Goal: Task Accomplishment & Management: Manage account settings

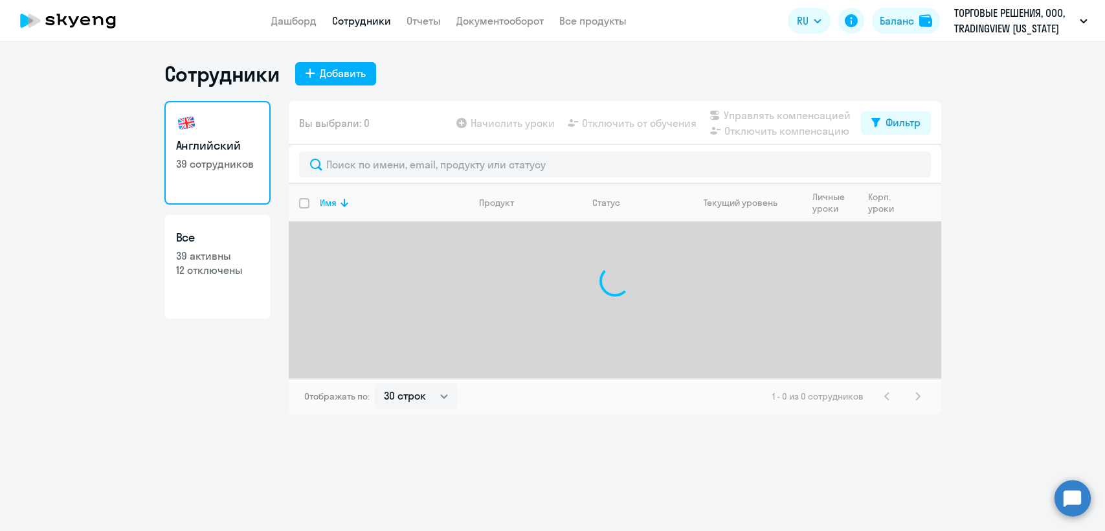
select select "30"
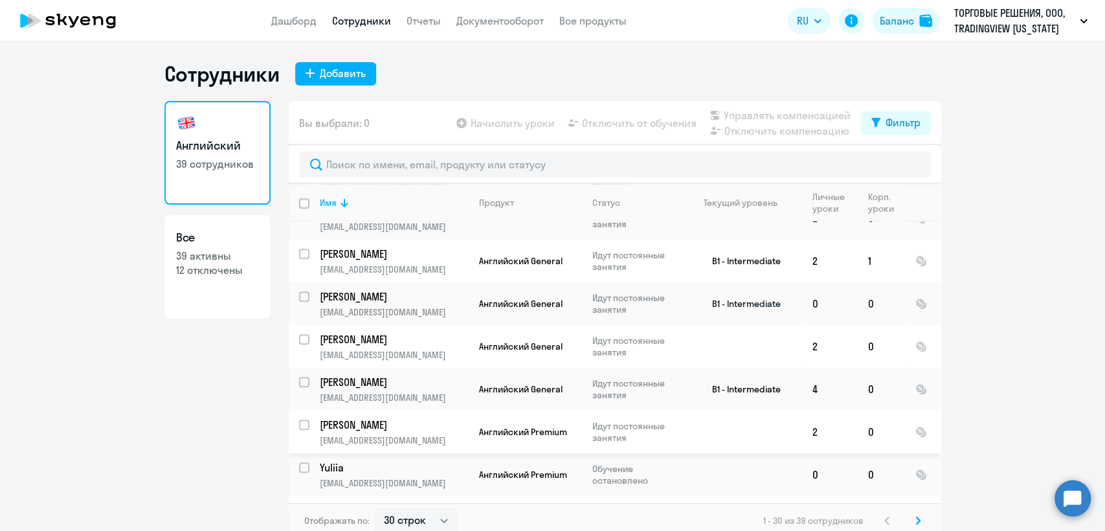
scroll to position [884, 0]
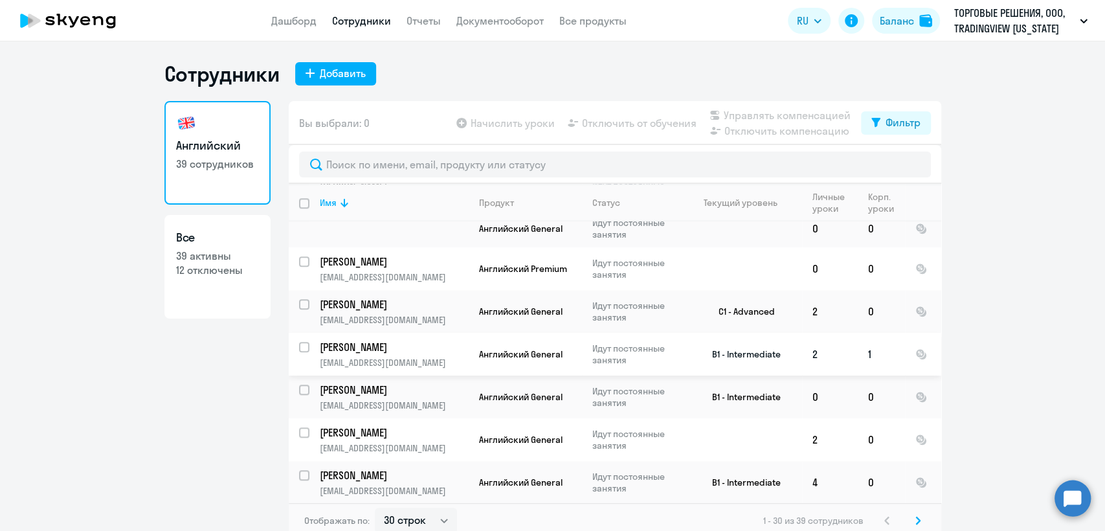
click at [689, 333] on td "B1 - Intermediate" at bounding box center [741, 354] width 120 height 43
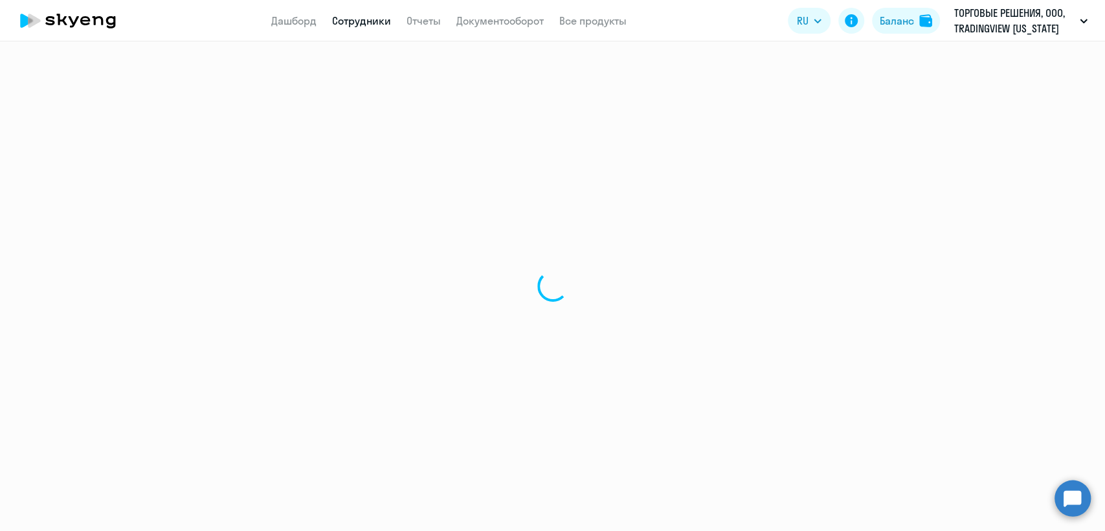
select select "english"
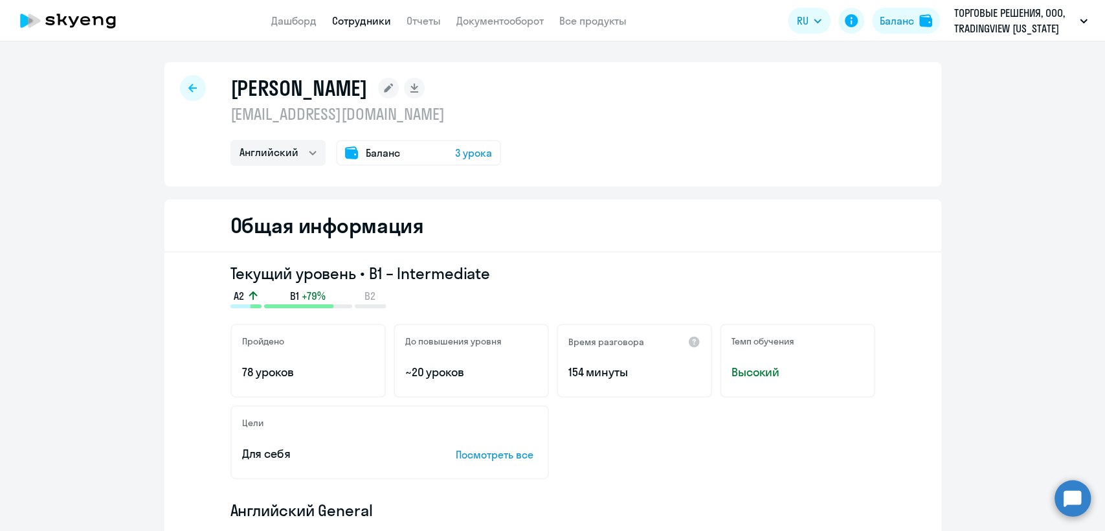
click at [387, 114] on p "eegorov@tradingview.com" at bounding box center [365, 114] width 271 height 21
copy p "eegorov@tradingview.com"
drag, startPoint x: 358, startPoint y: 33, endPoint x: 361, endPoint y: 25, distance: 9.0
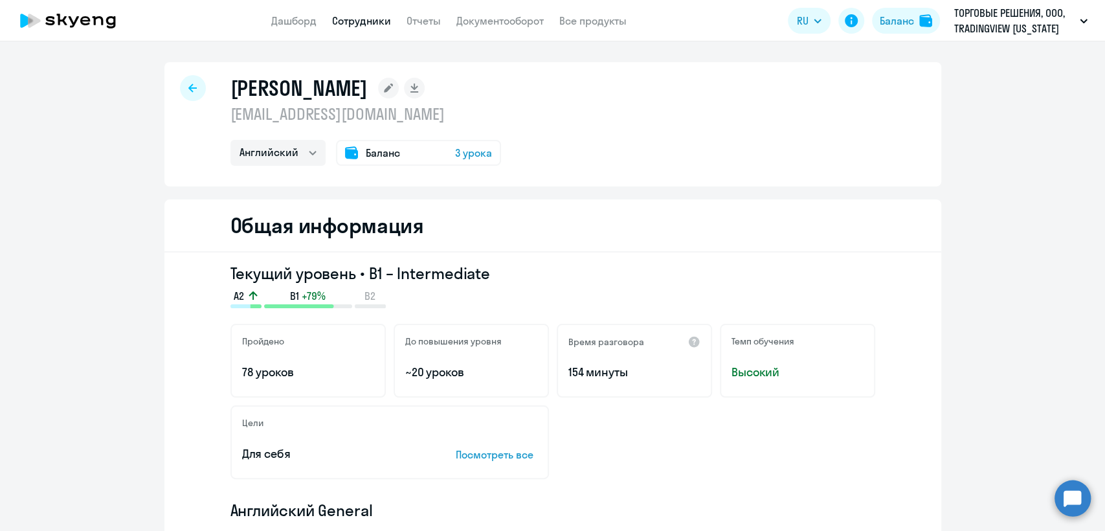
click at [361, 25] on app-header "Дашборд Сотрудники Отчеты Документооборот Все продукты Дашборд Сотрудники Отчет…" at bounding box center [552, 20] width 1105 height 41
click at [362, 21] on link "Сотрудники" at bounding box center [361, 20] width 59 height 13
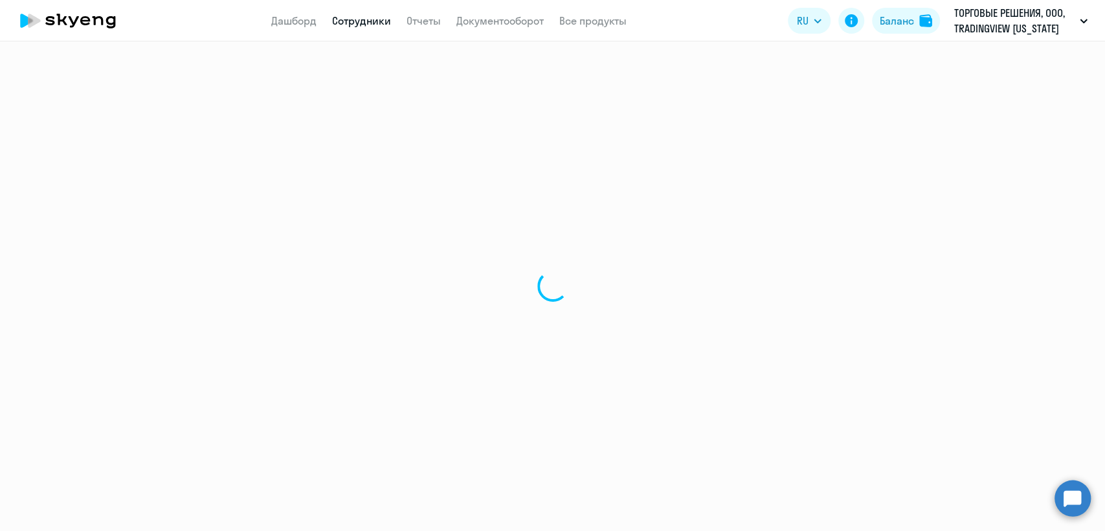
select select "30"
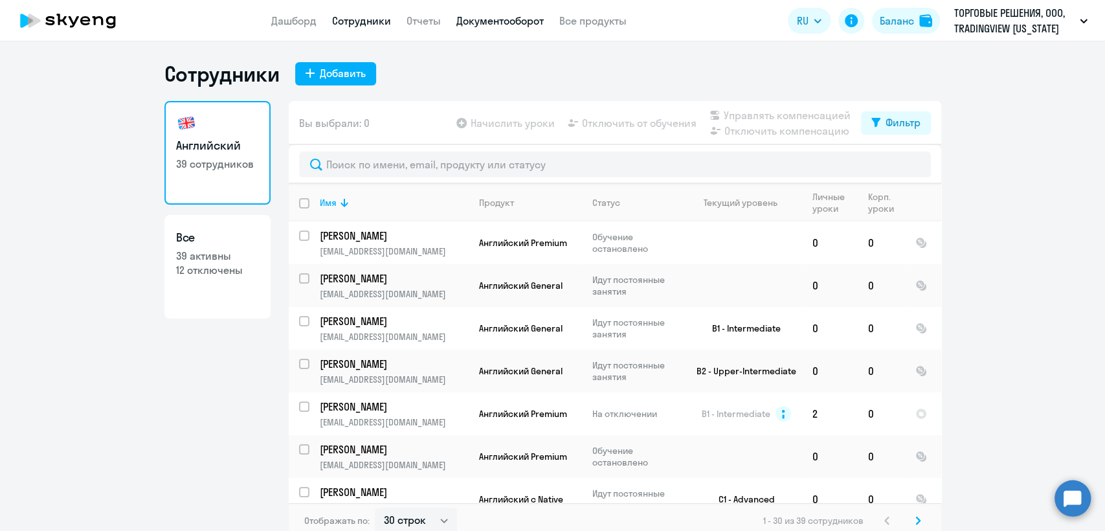
click at [492, 23] on link "Документооборот" at bounding box center [499, 20] width 87 height 13
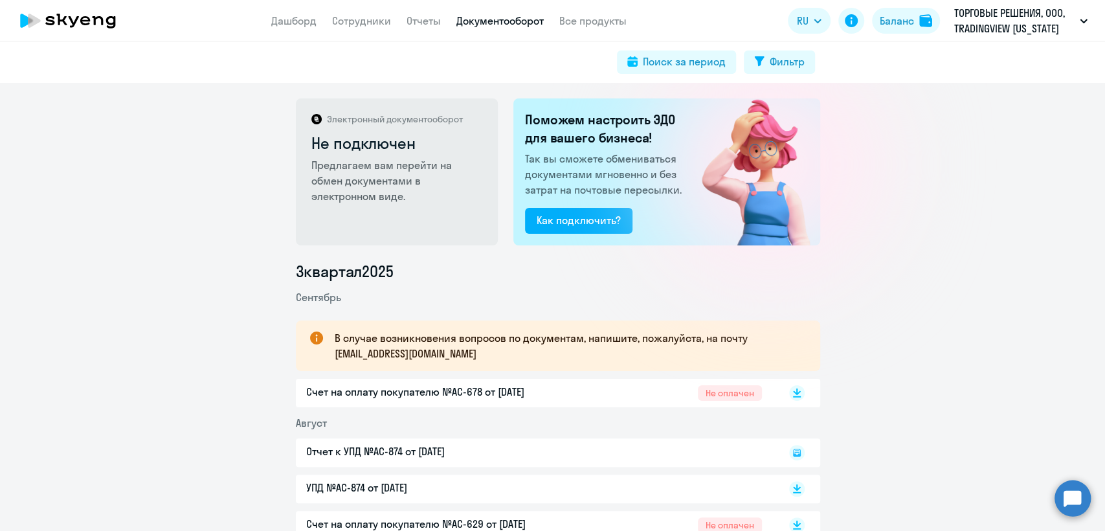
click at [581, 395] on div "Счет на оплату покупателю №AC-678 от 08.09.2025 Не оплачен" at bounding box center [534, 393] width 456 height 18
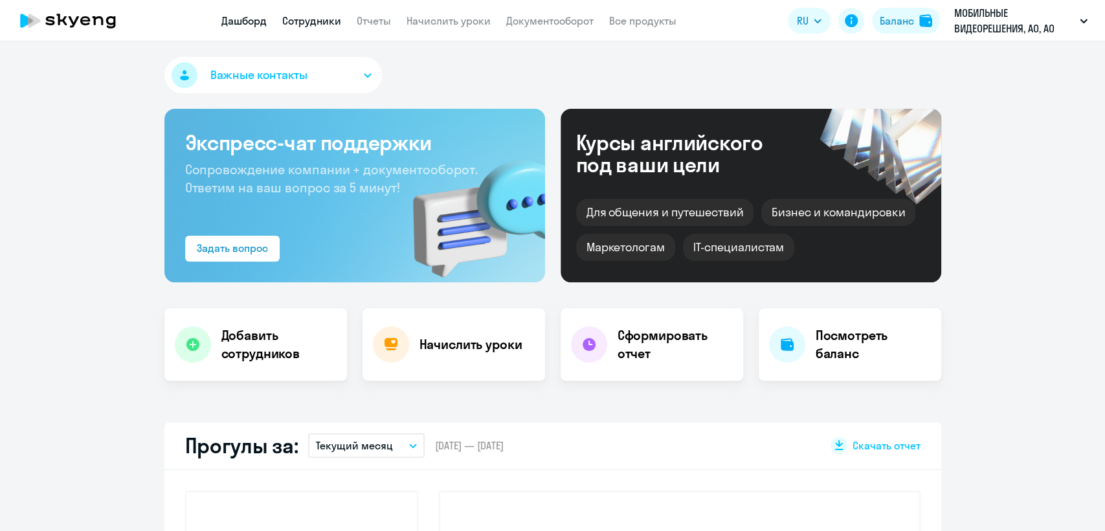
click at [310, 21] on link "Сотрудники" at bounding box center [311, 20] width 59 height 13
select select "30"
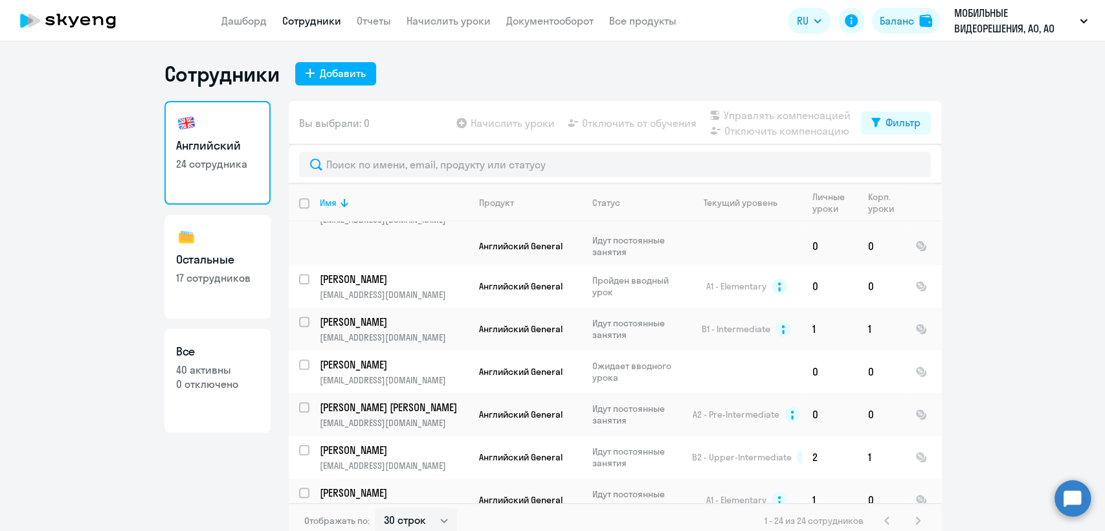
scroll to position [842, 0]
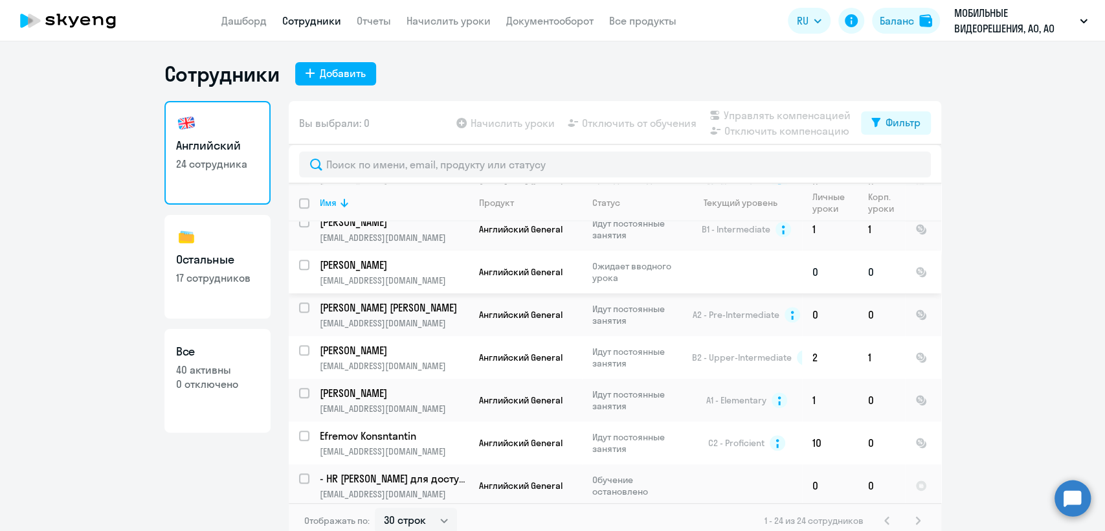
click at [299, 260] on input "select row 43042797" at bounding box center [312, 273] width 26 height 26
checkbox input "true"
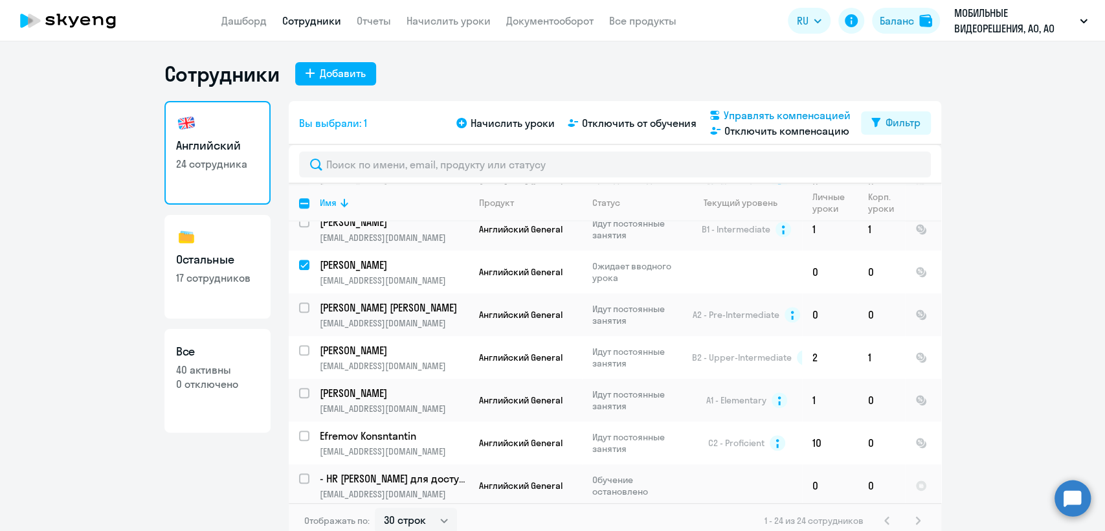
click at [802, 115] on span "Управлять компенсацией" at bounding box center [787, 115] width 127 height 16
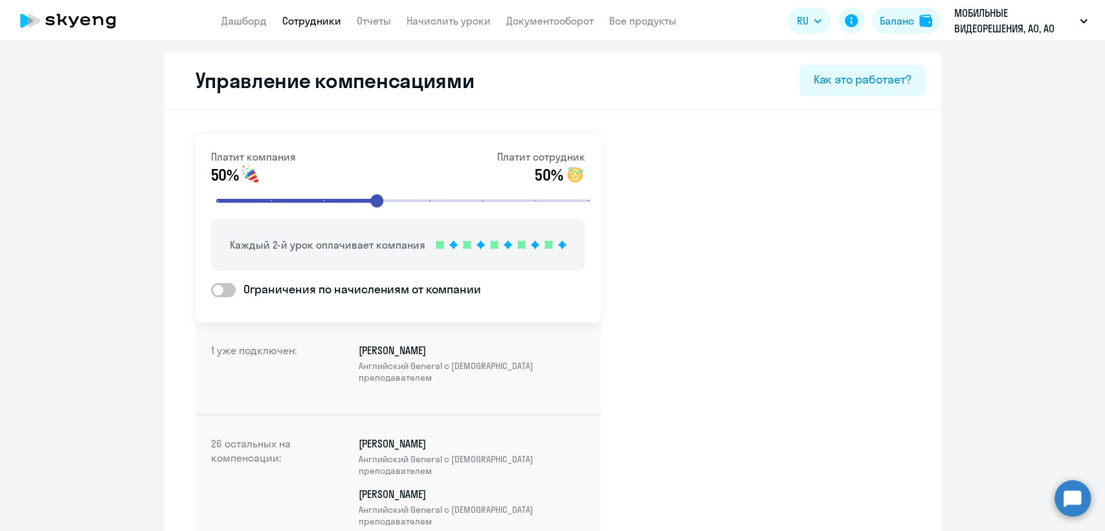
drag, startPoint x: 321, startPoint y: 8, endPoint x: 321, endPoint y: 17, distance: 9.1
click at [321, 11] on app-header "Дашборд Сотрудники Отчеты Начислить уроки Документооборот Все продукты Дашборд …" at bounding box center [552, 20] width 1105 height 41
click at [321, 17] on link "Сотрудники" at bounding box center [311, 20] width 59 height 13
select select "30"
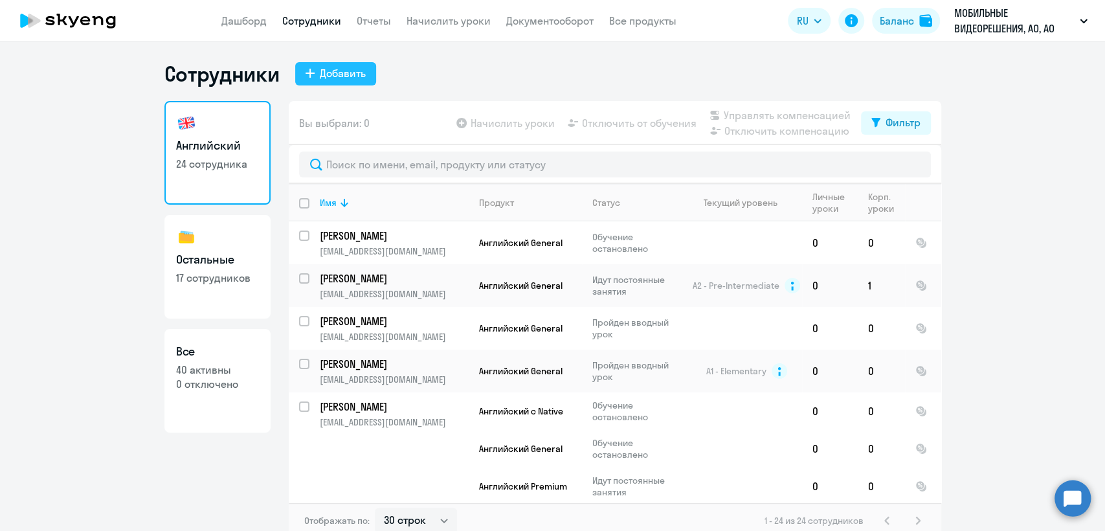
click at [330, 75] on div "Добавить" at bounding box center [343, 73] width 46 height 16
select select "english_adult_not_native_speaker"
select select "3"
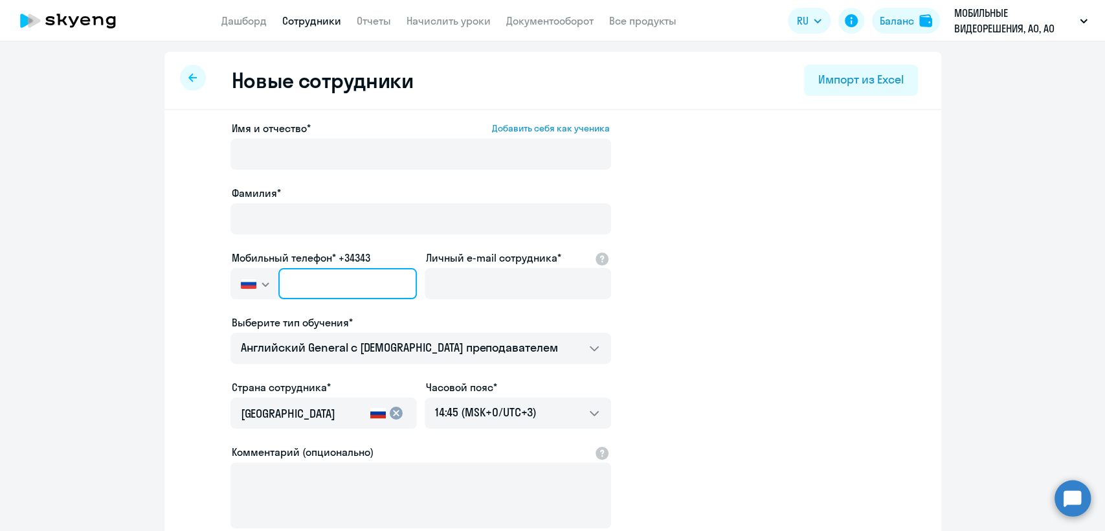
click at [280, 283] on input "text" at bounding box center [347, 283] width 138 height 31
paste input "+7 999 502-58-84"
type input "+7 999 502-58-84"
click at [74, 289] on ng-component "Новые сотрудники Импорт из Excel Имя и отчество* Добавить себя как ученика Фами…" at bounding box center [552, 365] width 1105 height 627
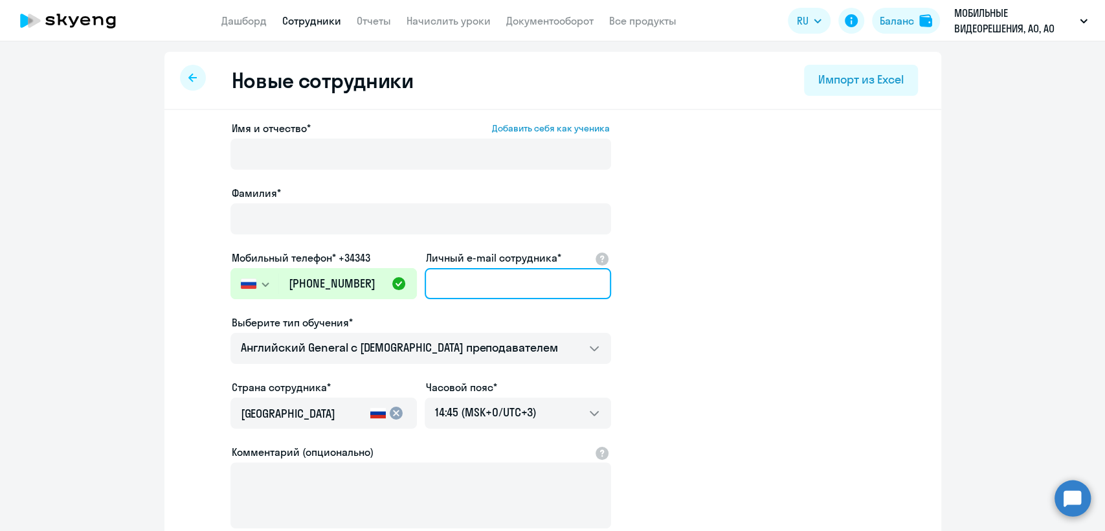
click at [488, 284] on input "Личный e-mail сотрудника*" at bounding box center [518, 283] width 186 height 31
paste input "o.ovchinnikova@ivideon.com"
type input "o.ovchinnikova@ivideon.com"
click at [575, 320] on div "Выберите тип обучения*" at bounding box center [420, 323] width 381 height 16
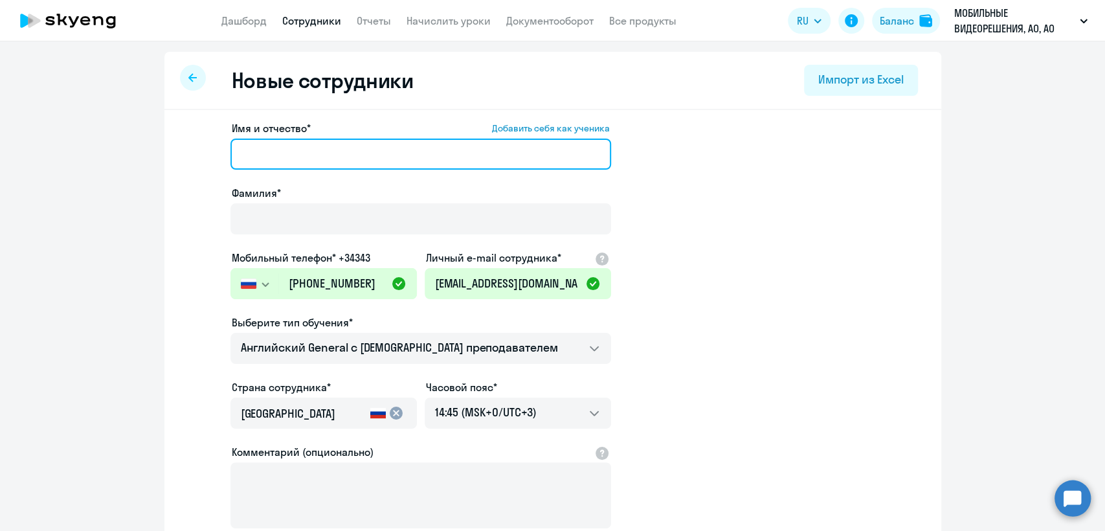
click at [270, 142] on input "Имя и отчество* Добавить себя как ученика" at bounding box center [420, 153] width 381 height 31
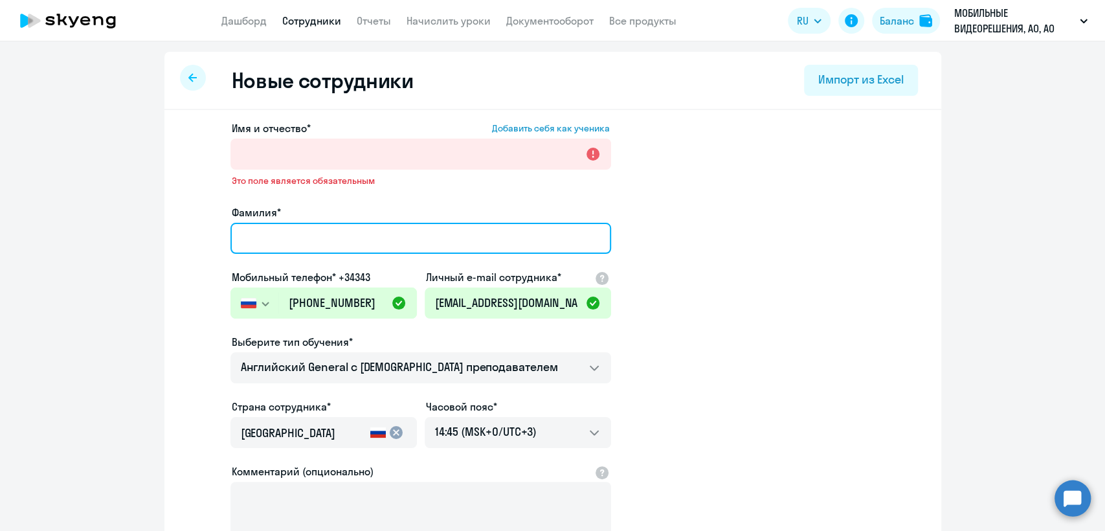
click at [254, 223] on input "Фамилия*" at bounding box center [420, 238] width 381 height 31
paste input "Овчинникова Ольга"
drag, startPoint x: 345, startPoint y: 237, endPoint x: 309, endPoint y: 239, distance: 35.6
click at [309, 239] on input "Овчинникова Ольга" at bounding box center [420, 238] width 381 height 31
type input "Овчинникова Ольга"
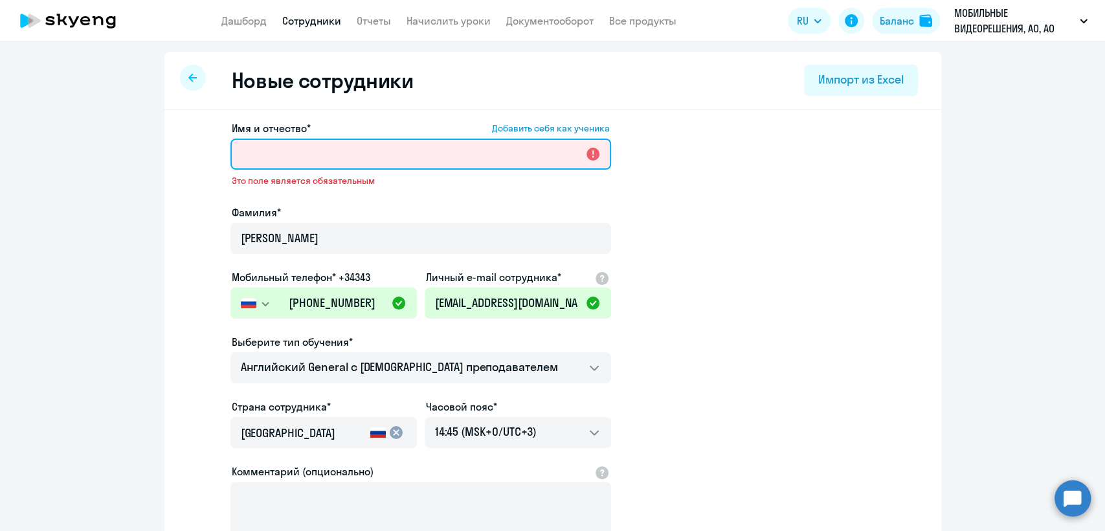
click at [298, 150] on input "Имя и отчество* Добавить себя как ученика" at bounding box center [420, 153] width 381 height 31
paste input "Ольга"
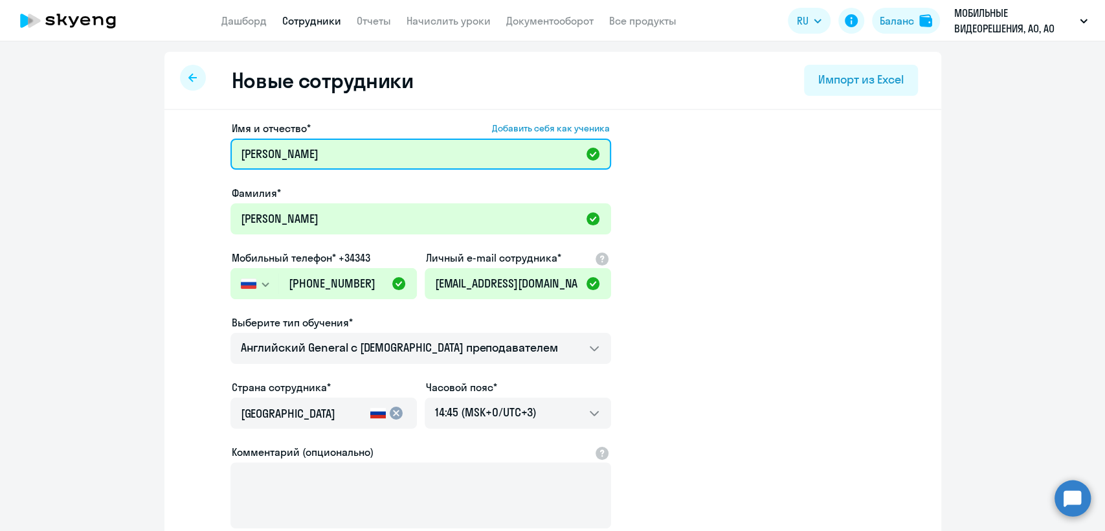
type input "Ольга"
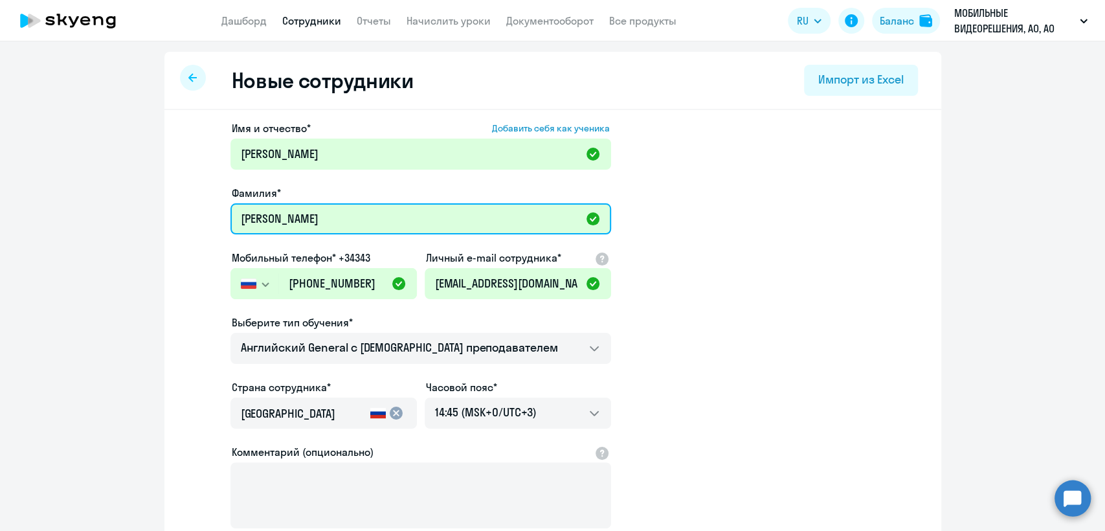
drag, startPoint x: 346, startPoint y: 217, endPoint x: 311, endPoint y: 219, distance: 35.0
click at [311, 219] on input "Овчинникова Ольга" at bounding box center [420, 218] width 381 height 31
type input "Овчинникова"
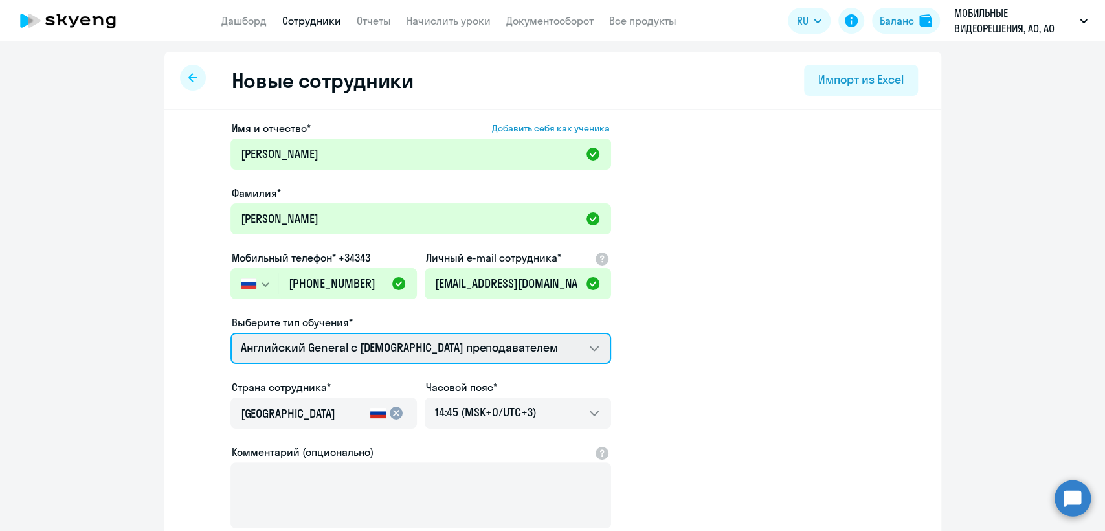
click at [415, 356] on select "Премиум английский с русскоговорящим преподавателем Английский General с англог…" at bounding box center [420, 348] width 381 height 31
select select "english_adult_not_native_speaker_premium"
click at [230, 333] on select "Премиум английский с русскоговорящим преподавателем Английский General с англог…" at bounding box center [420, 348] width 381 height 31
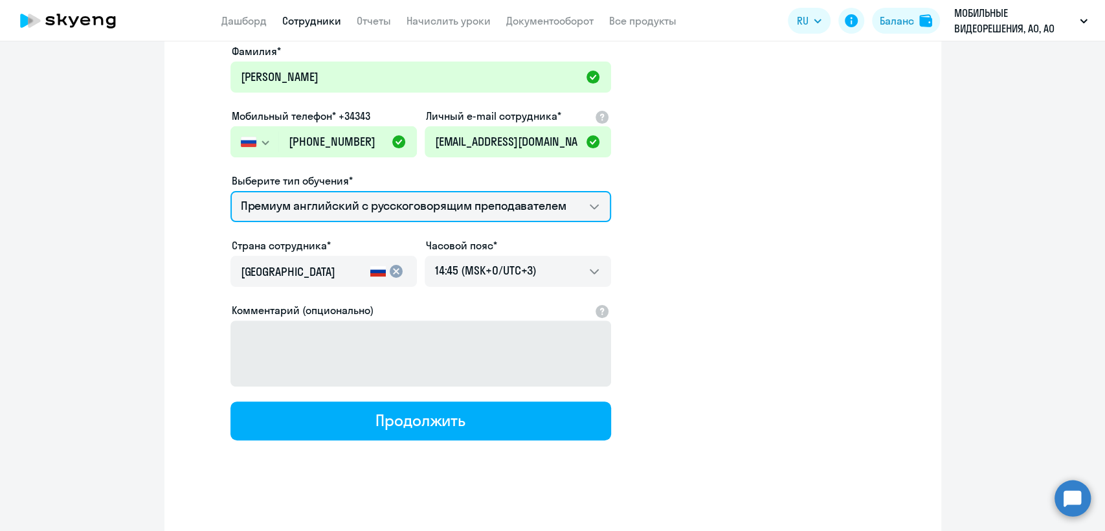
scroll to position [144, 0]
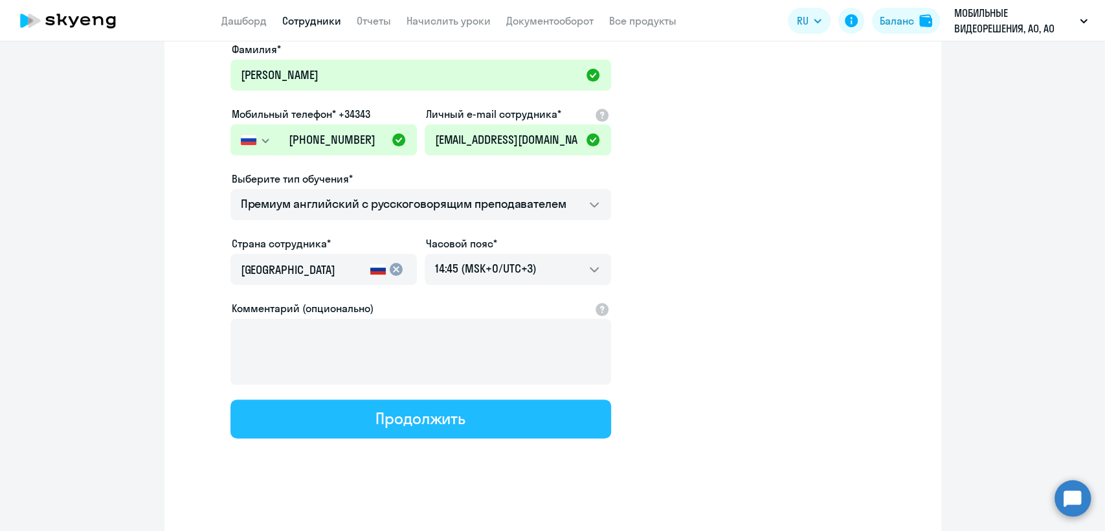
click at [422, 420] on div "Продолжить" at bounding box center [420, 418] width 90 height 21
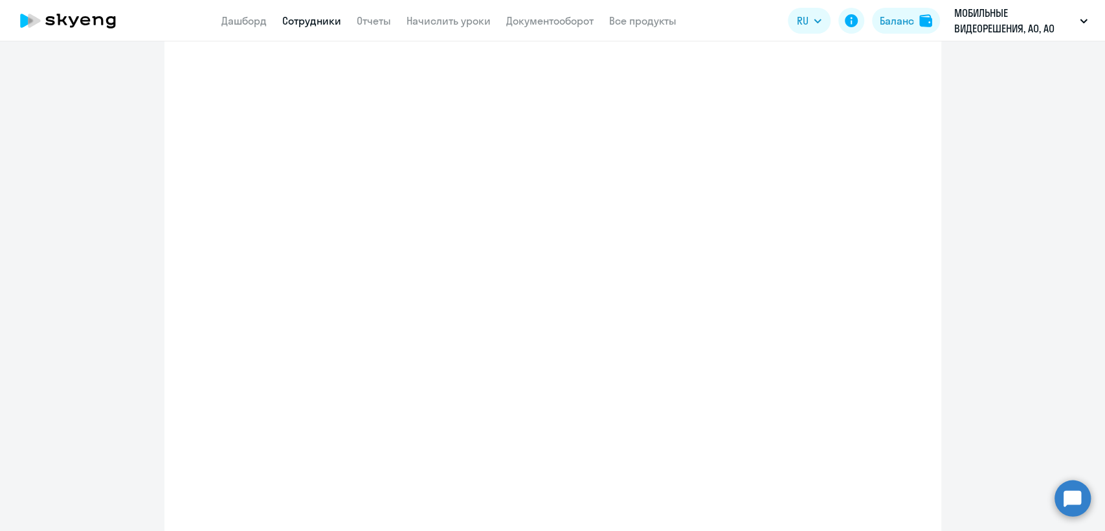
select select "english_adult_not_native_speaker_premium"
select select "3"
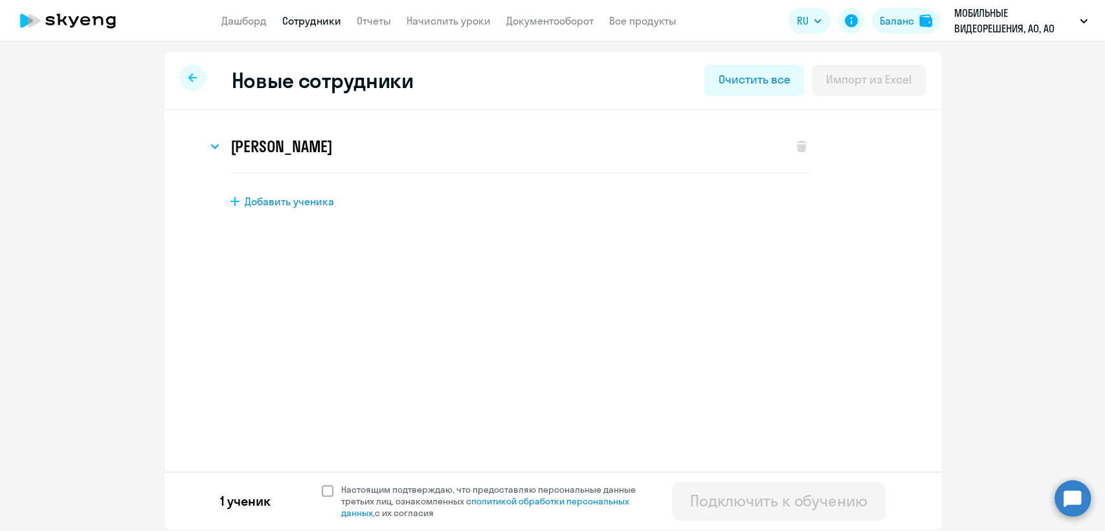
click at [329, 488] on span at bounding box center [328, 491] width 12 height 12
click at [322, 483] on input "Настоящим подтверждаю, что предоставляю персональные данные третьих лиц, ознако…" at bounding box center [321, 483] width 1 height 1
checkbox input "true"
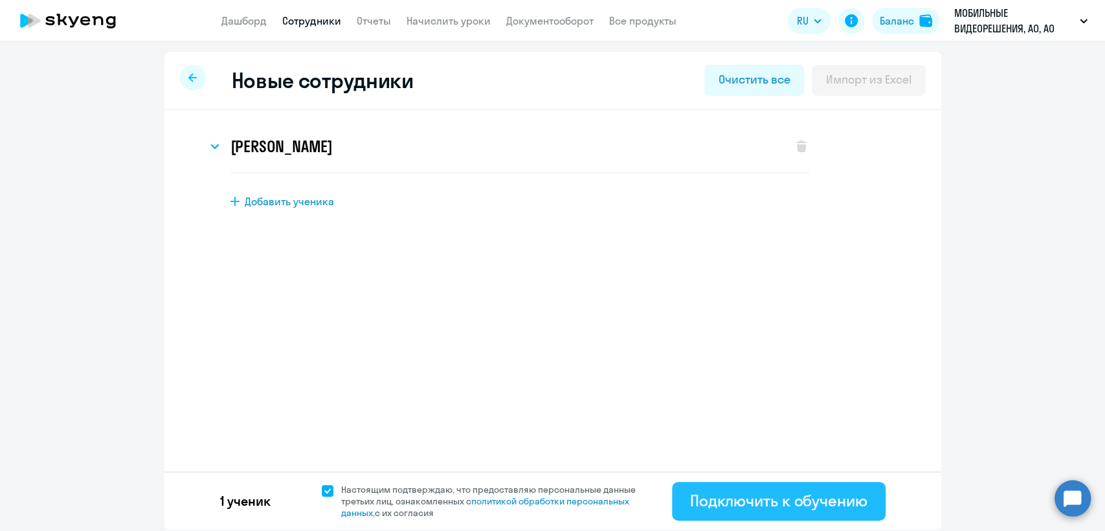
click at [761, 499] on div "Подключить к обучению" at bounding box center [778, 500] width 177 height 21
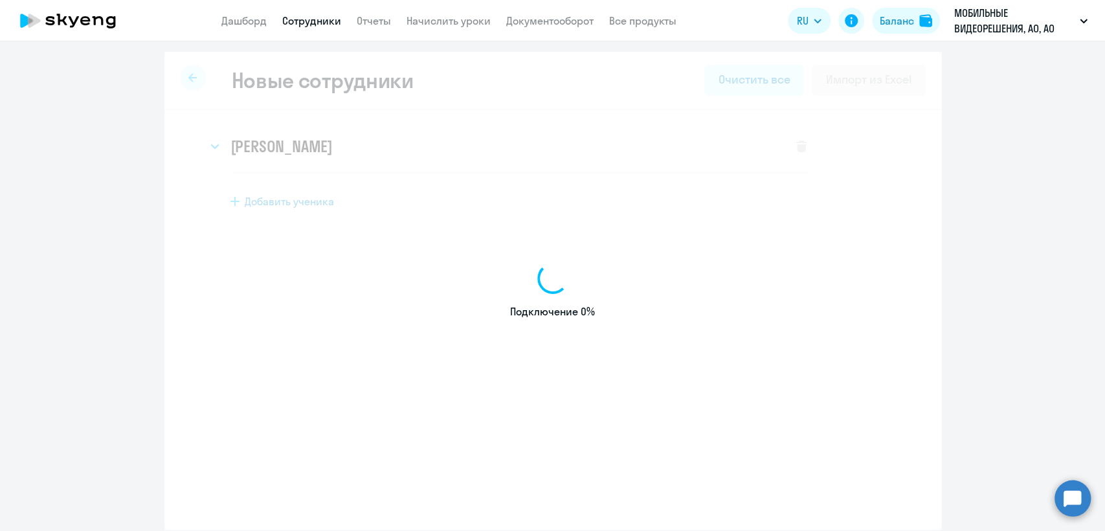
select select "english_adult_not_native_speaker"
select select "3"
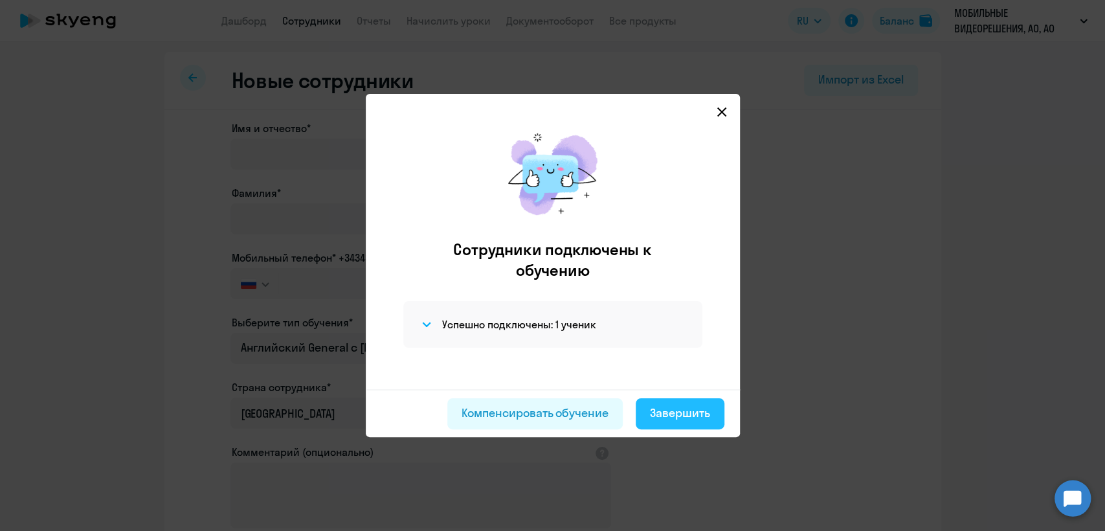
click at [666, 419] on div "Завершить" at bounding box center [680, 412] width 60 height 17
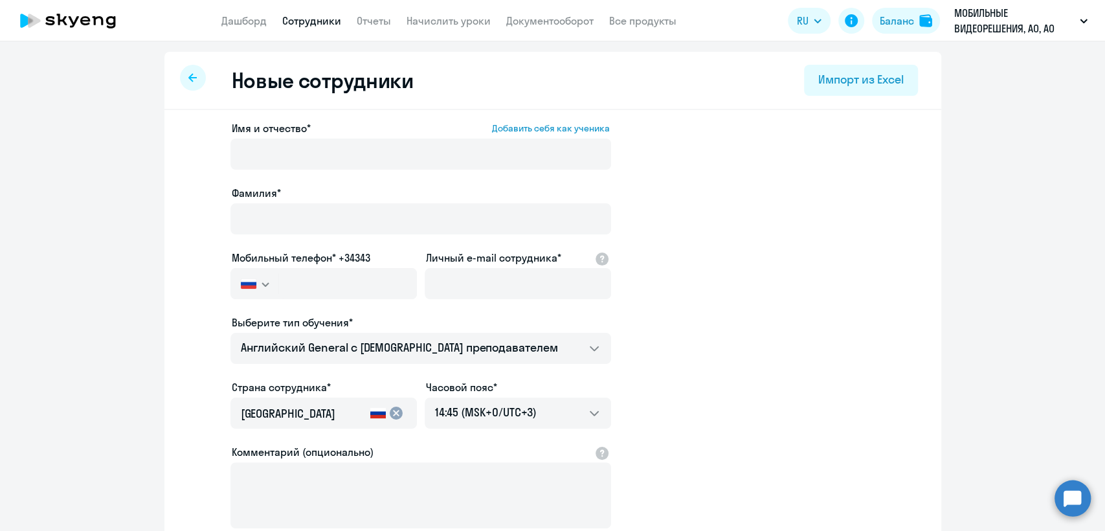
select select "30"
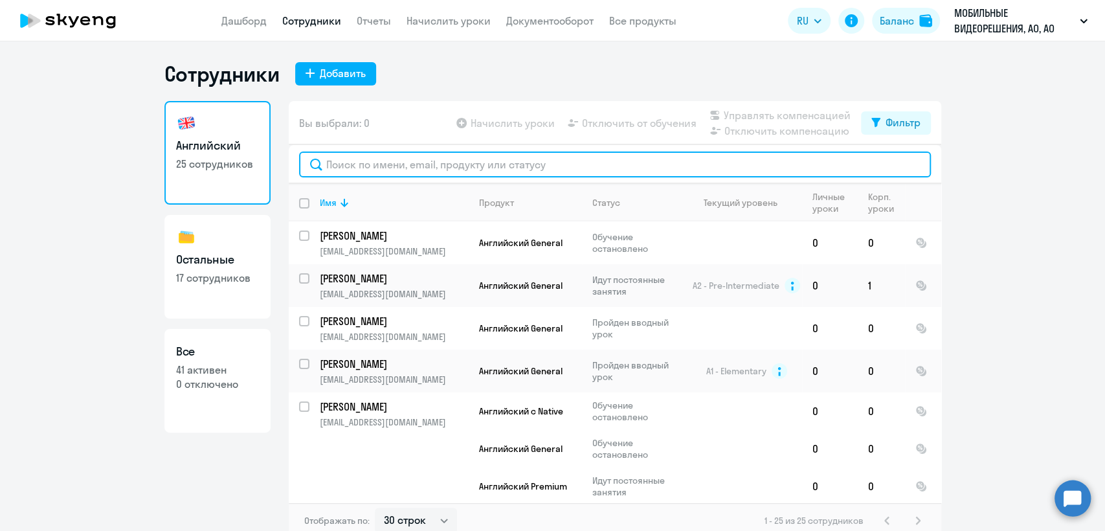
click at [382, 165] on input "text" at bounding box center [615, 164] width 632 height 26
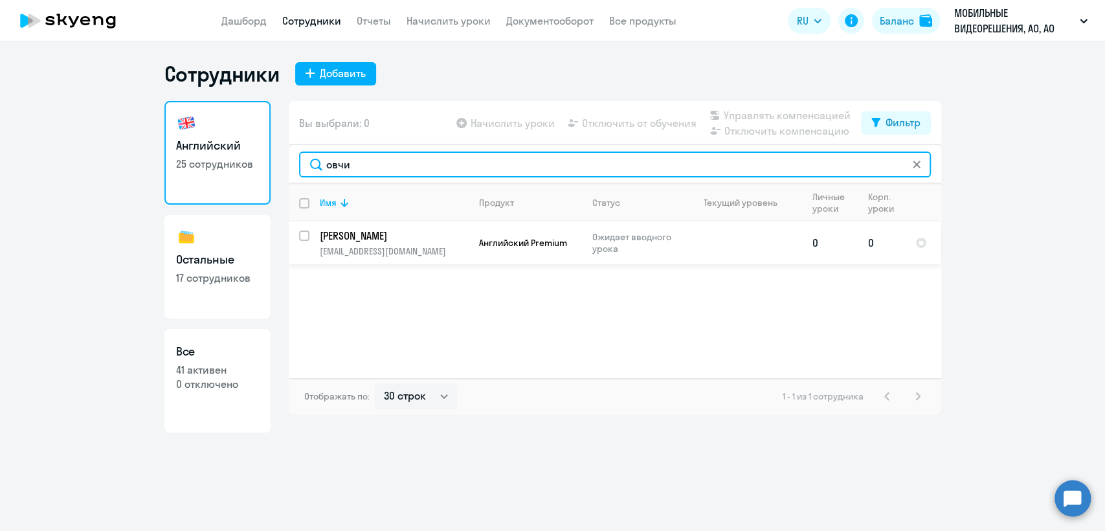
type input "овчи"
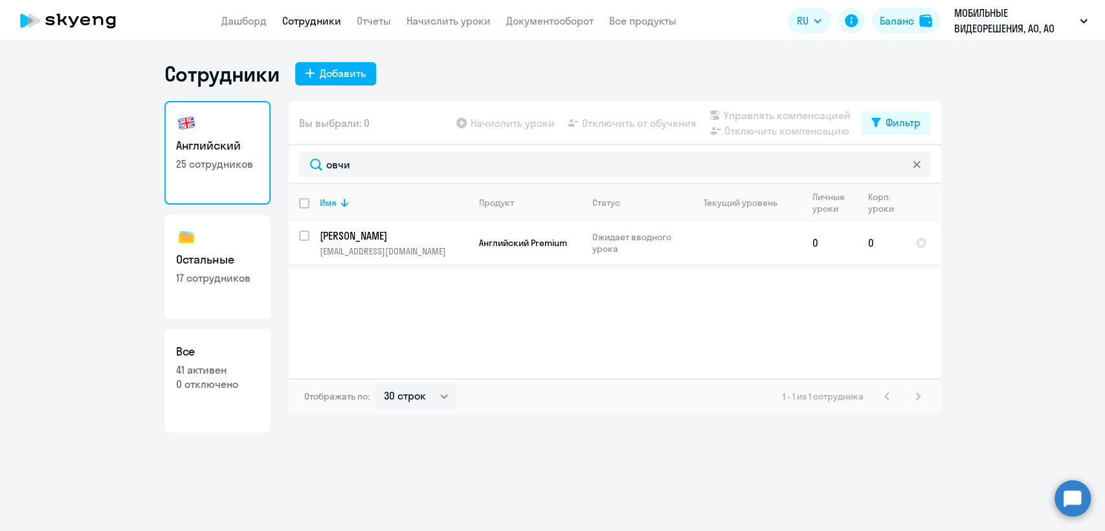
click at [304, 230] on input "select row 43066941" at bounding box center [312, 243] width 26 height 26
checkbox input "true"
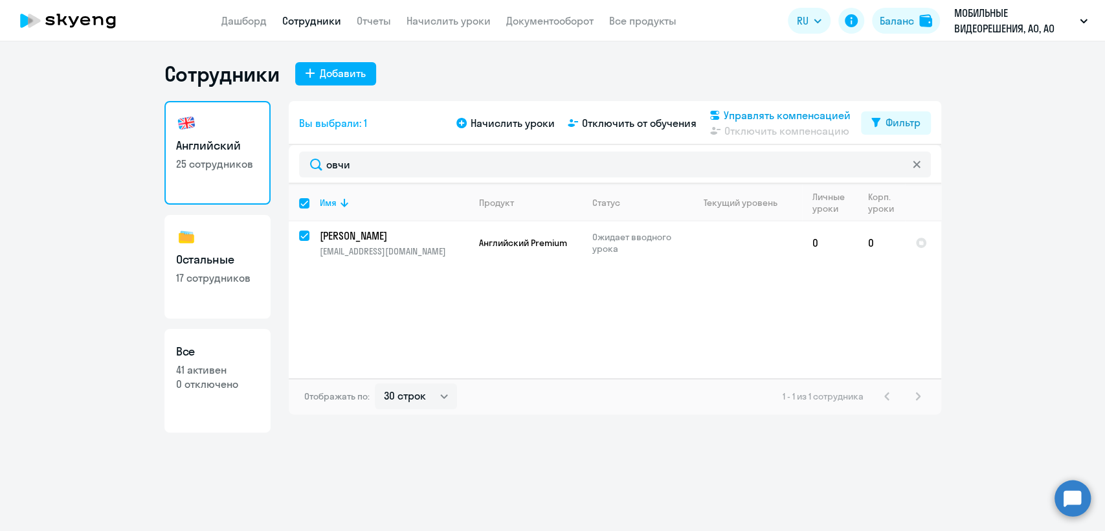
click at [764, 111] on span "Управлять компенсацией" at bounding box center [787, 115] width 127 height 16
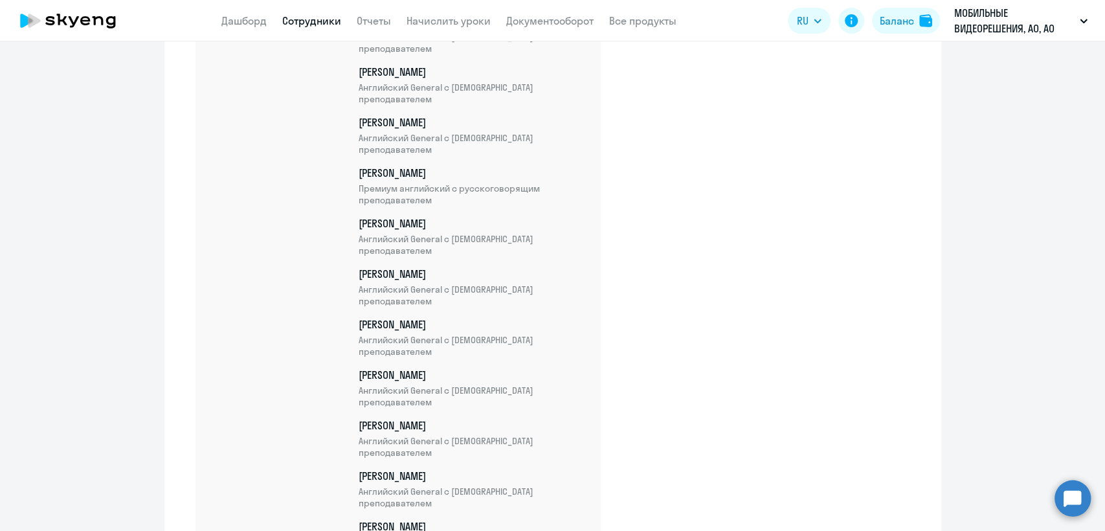
scroll to position [1366, 0]
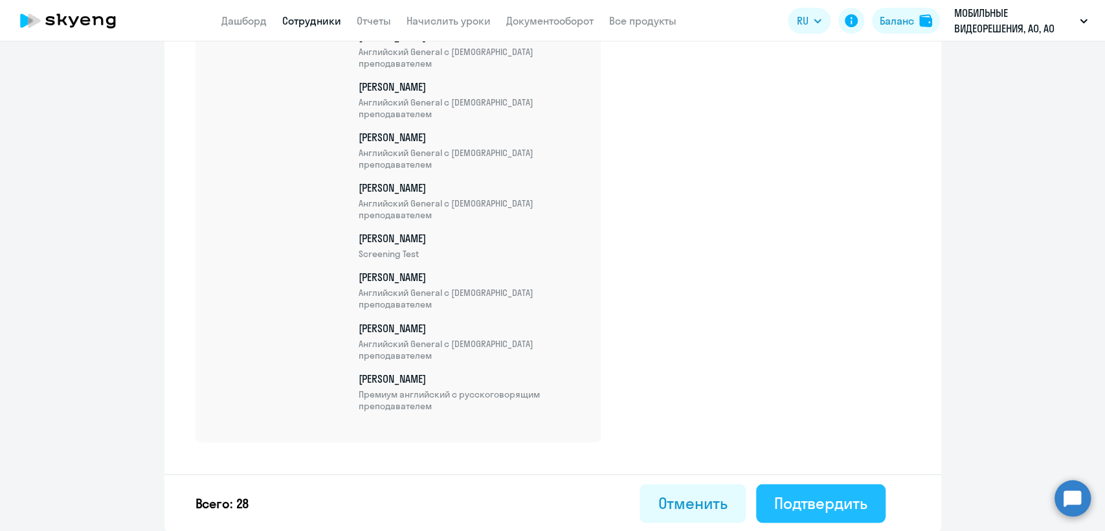
click at [822, 499] on div "Подтвердить" at bounding box center [820, 502] width 93 height 21
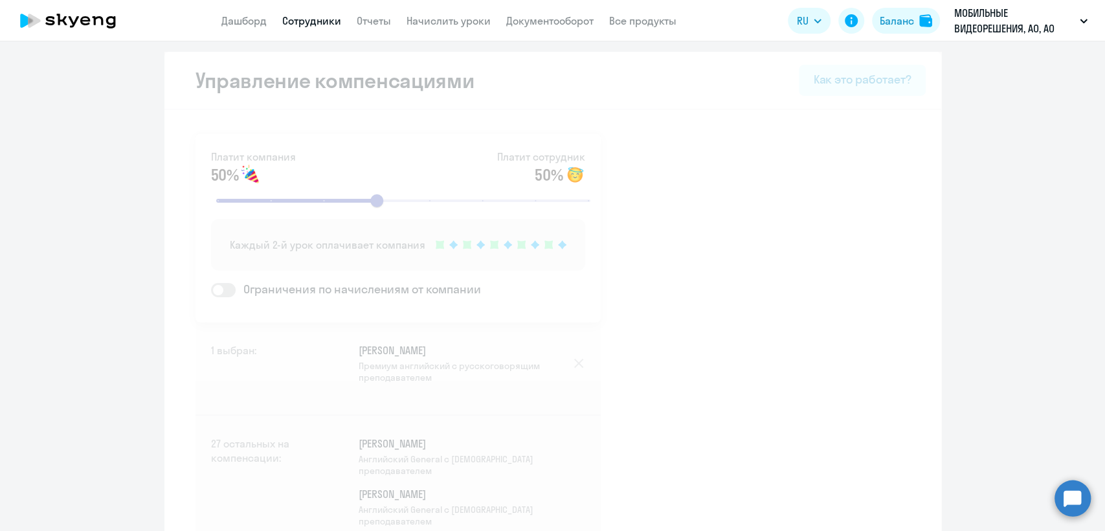
select select "30"
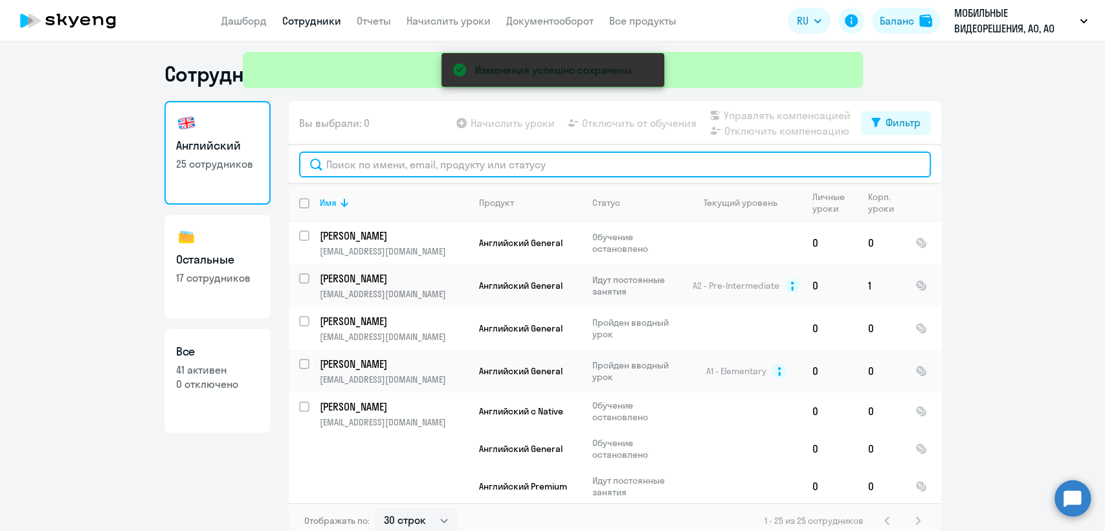
click at [377, 165] on input "text" at bounding box center [615, 164] width 632 height 26
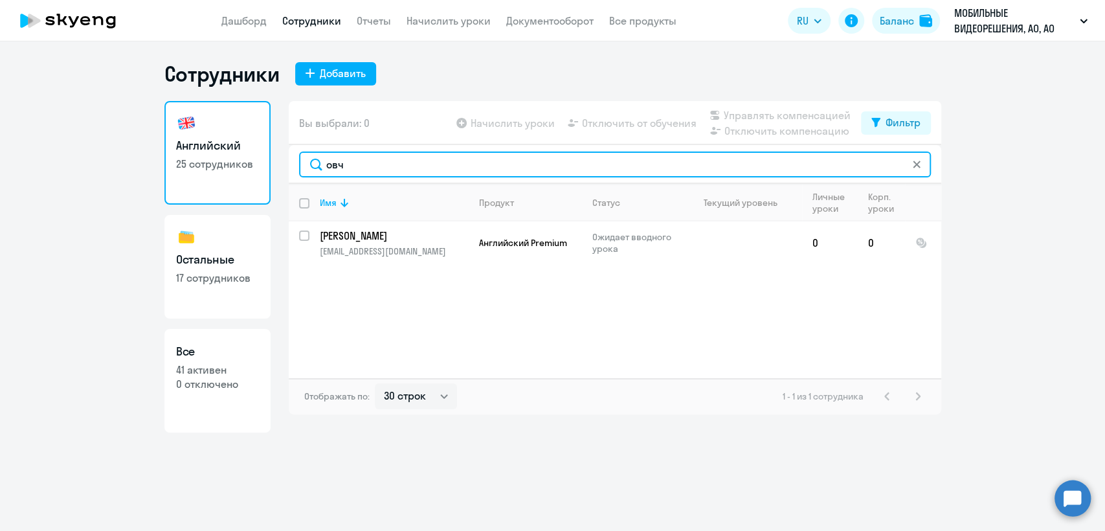
type input "овч"
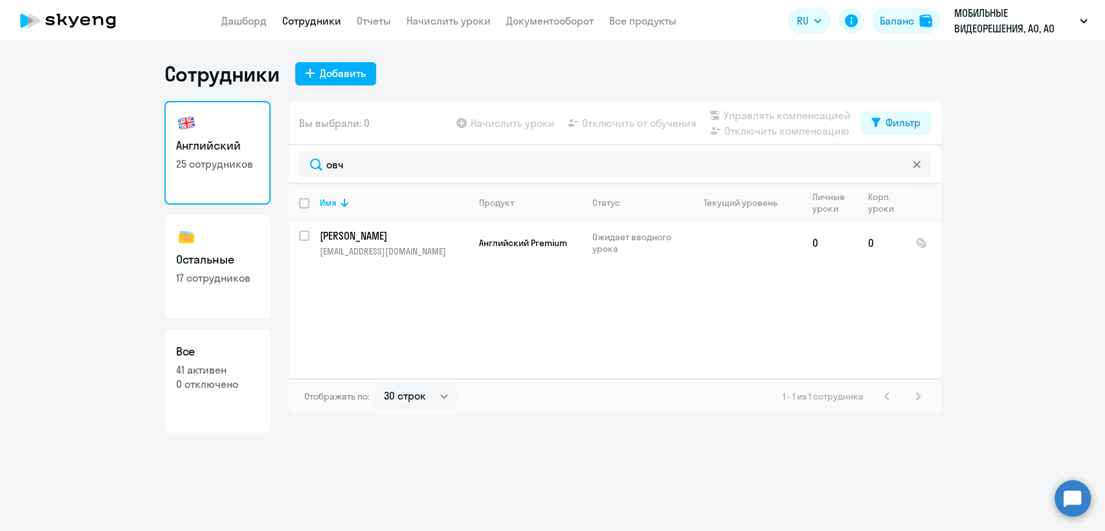
click at [305, 23] on link "Сотрудники" at bounding box center [311, 20] width 59 height 13
click at [916, 171] on div at bounding box center [916, 164] width 10 height 26
click at [912, 160] on icon at bounding box center [916, 164] width 8 height 8
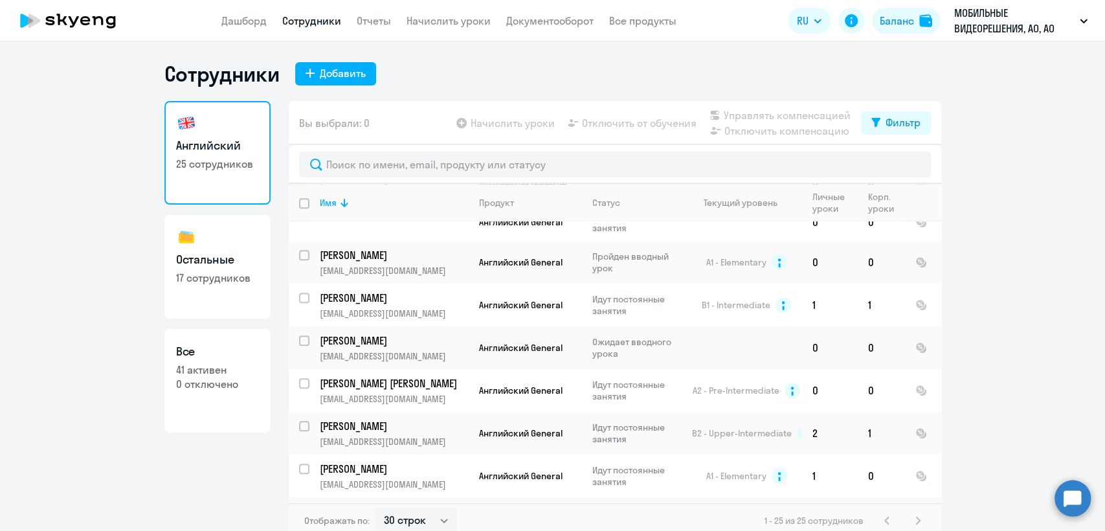
scroll to position [885, 0]
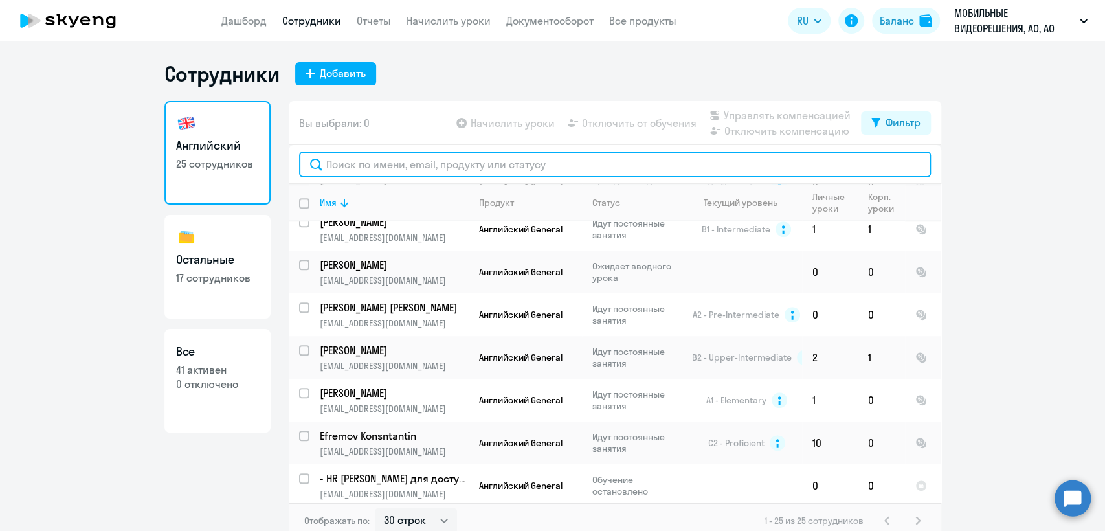
click at [447, 173] on input "text" at bounding box center [615, 164] width 632 height 26
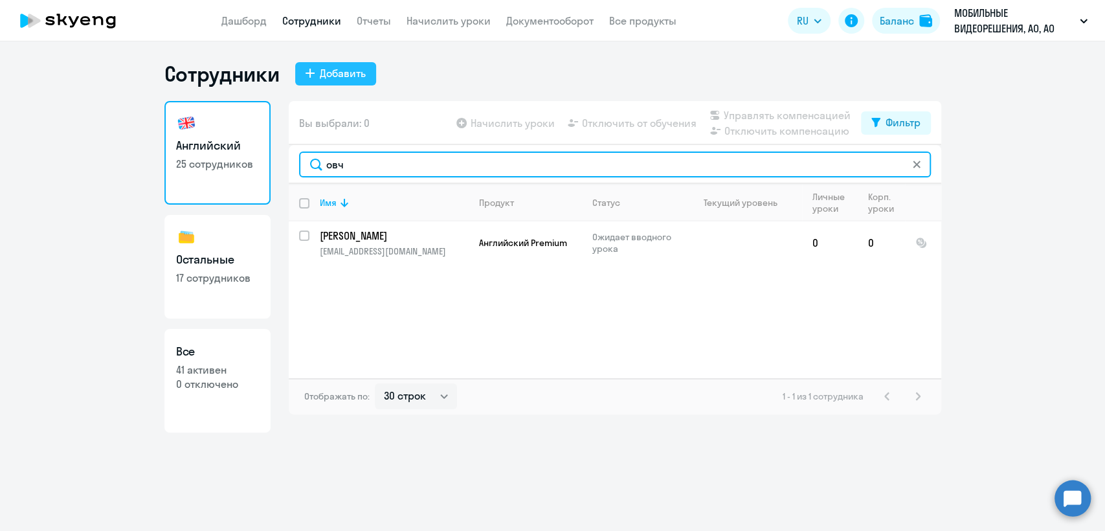
type input "овч"
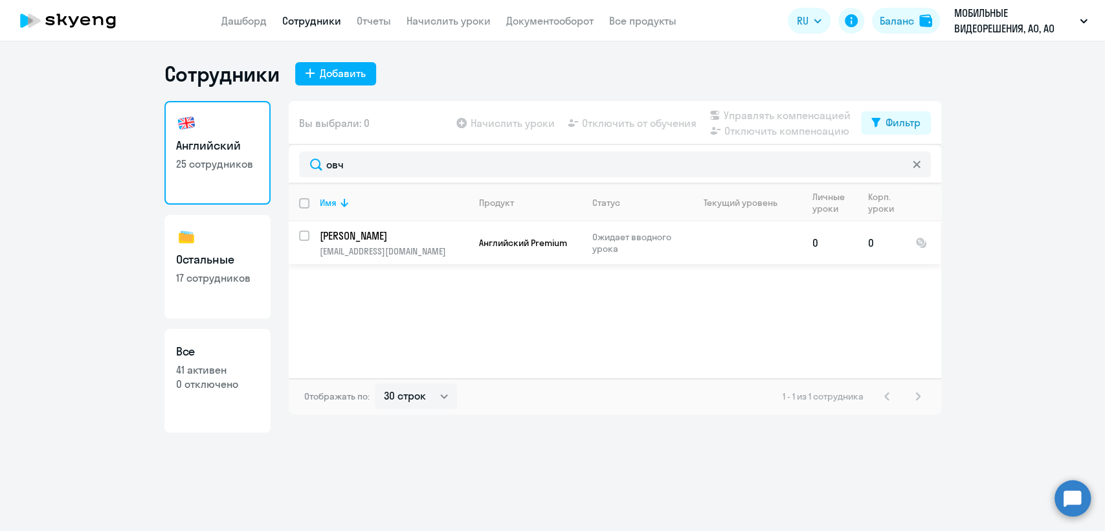
click at [422, 254] on p "o.ovchinnikova@ivideon.com" at bounding box center [394, 251] width 148 height 12
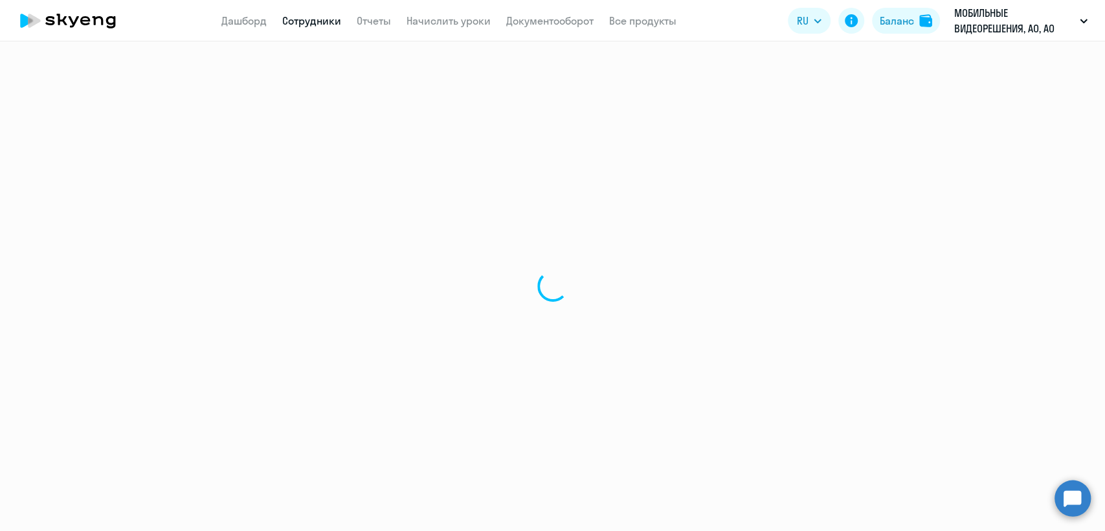
select select "english"
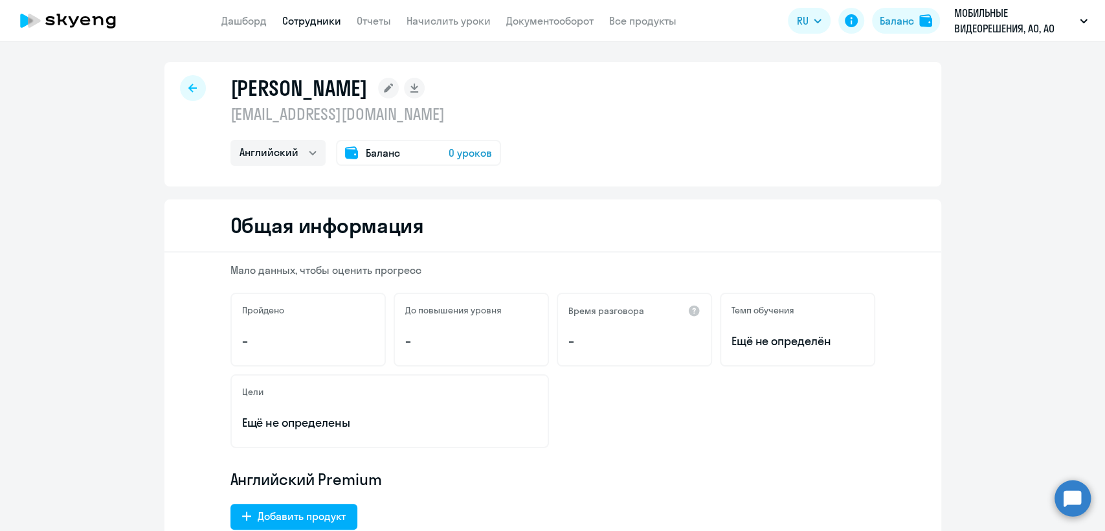
click at [355, 115] on p "o.ovchinnikova@ivideon.com" at bounding box center [365, 114] width 271 height 21
copy p "o.ovchinnikova@ivideon.com"
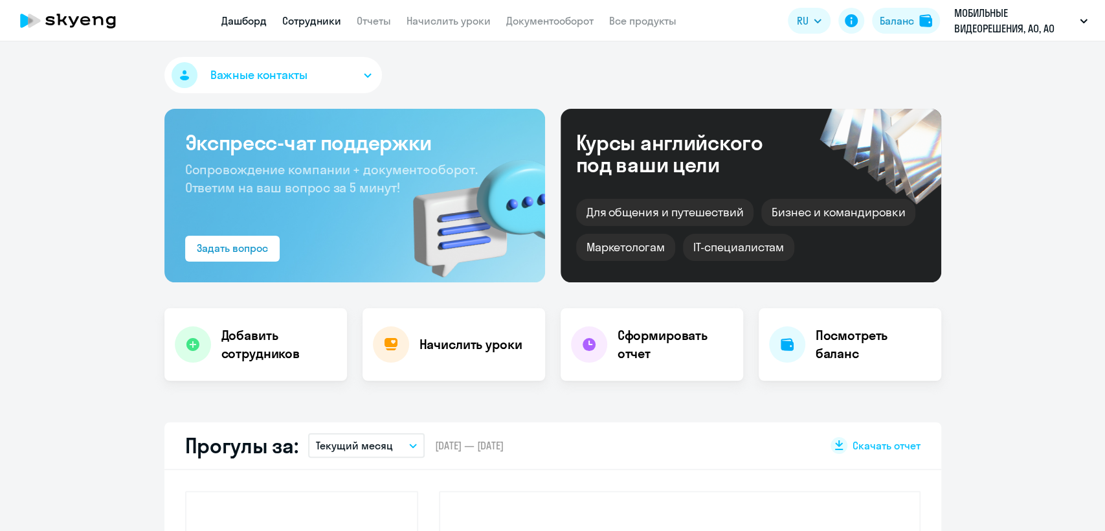
select select "30"
click at [310, 17] on link "Сотрудники" at bounding box center [311, 20] width 59 height 13
select select "30"
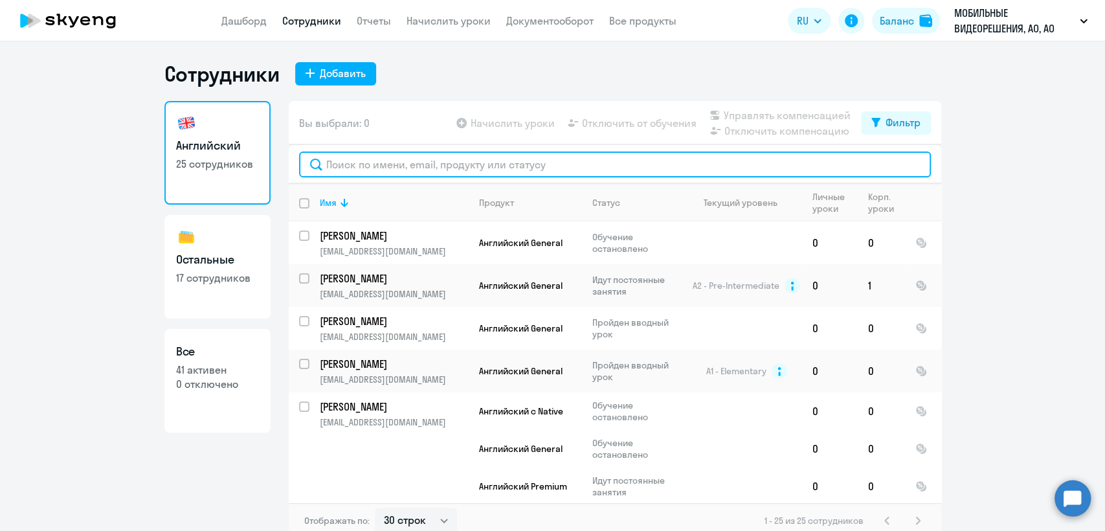
click at [433, 175] on input "text" at bounding box center [615, 164] width 632 height 26
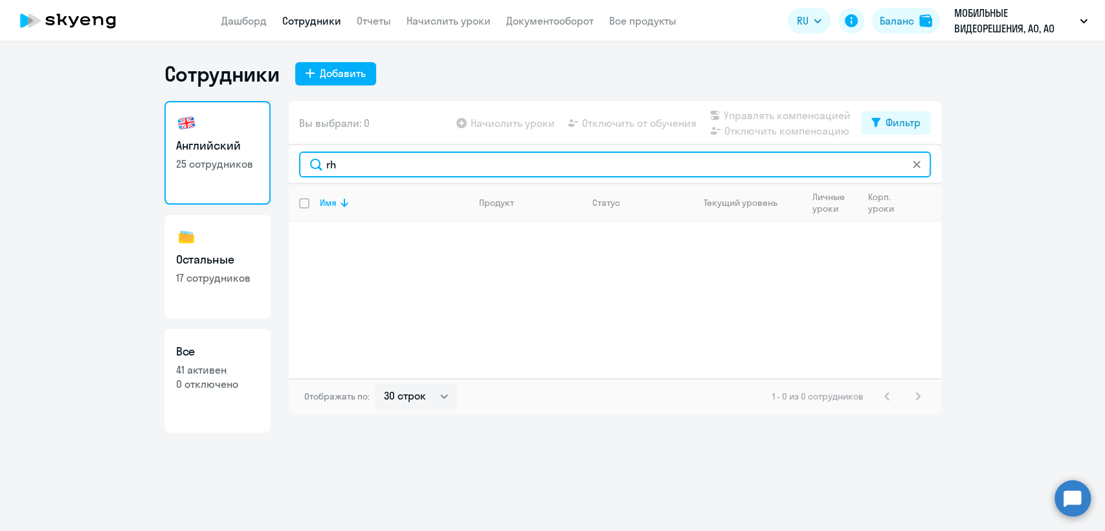
type input "r"
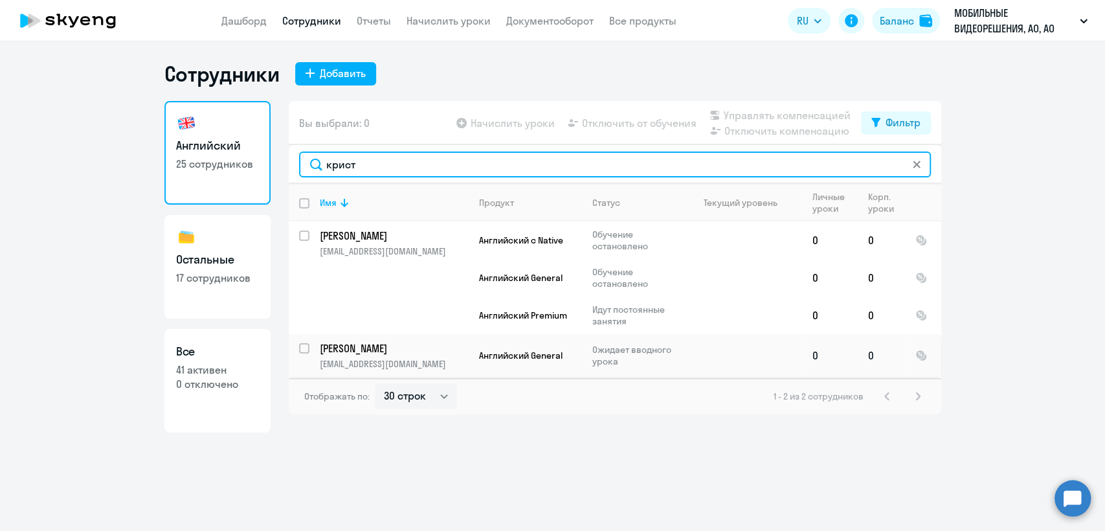
type input "крист"
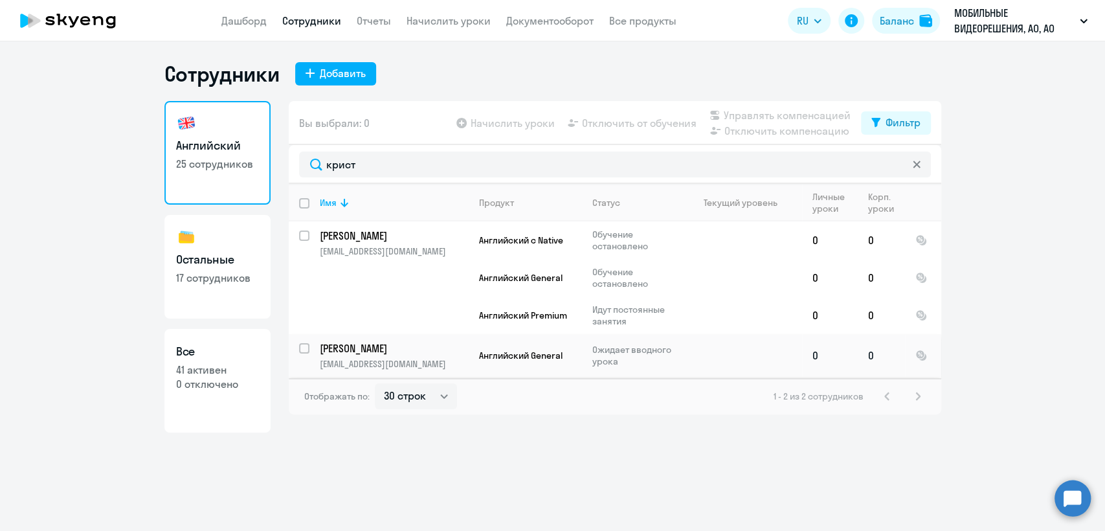
click at [557, 366] on td "Английский General" at bounding box center [525, 355] width 113 height 43
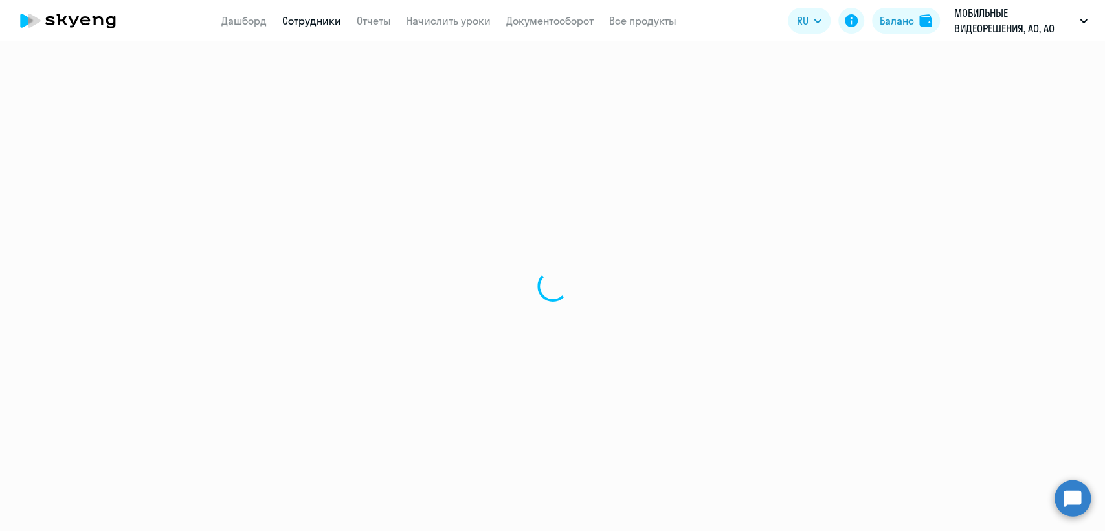
select select "english"
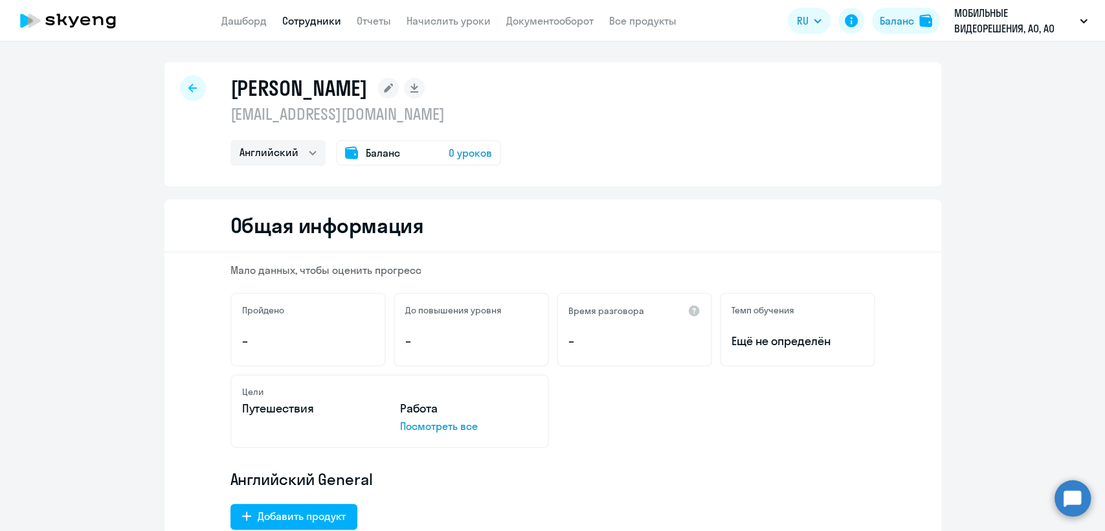
click at [373, 111] on p "k.bychkova@ivideon.com" at bounding box center [365, 114] width 271 height 21
copy p "k.bychkova@ivideon.com"
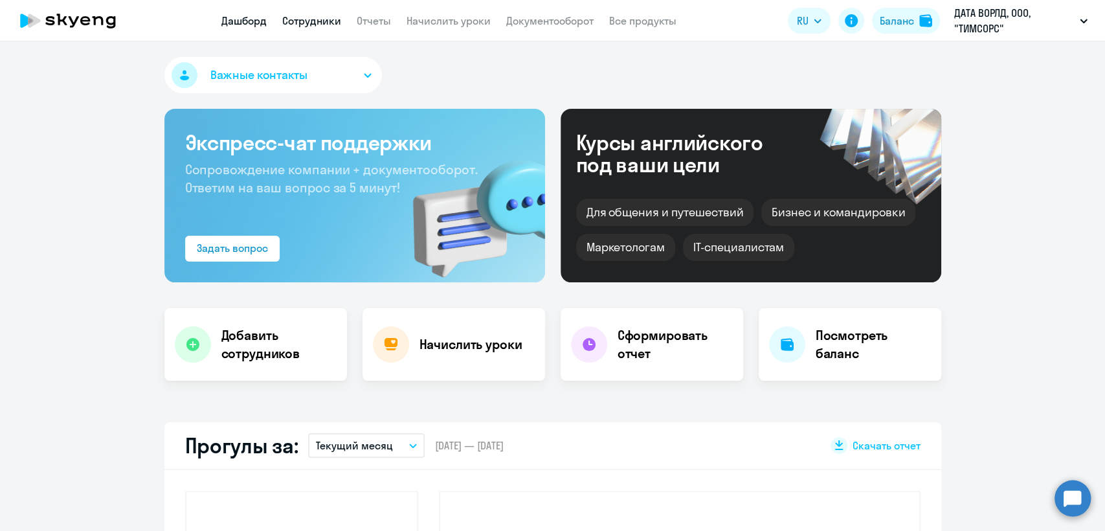
click at [309, 23] on link "Сотрудники" at bounding box center [311, 20] width 59 height 13
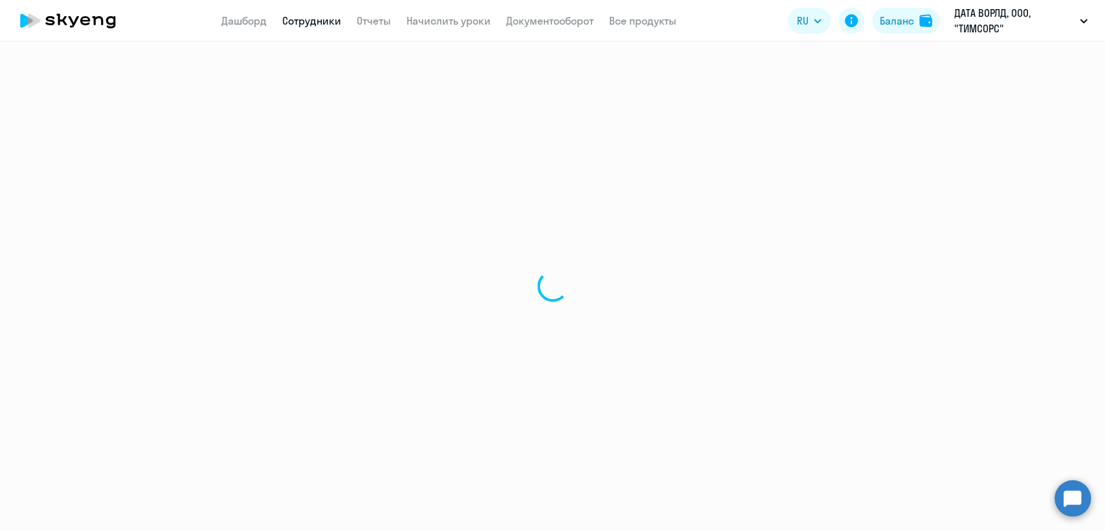
select select "30"
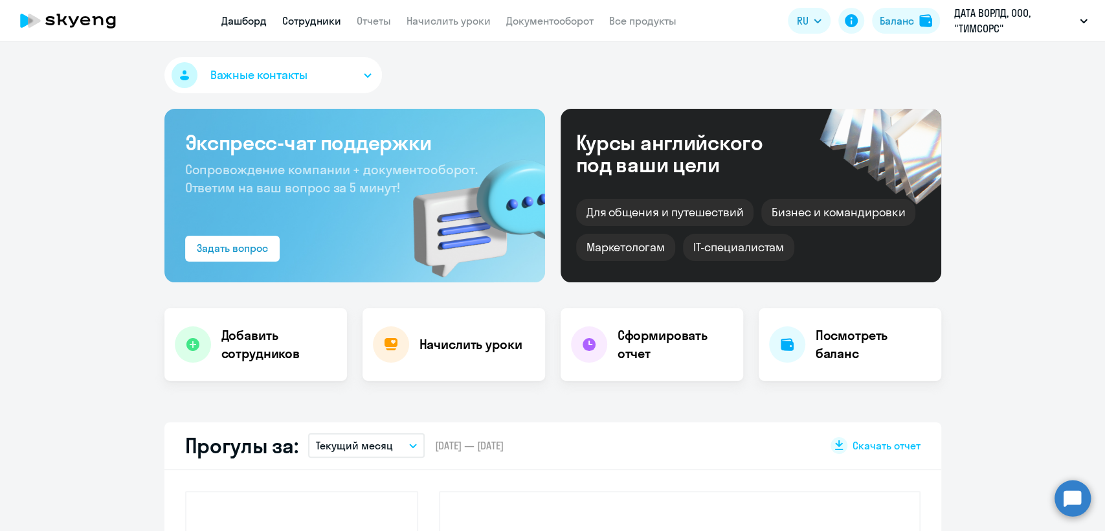
click at [326, 25] on link "Сотрудники" at bounding box center [311, 20] width 59 height 13
select select "30"
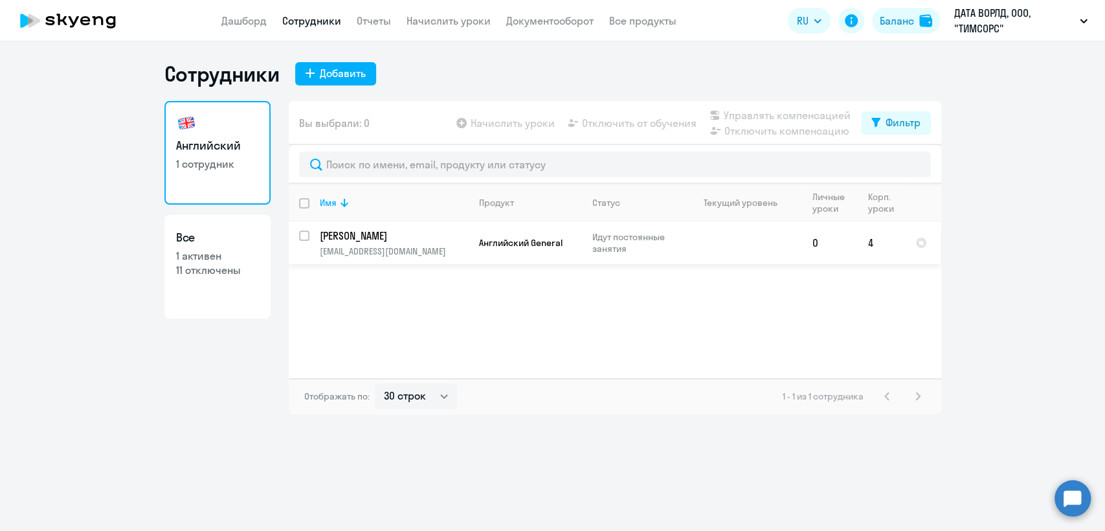
click at [371, 238] on p "[PERSON_NAME]" at bounding box center [393, 235] width 146 height 14
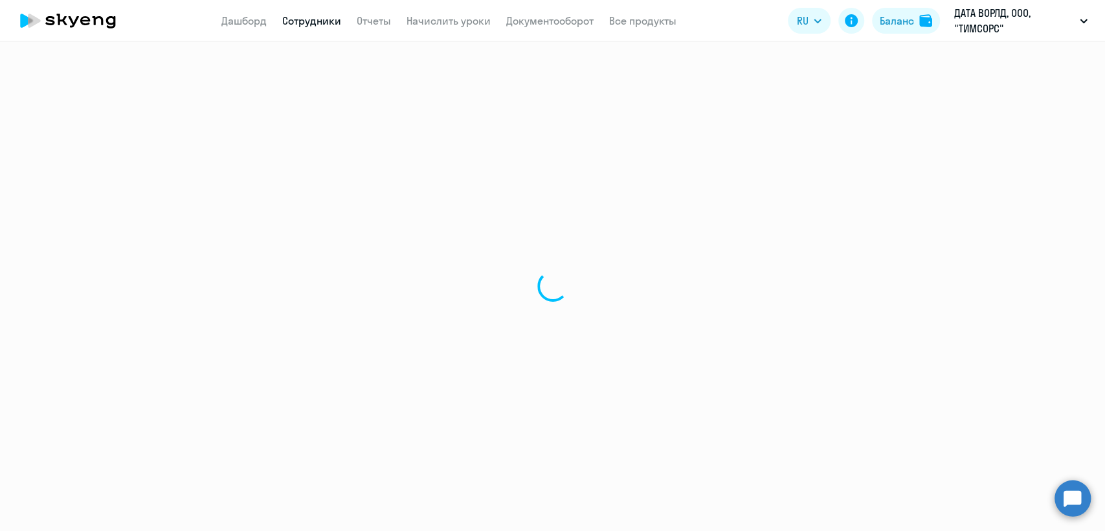
select select "english"
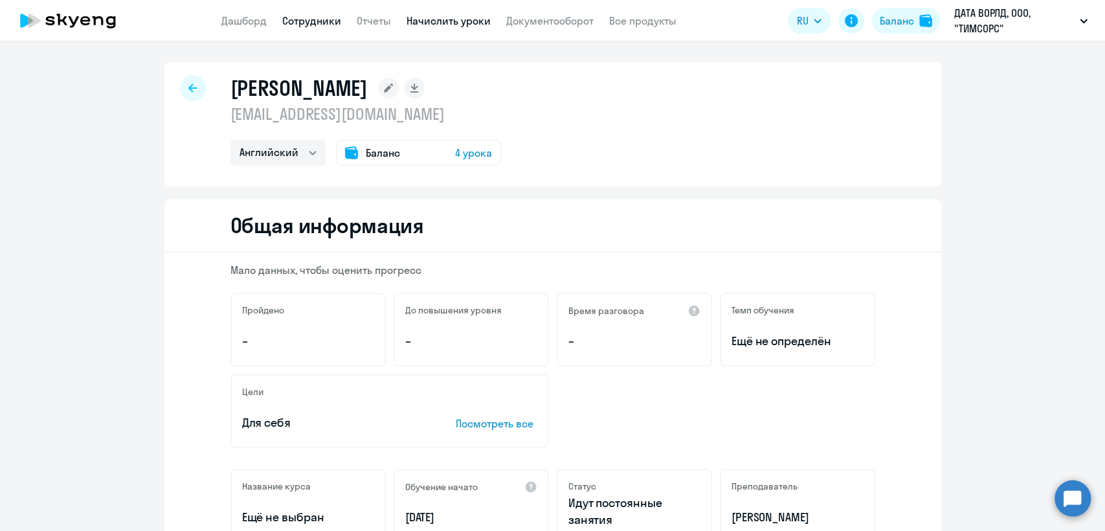
click at [439, 16] on link "Начислить уроки" at bounding box center [448, 20] width 84 height 13
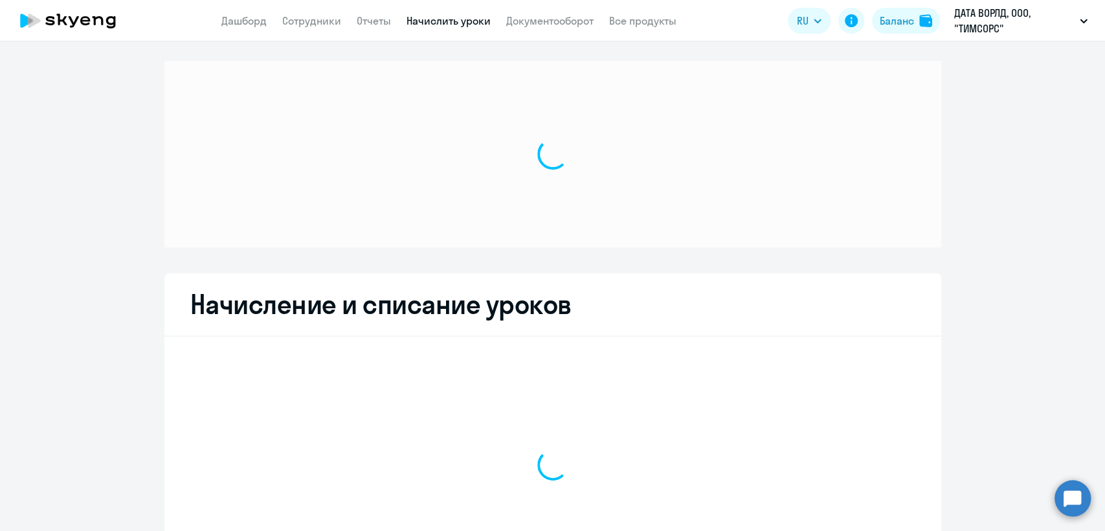
select select "10"
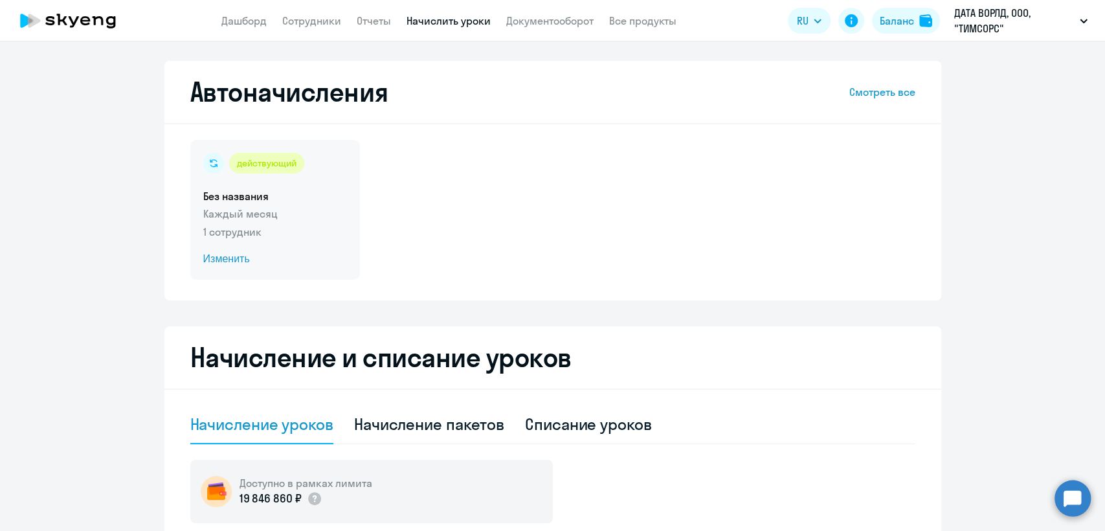
click at [276, 243] on div "действующий Без названия Каждый месяц 1 сотрудник Изменить" at bounding box center [275, 210] width 170 height 140
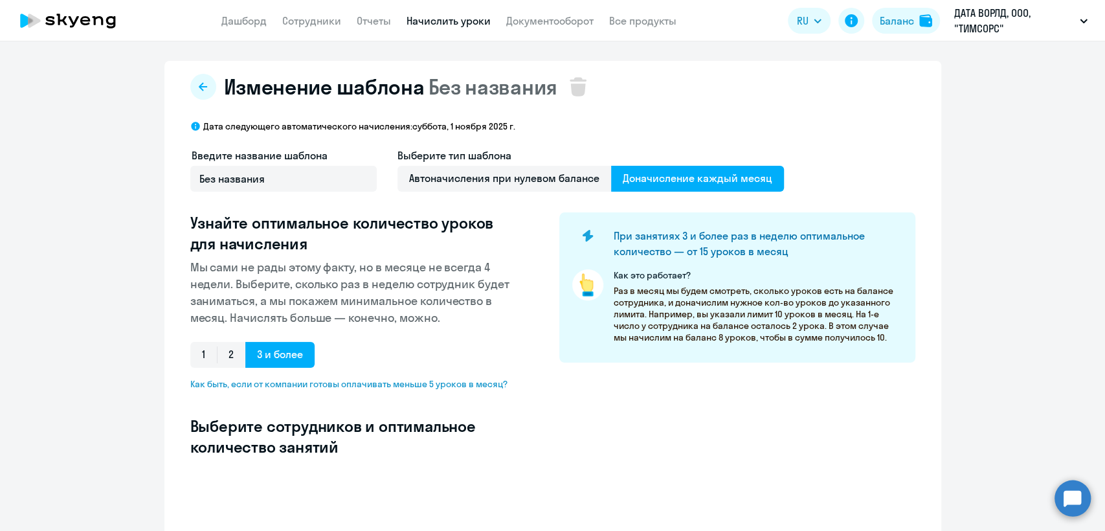
select select "10"
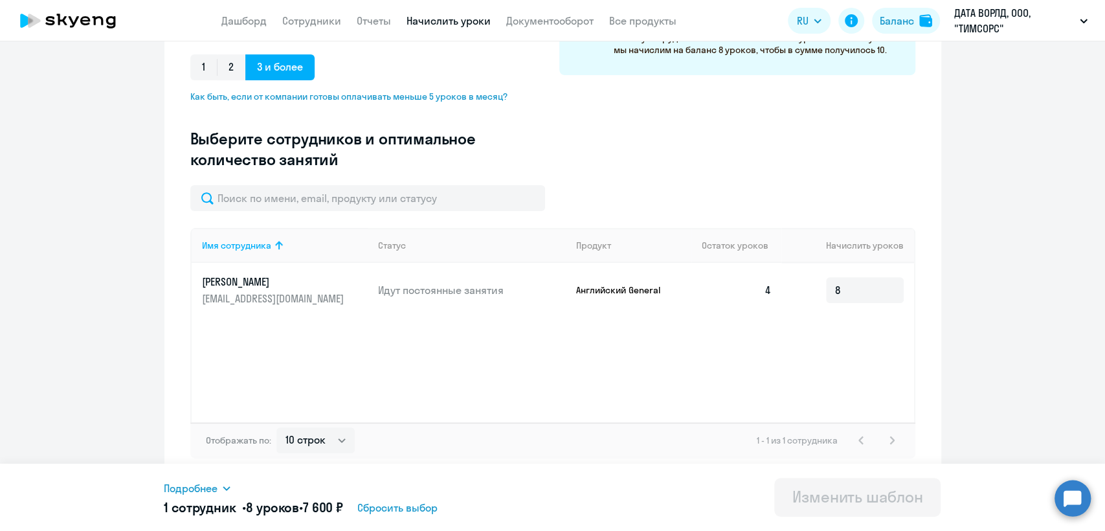
scroll to position [287, 0]
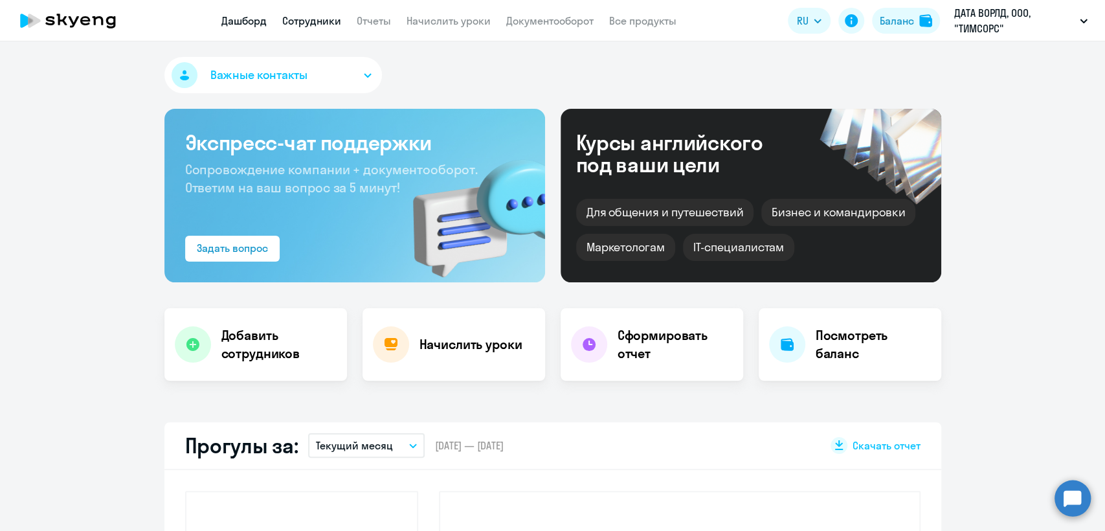
click at [316, 25] on link "Сотрудники" at bounding box center [311, 20] width 59 height 13
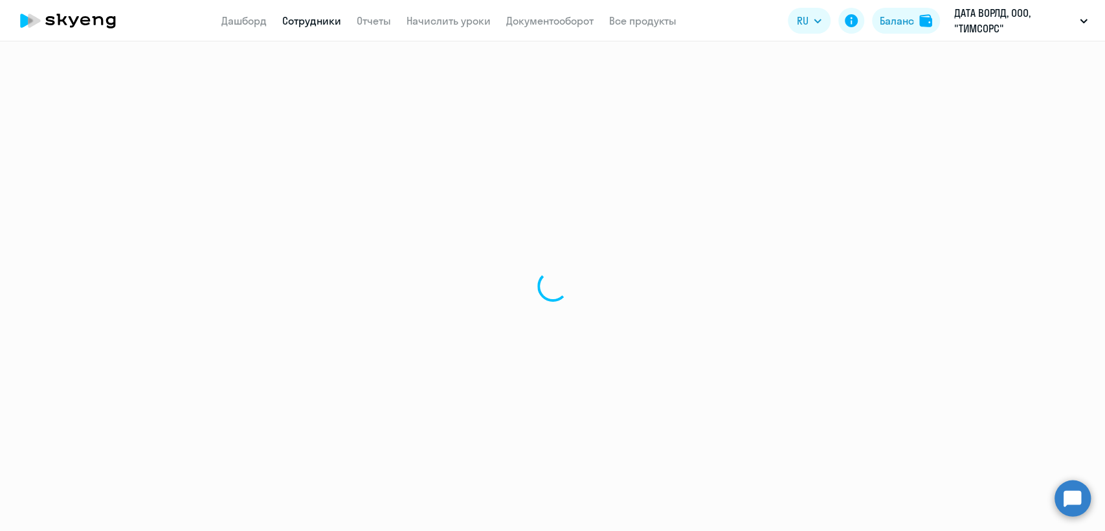
click at [316, 25] on link "Сотрудники" at bounding box center [311, 20] width 59 height 13
select select "30"
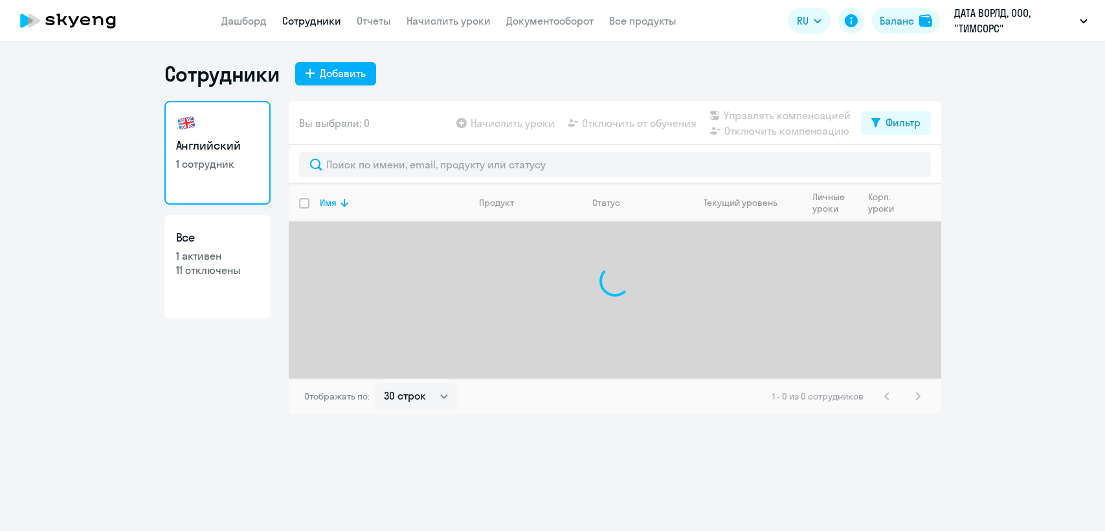
select select "30"
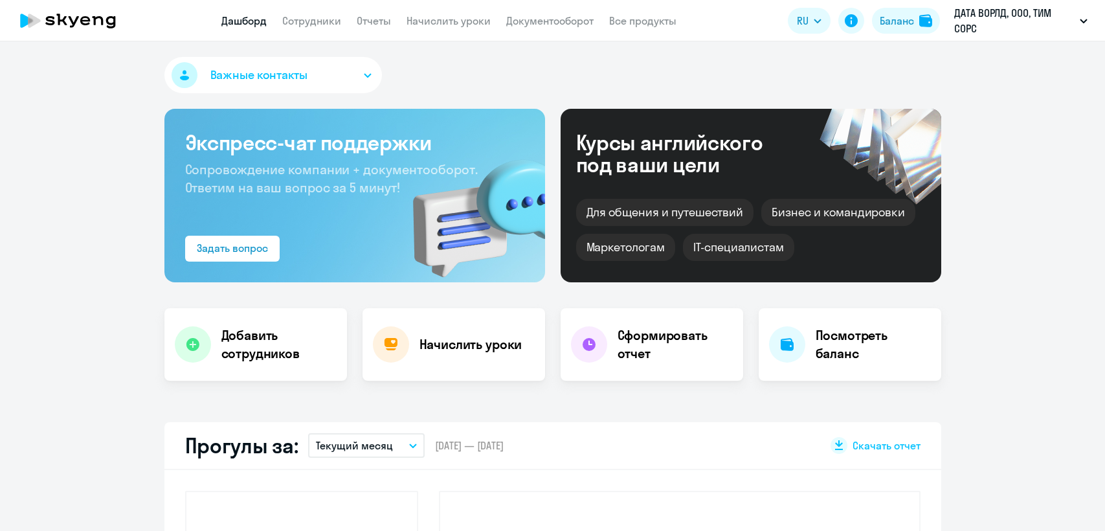
select select "30"
click at [315, 18] on link "Сотрудники" at bounding box center [311, 20] width 59 height 13
select select "30"
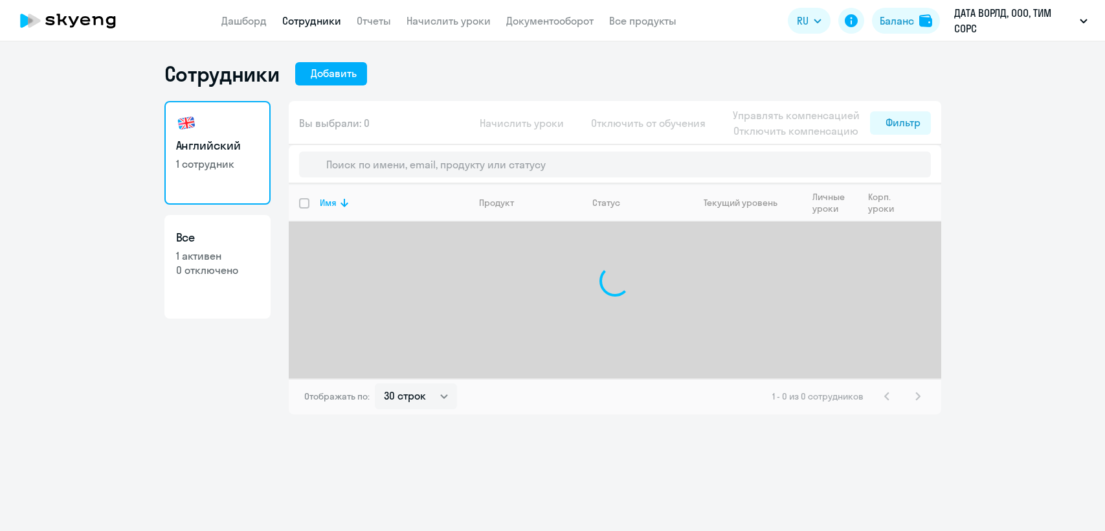
select select "30"
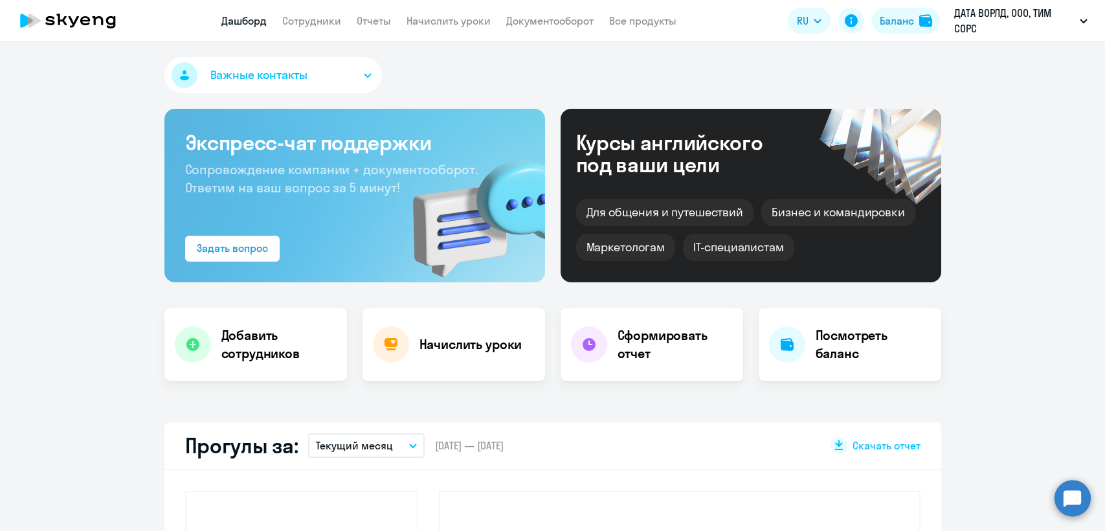
select select "30"
click at [326, 21] on link "Сотрудники" at bounding box center [311, 20] width 59 height 13
select select "30"
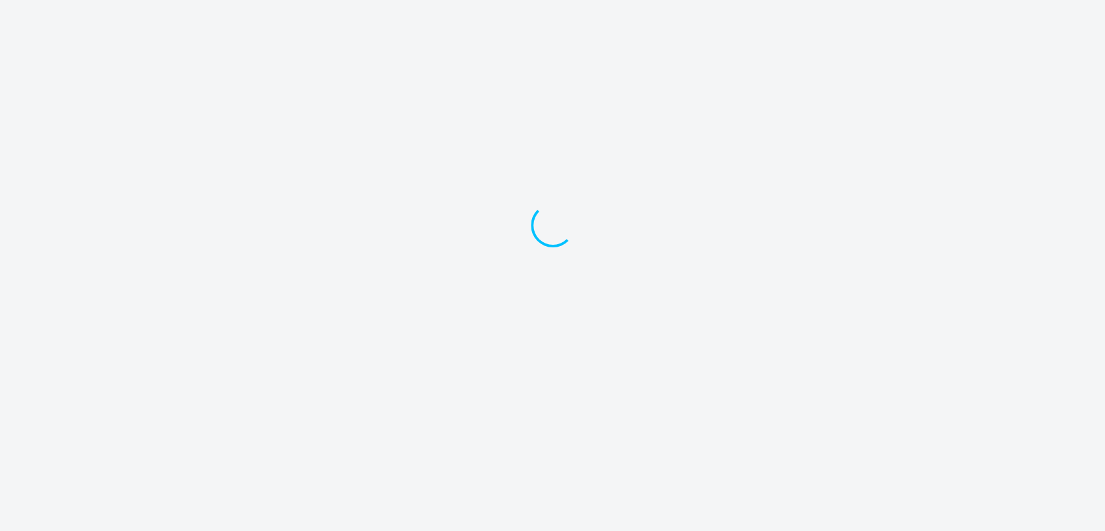
select select "30"
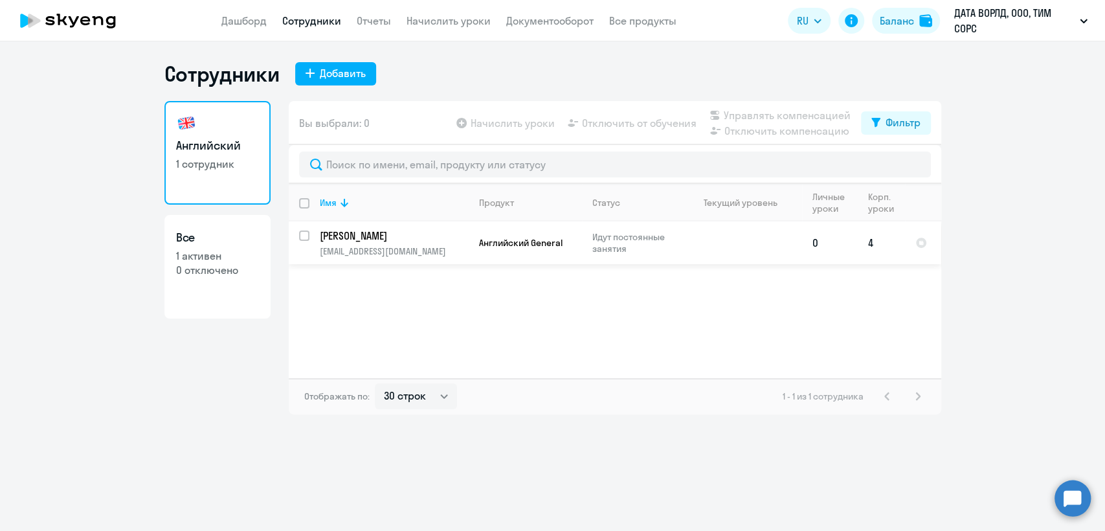
click at [586, 248] on td "Идут постоянные занятия" at bounding box center [632, 242] width 100 height 43
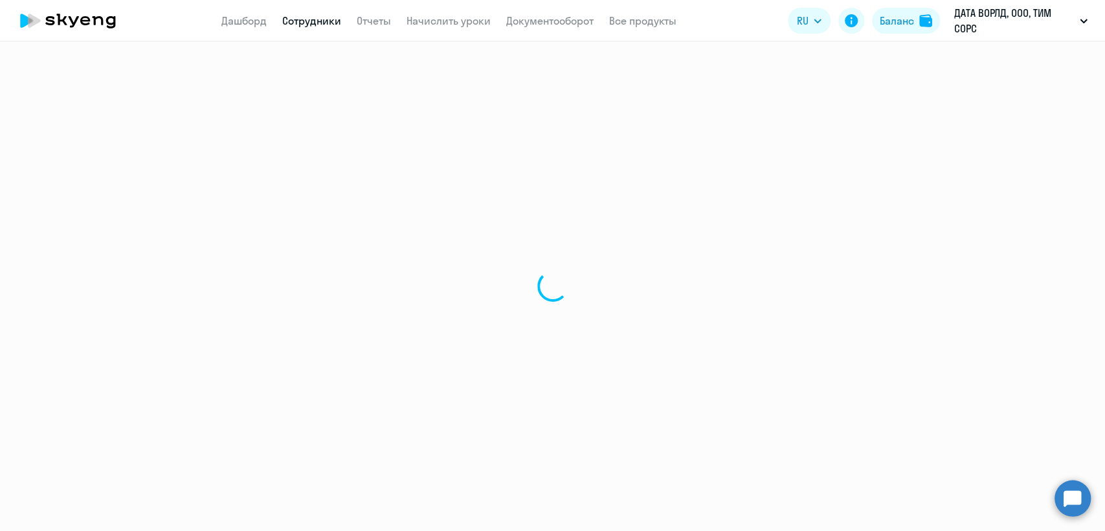
select select "english"
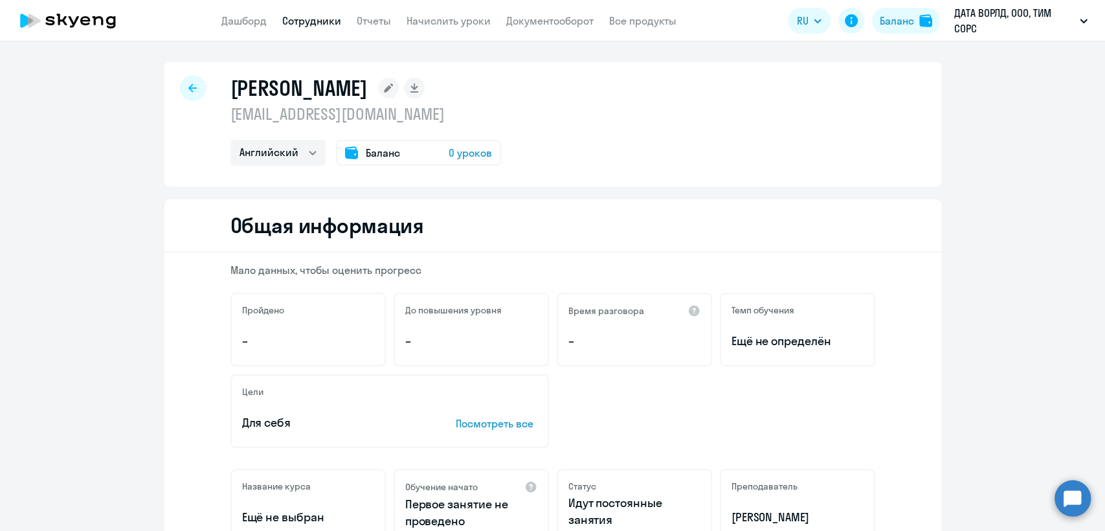
click at [391, 126] on div "[PERSON_NAME] [EMAIL_ADDRESS][DOMAIN_NAME] Английский Баланс 0 уроков" at bounding box center [365, 120] width 271 height 91
click at [390, 125] on div "Каси Редди Наталья mmshugaeva.teamsource@yandex.ru Английский Баланс 0 уроков" at bounding box center [365, 120] width 271 height 91
click at [388, 120] on p "[EMAIL_ADDRESS][DOMAIN_NAME]" at bounding box center [365, 114] width 271 height 21
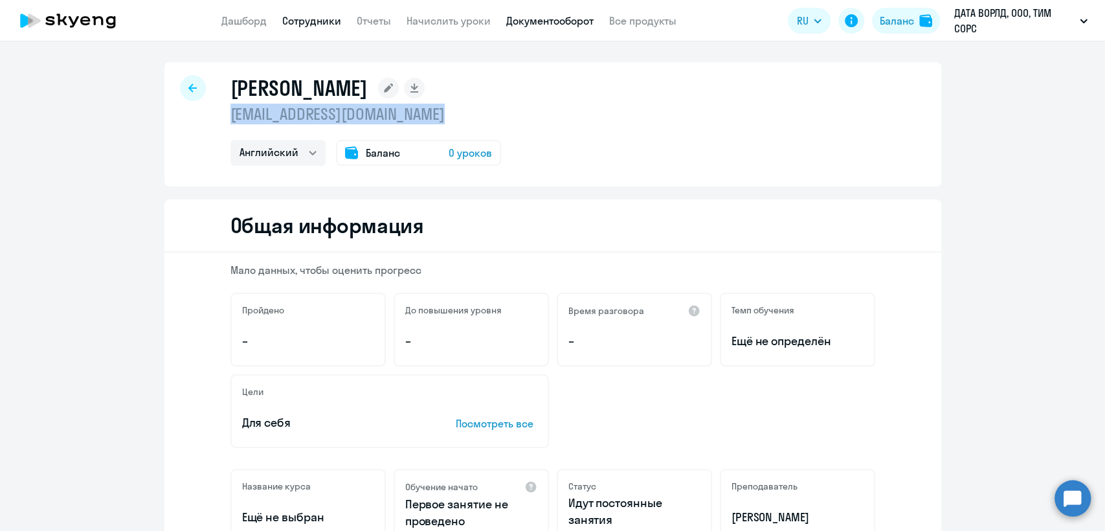
copy p "[EMAIL_ADDRESS][DOMAIN_NAME]"
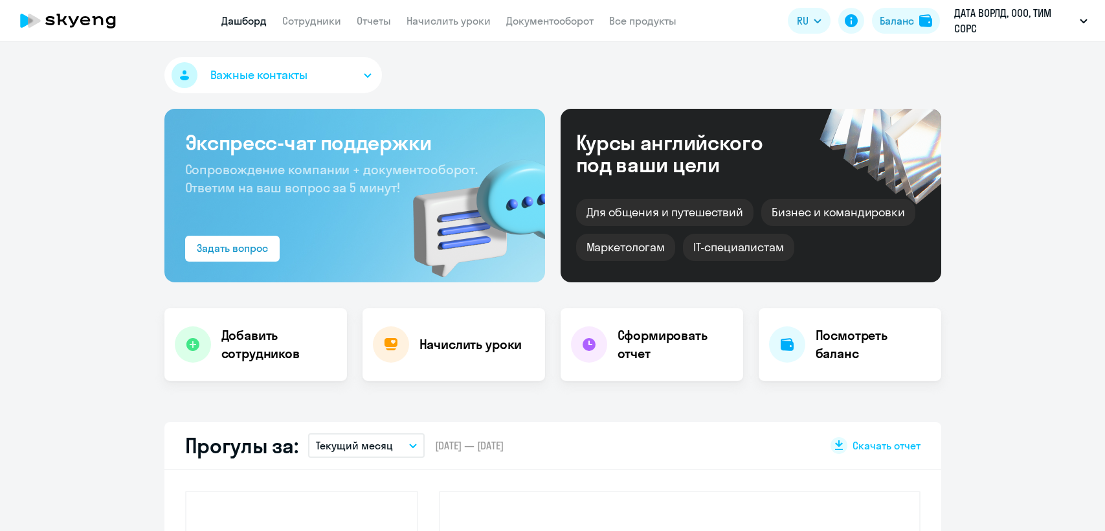
select select "30"
click at [307, 30] on app-header "Дашборд Сотрудники Отчеты Начислить уроки Документооборот Все продукты Дашборд …" at bounding box center [552, 20] width 1105 height 41
click at [309, 29] on app-header "Дашборд Сотрудники Отчеты Начислить уроки Документооборот Все продукты Дашборд …" at bounding box center [552, 20] width 1105 height 41
click at [309, 28] on app-menu-item-link "Сотрудники" at bounding box center [311, 21] width 59 height 16
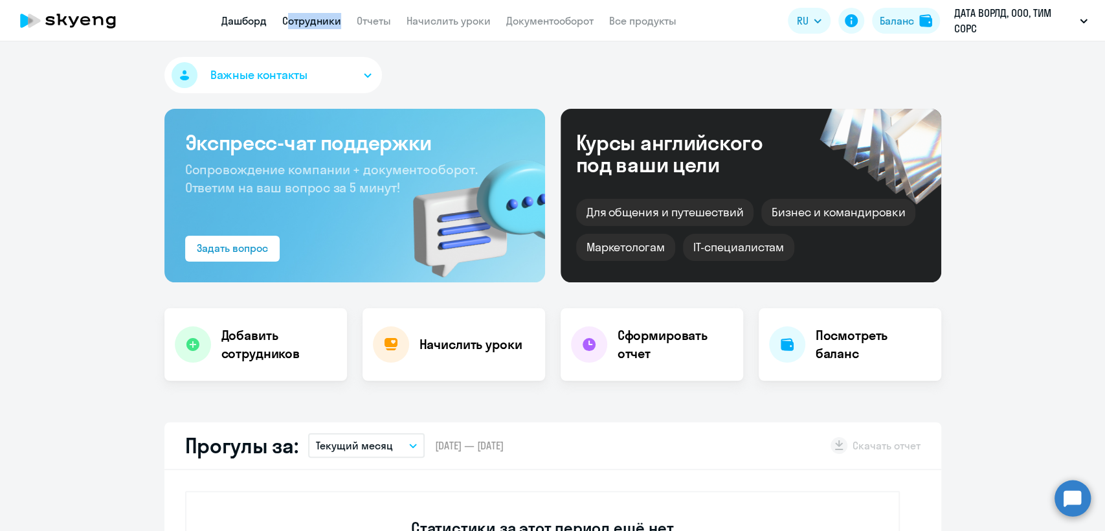
click at [307, 27] on link "Сотрудники" at bounding box center [311, 20] width 59 height 13
select select "30"
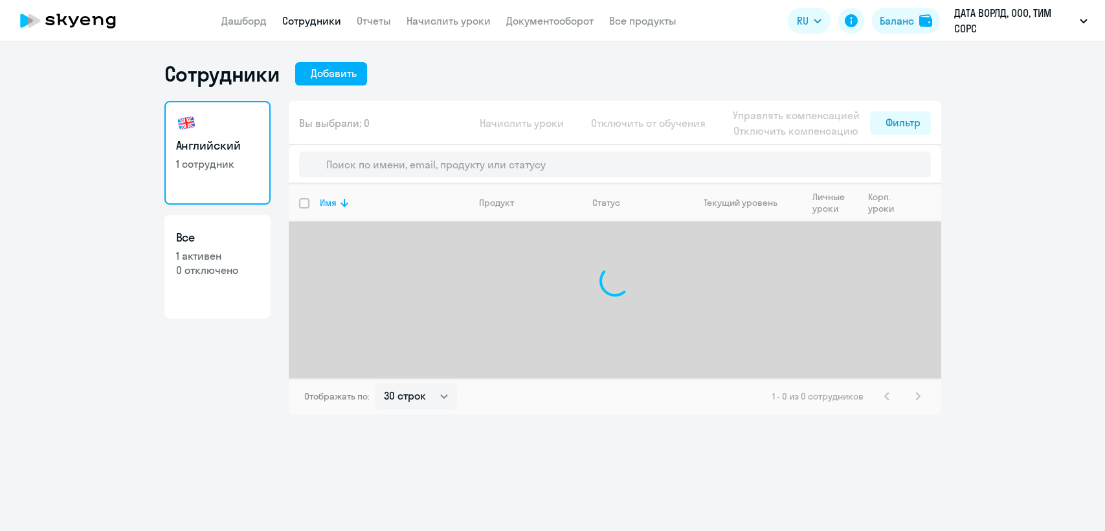
select select "30"
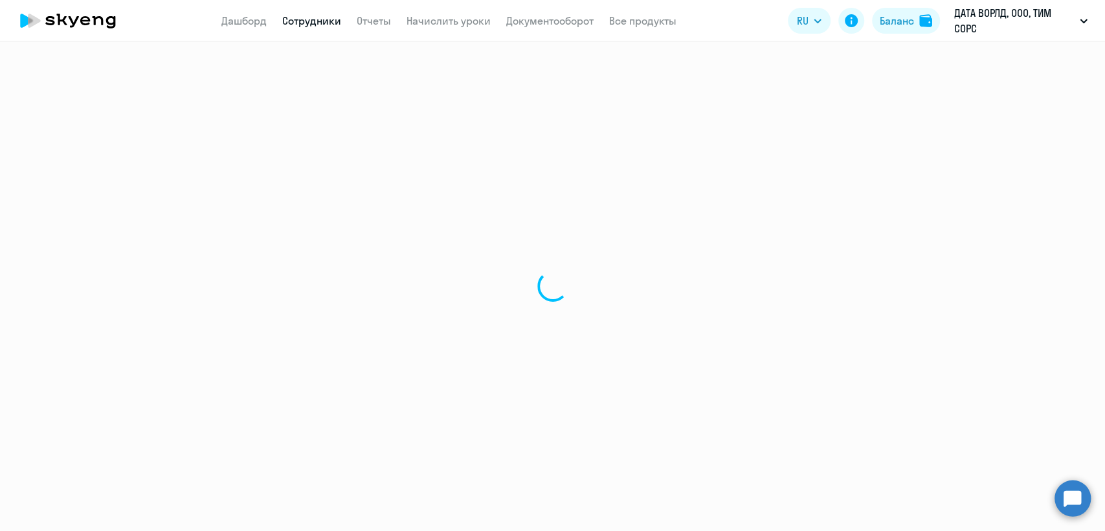
select select "30"
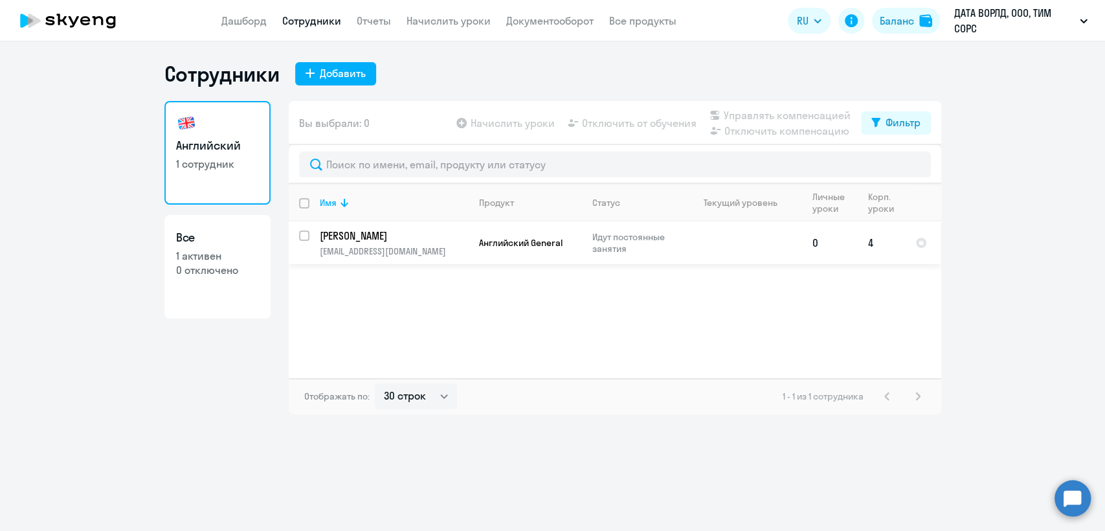
click at [301, 234] on input "select row 42123290" at bounding box center [312, 243] width 26 height 26
checkbox input "true"
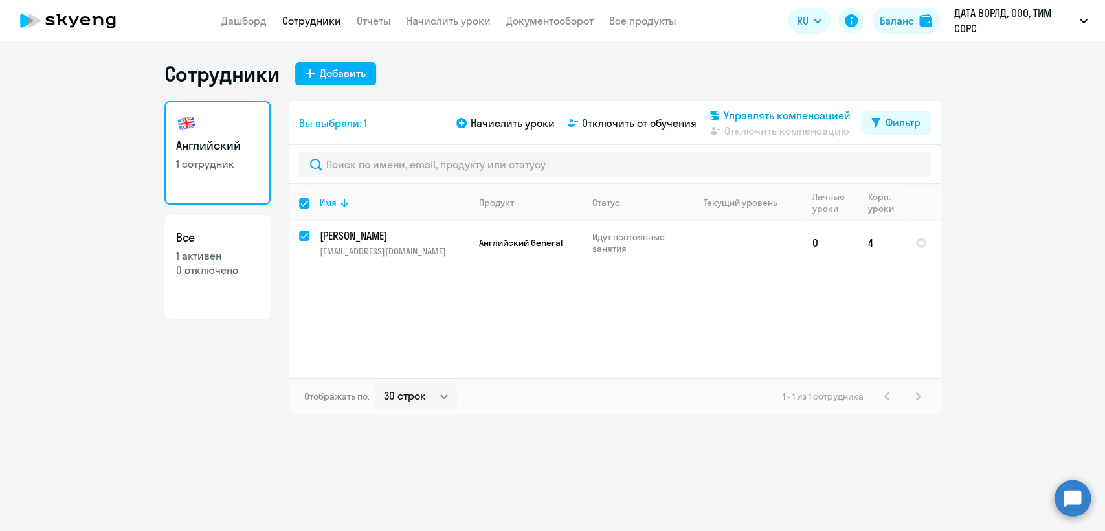
click at [760, 109] on span "Управлять компенсацией" at bounding box center [787, 115] width 127 height 16
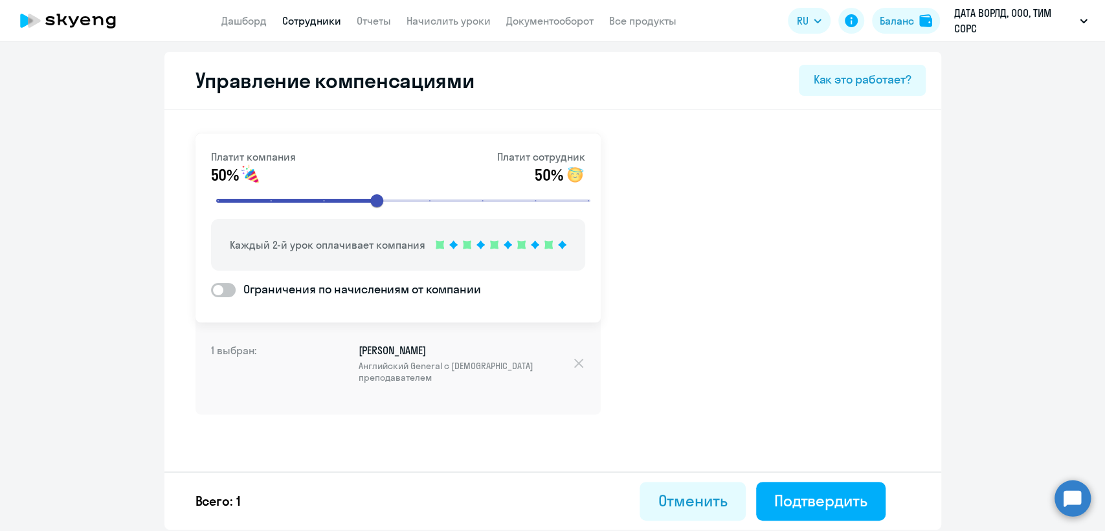
click at [331, 17] on link "Сотрудники" at bounding box center [311, 20] width 59 height 13
select select "30"
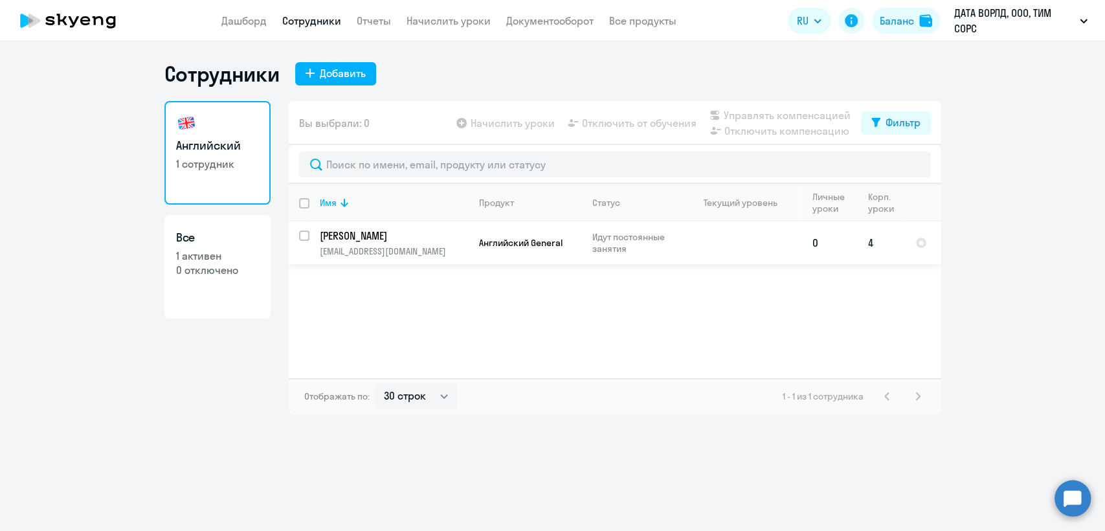
click at [303, 238] on input "select row 42123290" at bounding box center [312, 243] width 26 height 26
checkbox input "true"
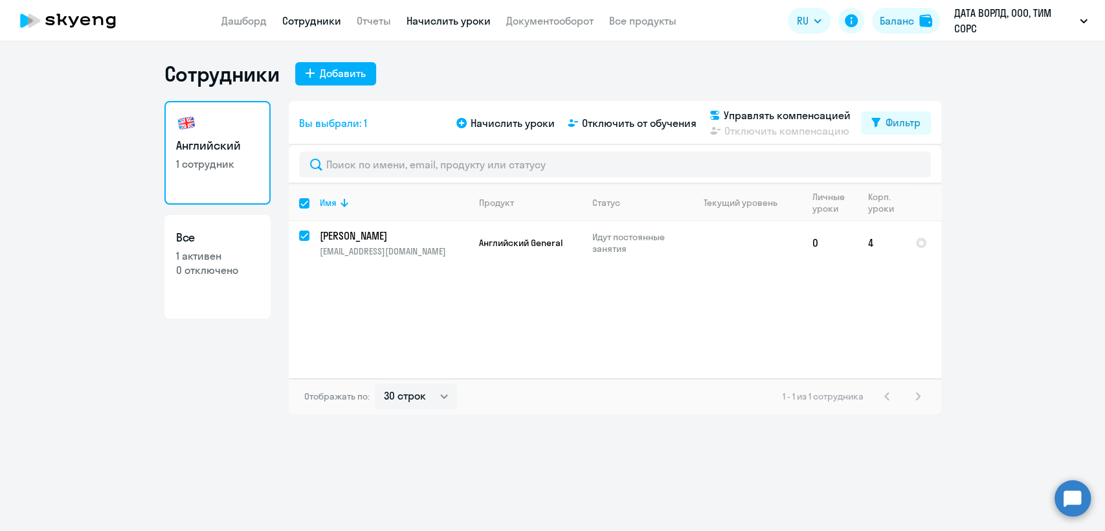
click at [461, 22] on link "Начислить уроки" at bounding box center [448, 20] width 84 height 13
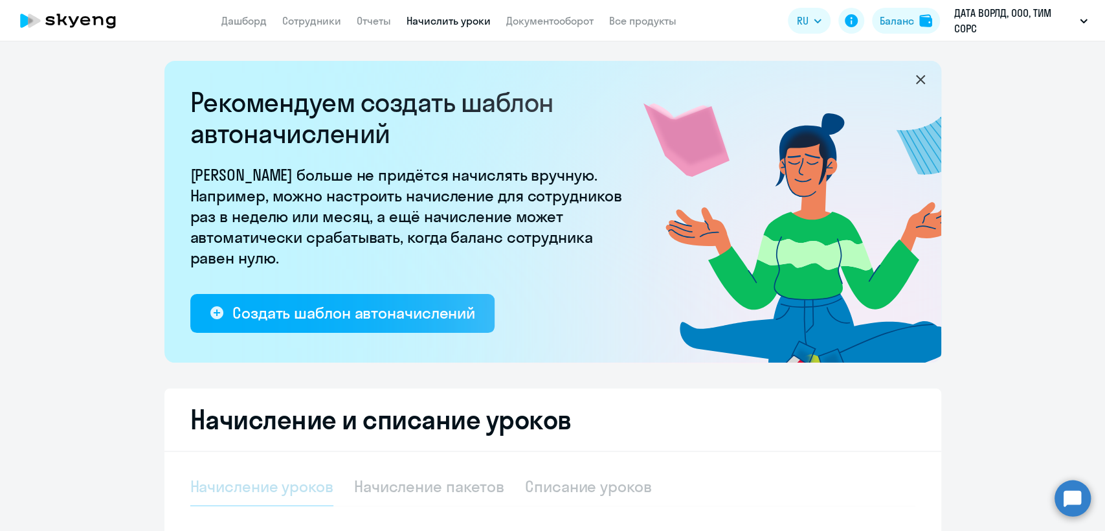
select select "10"
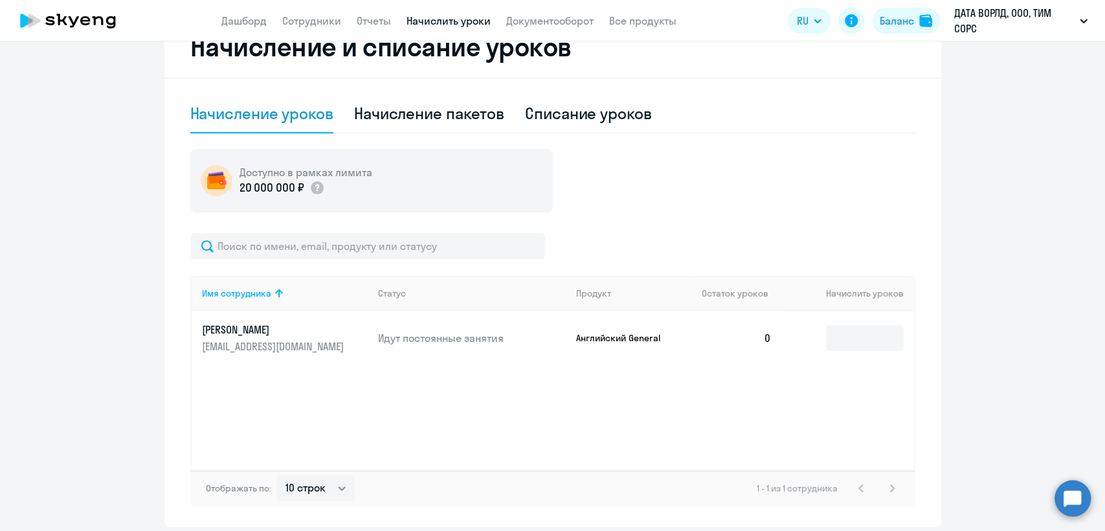
scroll to position [421, 0]
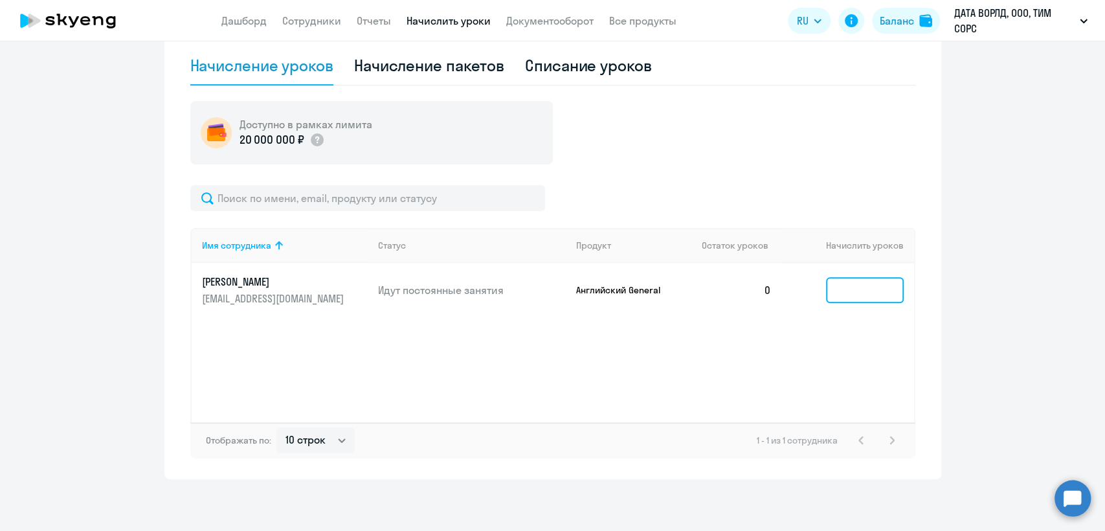
click at [848, 283] on input at bounding box center [865, 290] width 78 height 26
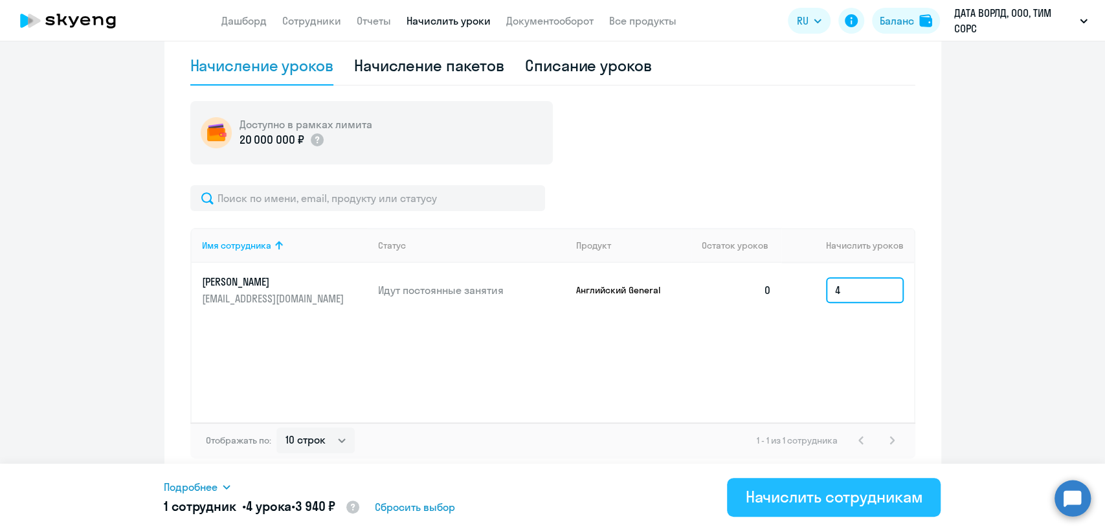
type input "4"
click at [828, 505] on div "Начислить сотрудникам" at bounding box center [833, 496] width 177 height 21
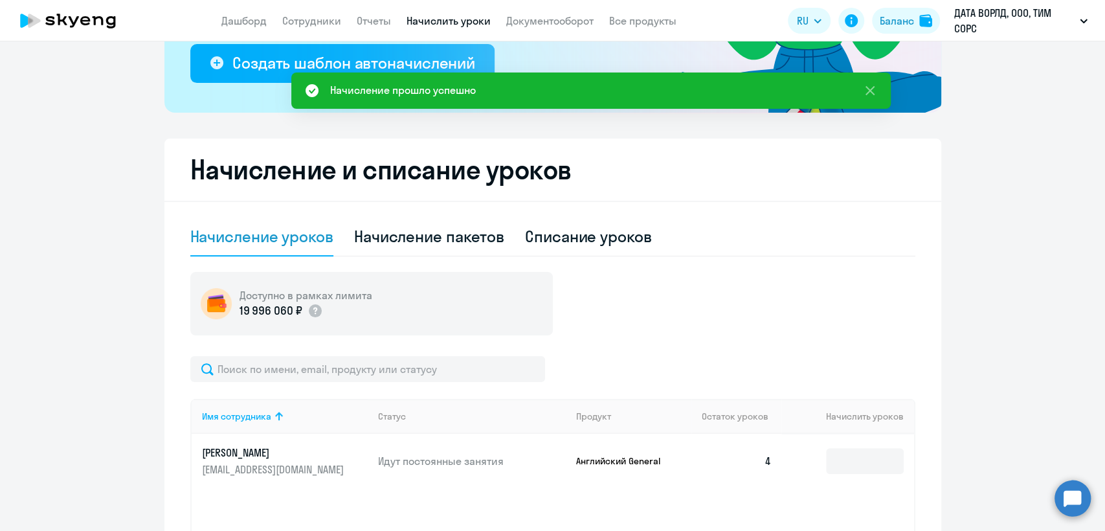
scroll to position [133, 0]
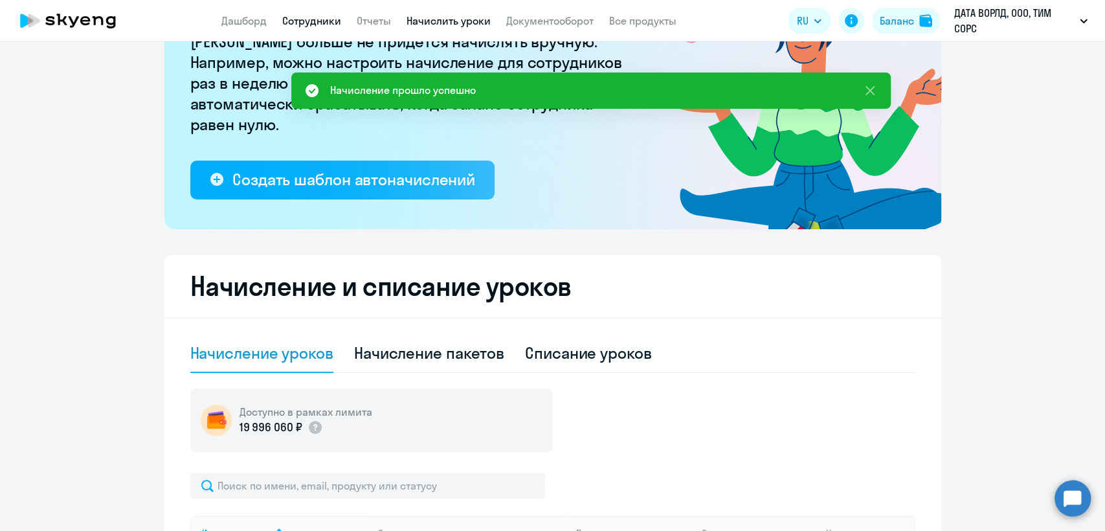
click at [309, 17] on link "Сотрудники" at bounding box center [311, 20] width 59 height 13
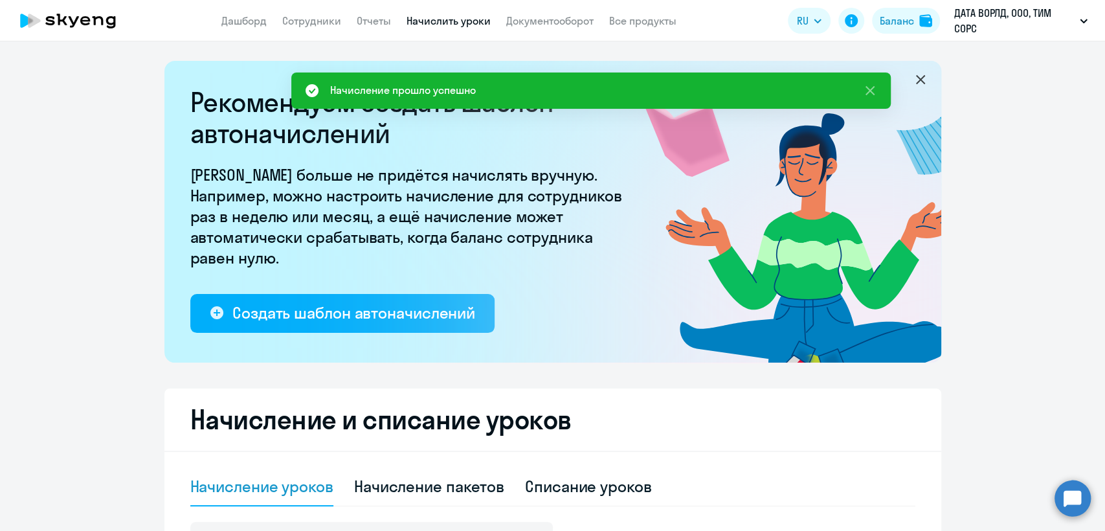
select select "30"
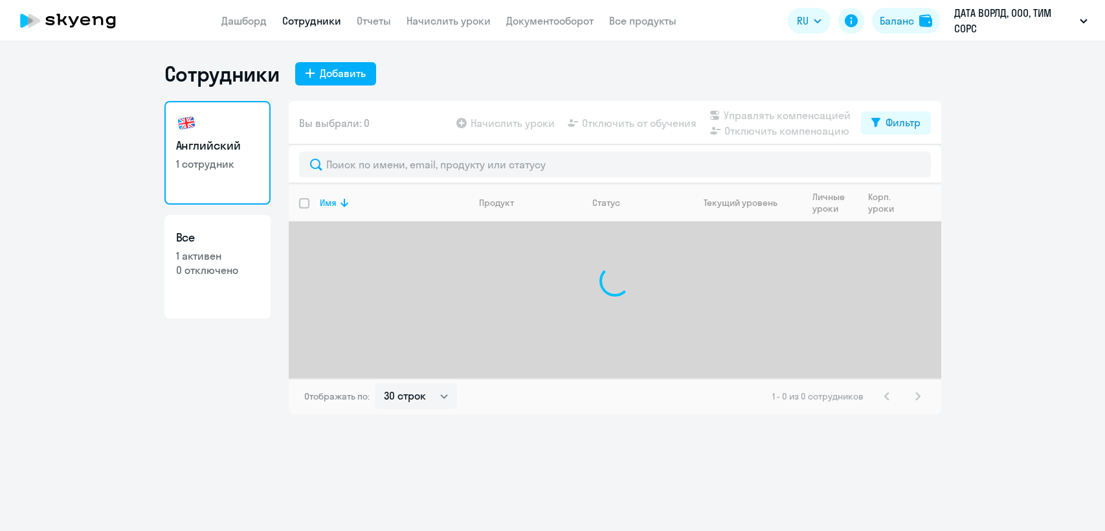
select select "30"
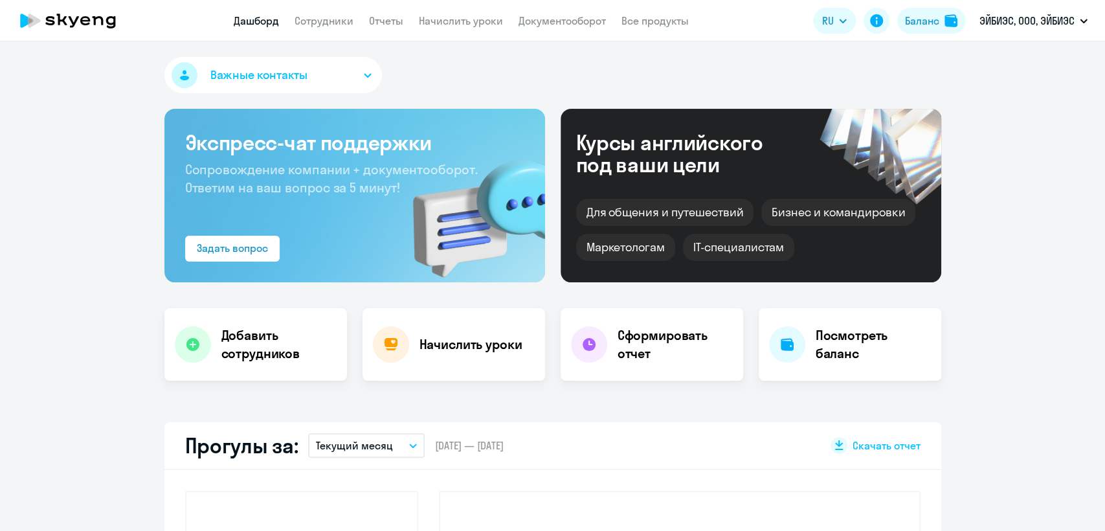
select select "30"
click at [321, 25] on link "Сотрудники" at bounding box center [323, 20] width 59 height 13
select select "30"
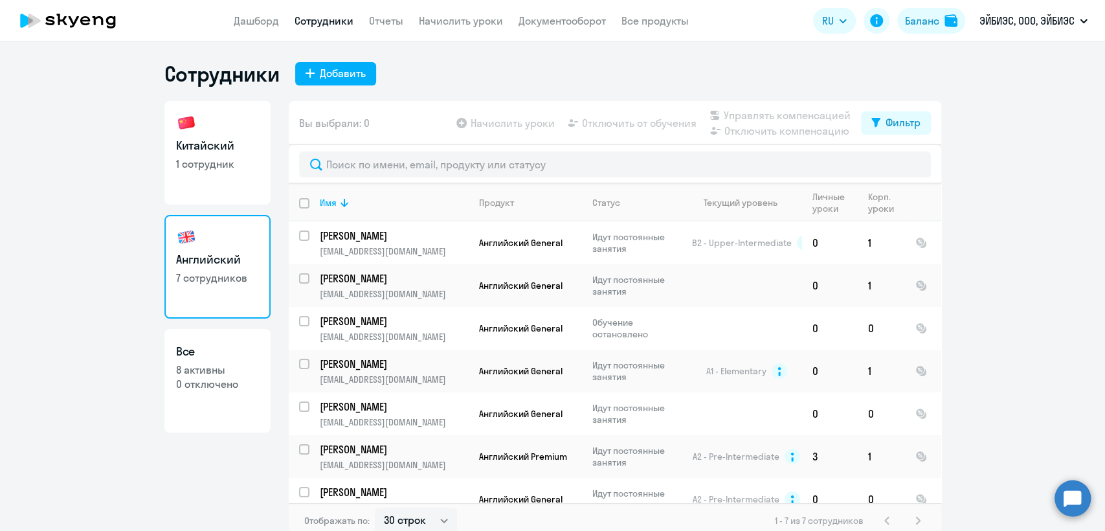
click at [223, 118] on link "Китайский 1 сотрудник" at bounding box center [217, 153] width 106 height 104
select select "30"
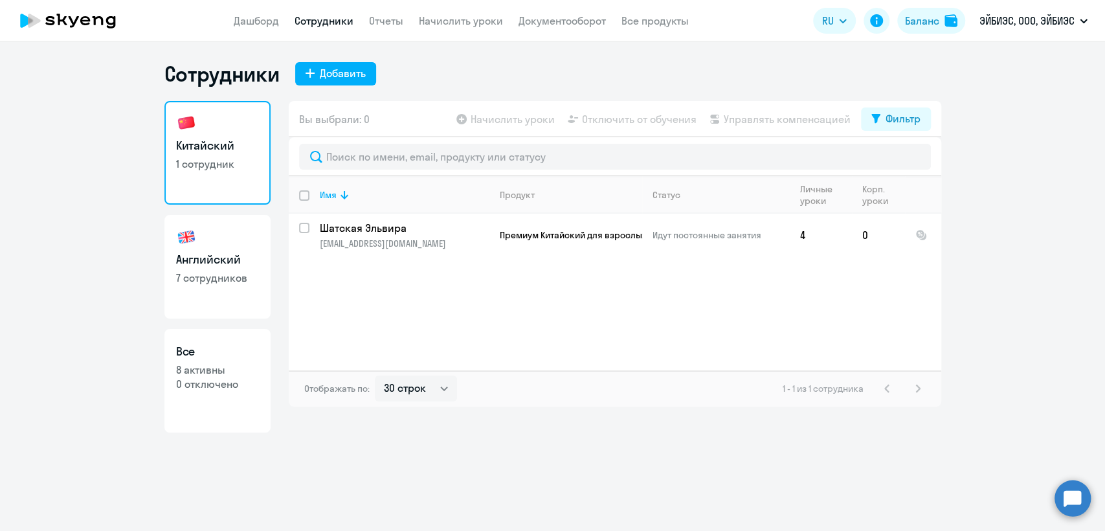
click at [224, 267] on h3 "Английский" at bounding box center [217, 259] width 83 height 17
select select "30"
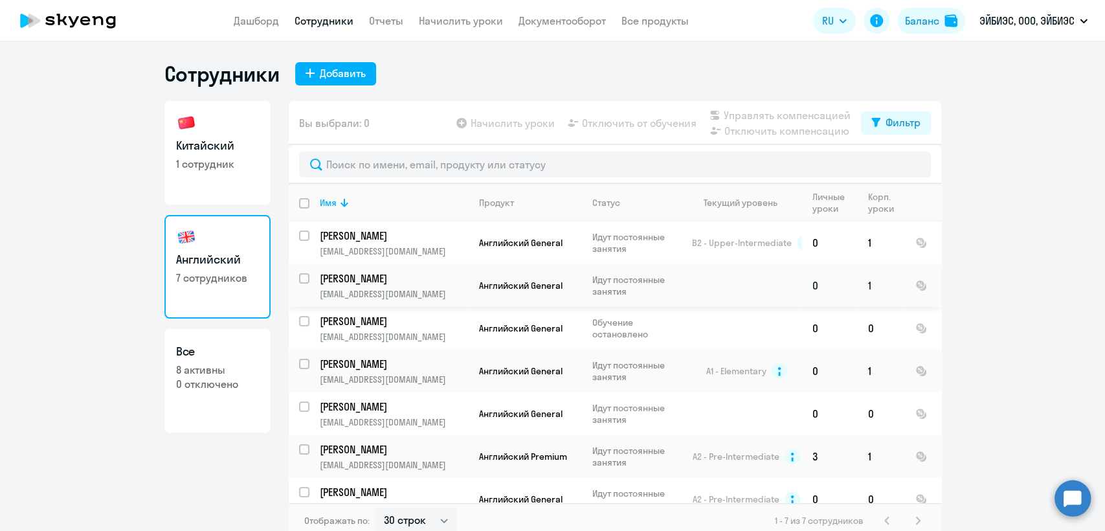
scroll to position [17, 0]
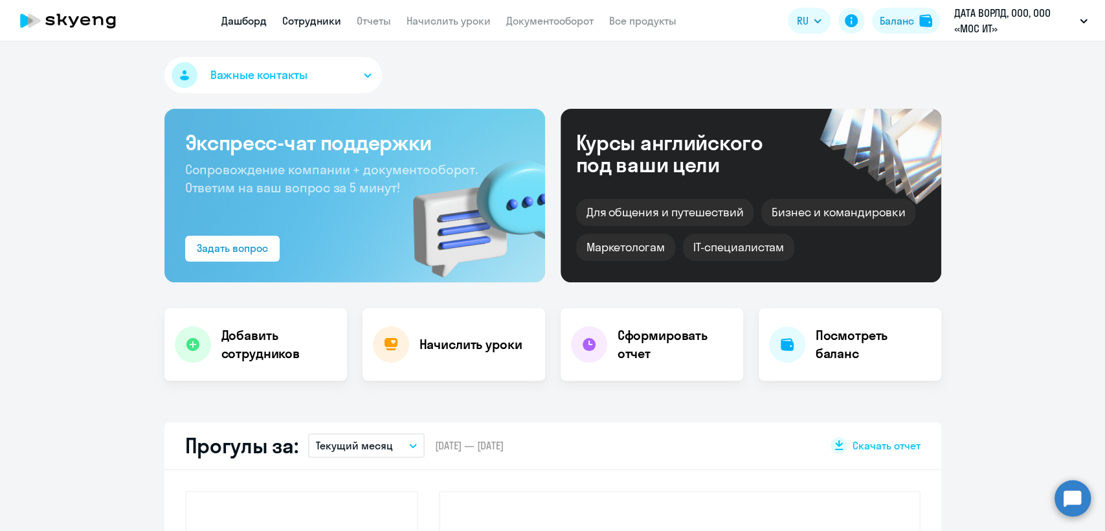
click at [337, 17] on link "Сотрудники" at bounding box center [311, 20] width 59 height 13
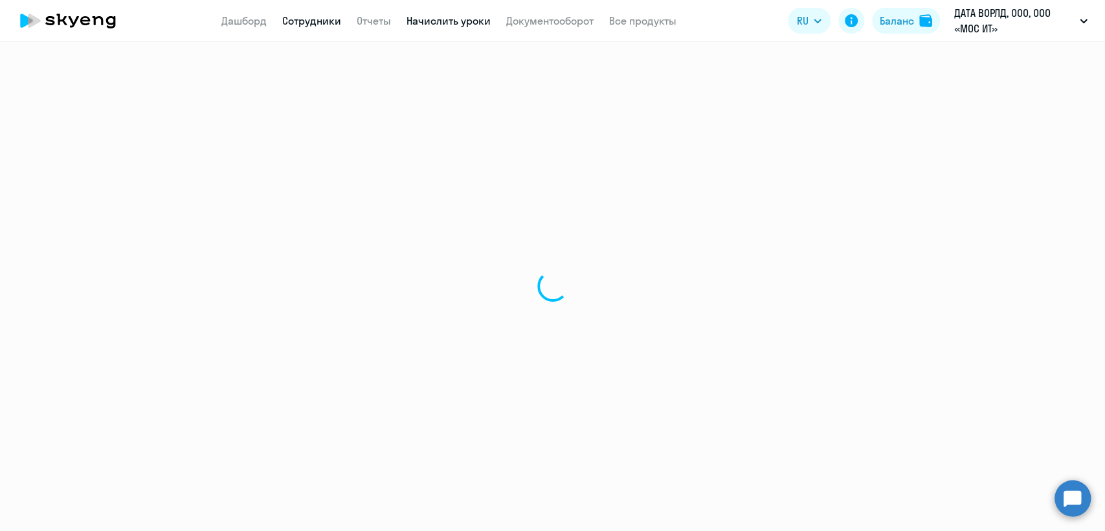
select select "30"
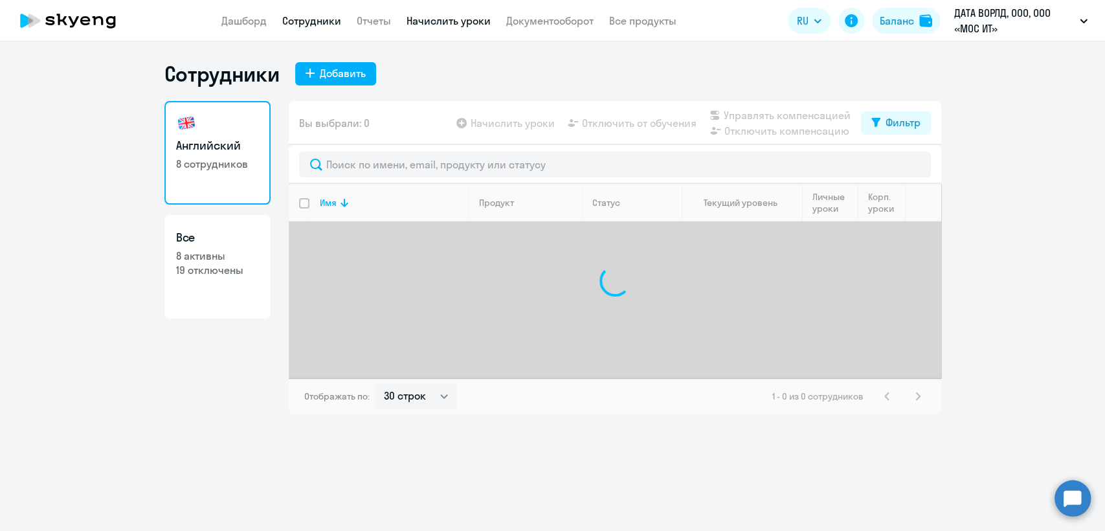
click at [445, 18] on link "Начислить уроки" at bounding box center [448, 20] width 84 height 13
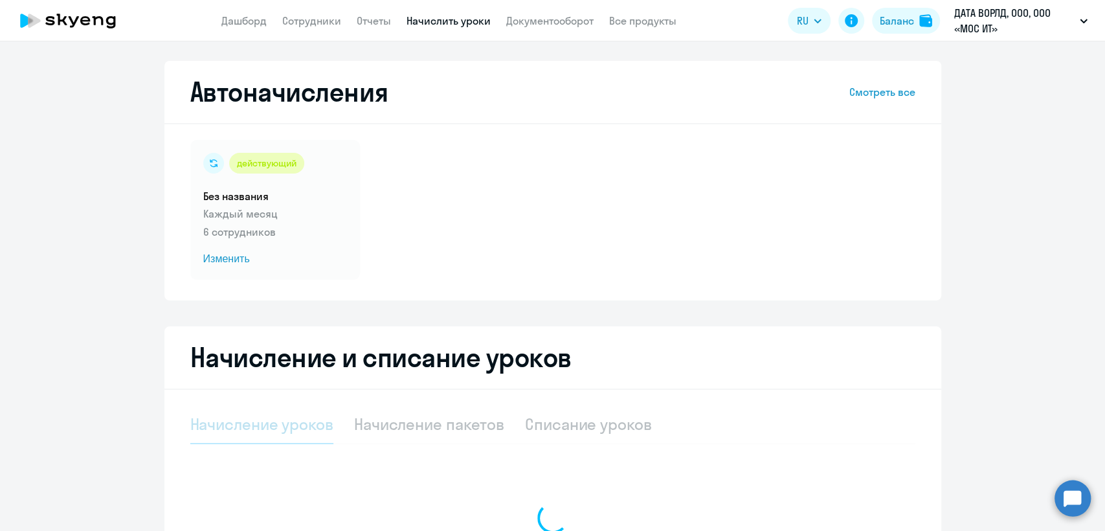
select select "10"
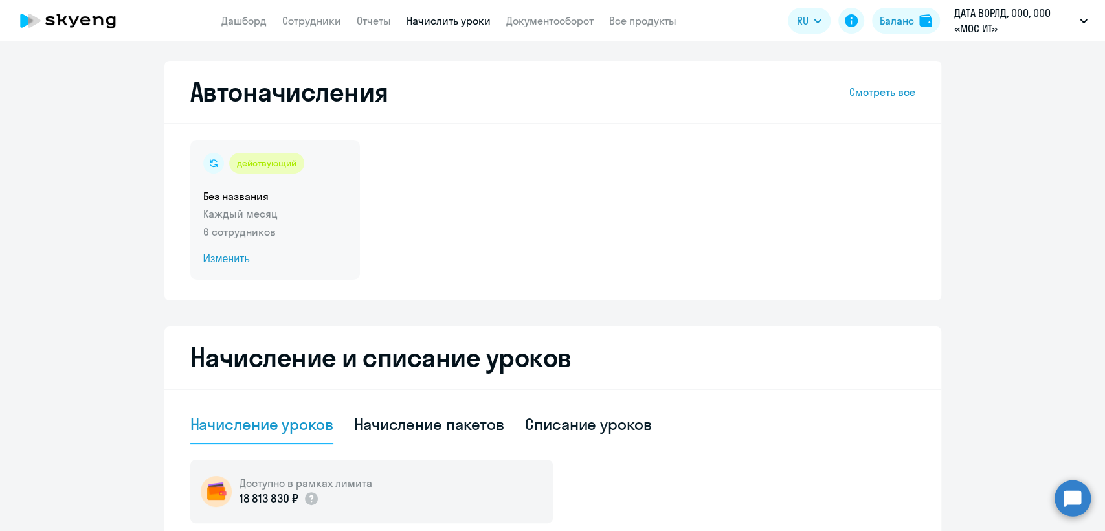
click at [304, 245] on div "действующий Без названия Каждый месяц 6 сотрудников Изменить" at bounding box center [275, 210] width 170 height 140
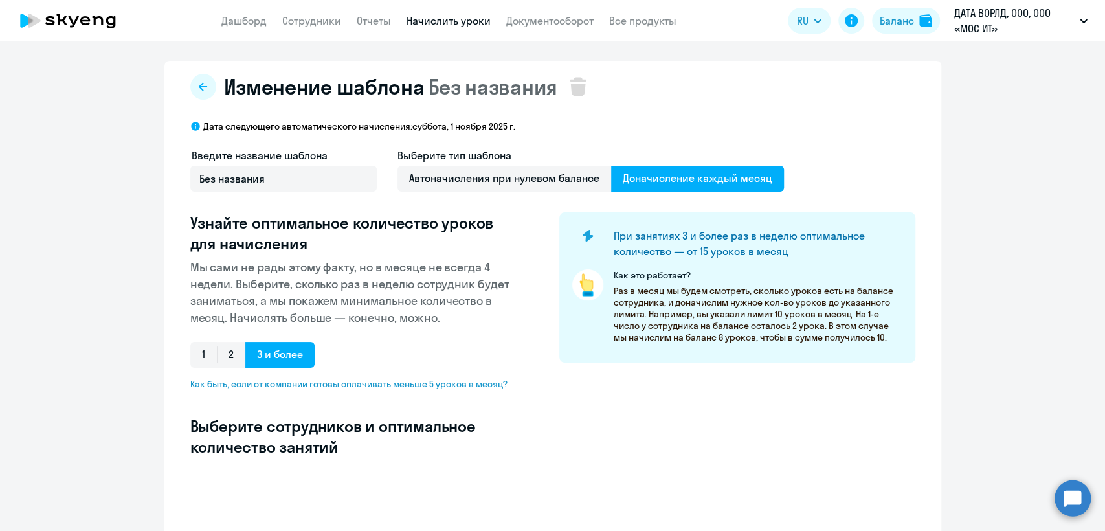
select select "10"
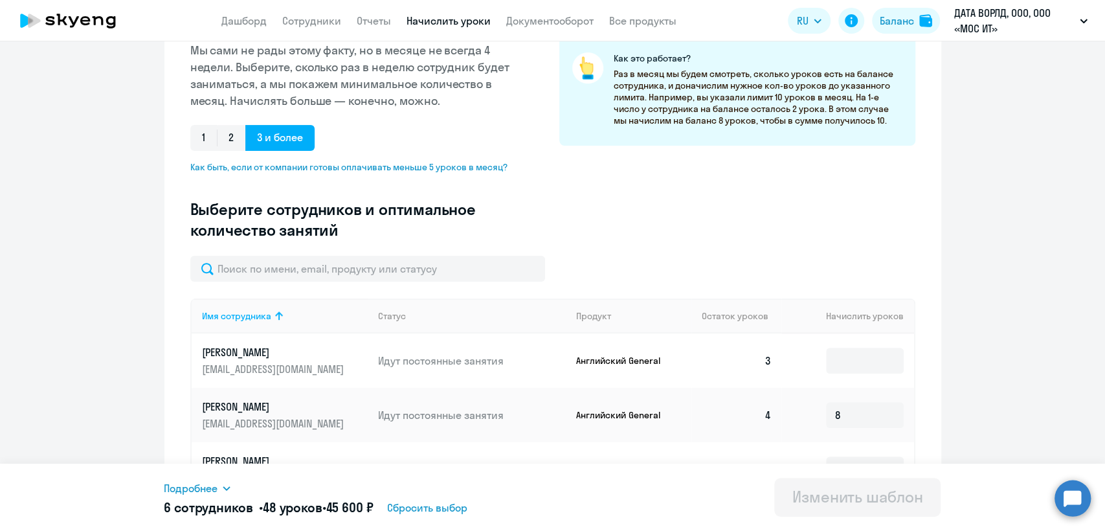
scroll to position [563, 0]
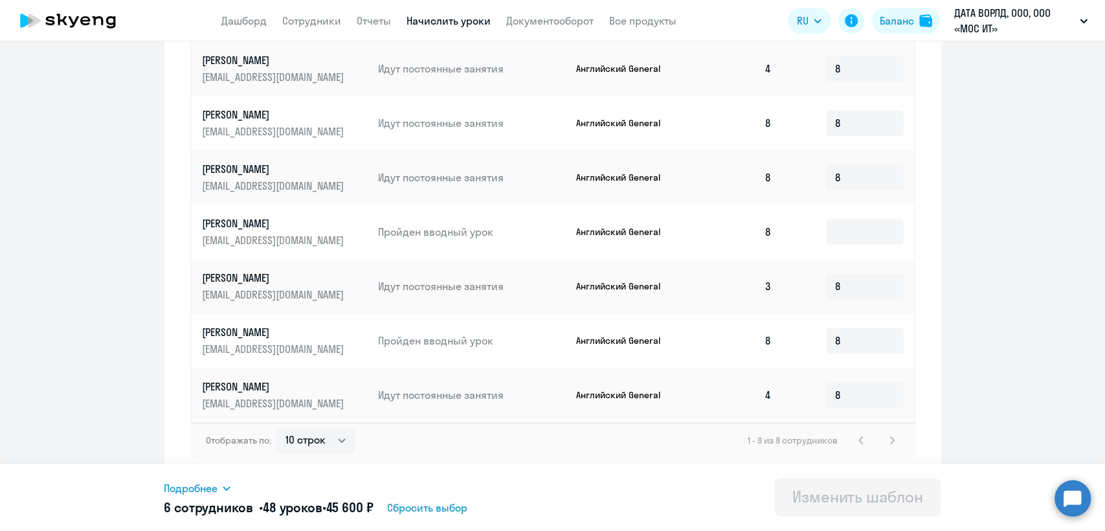
click at [272, 238] on p "rak.geter@gmail.com" at bounding box center [274, 240] width 145 height 14
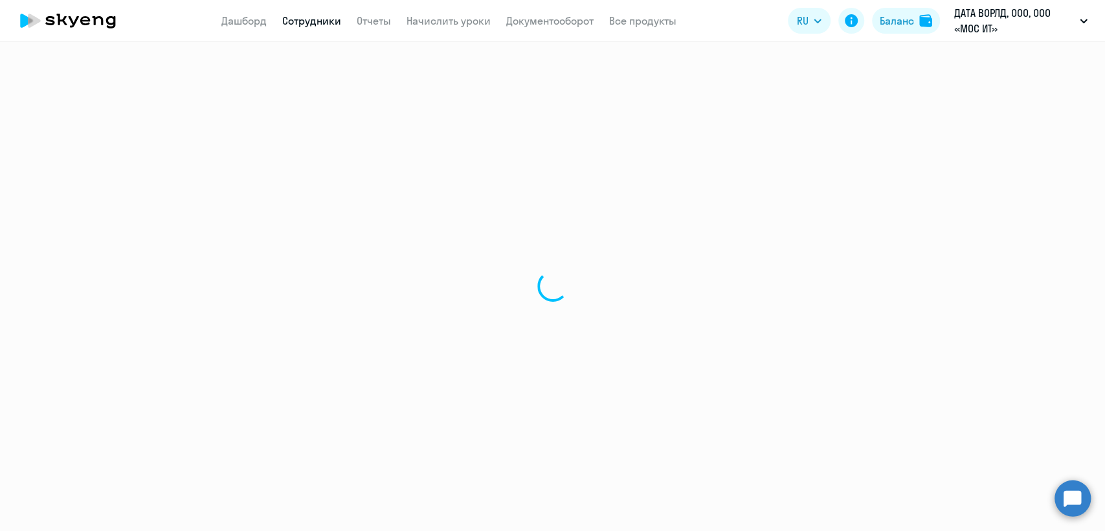
select select "english"
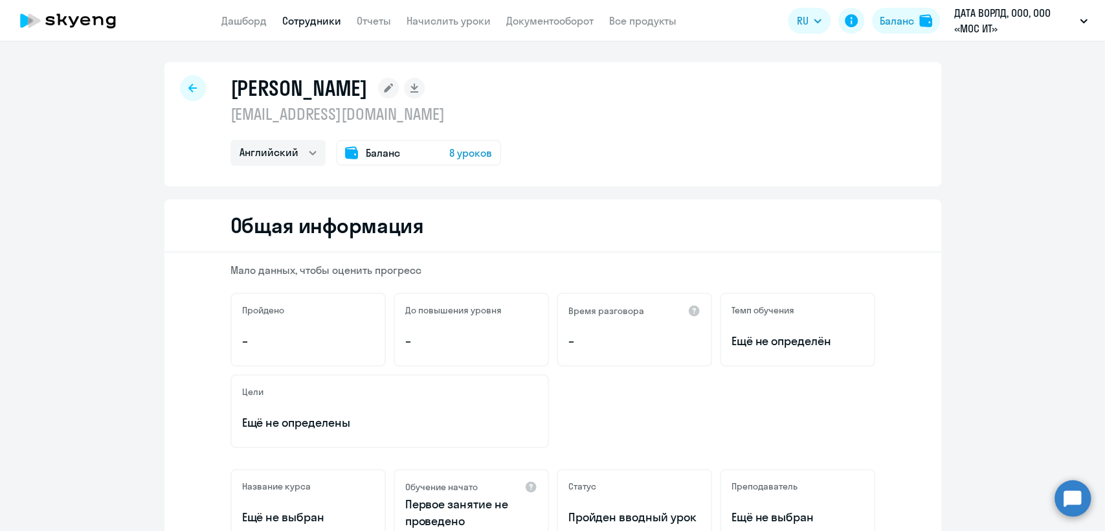
click at [337, 115] on p "[EMAIL_ADDRESS][DOMAIN_NAME]" at bounding box center [365, 114] width 271 height 21
copy p "[EMAIL_ADDRESS][DOMAIN_NAME]"
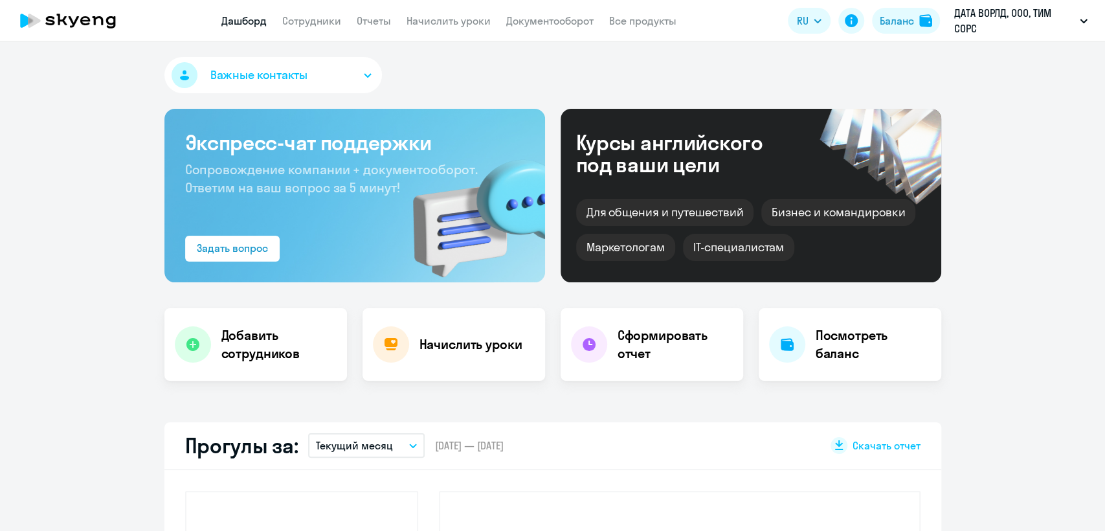
select select "30"
click at [311, 17] on link "Сотрудники" at bounding box center [311, 20] width 59 height 13
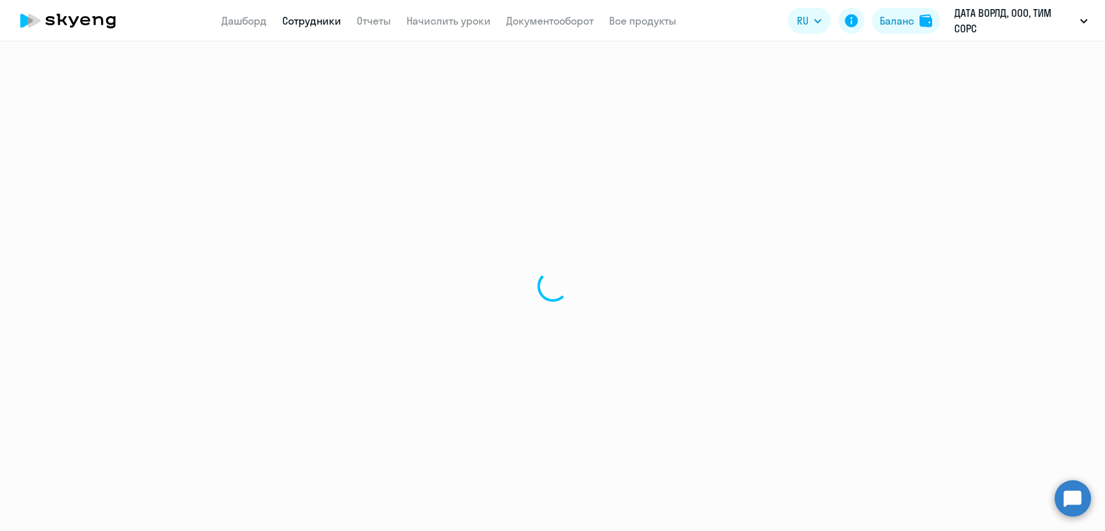
select select "30"
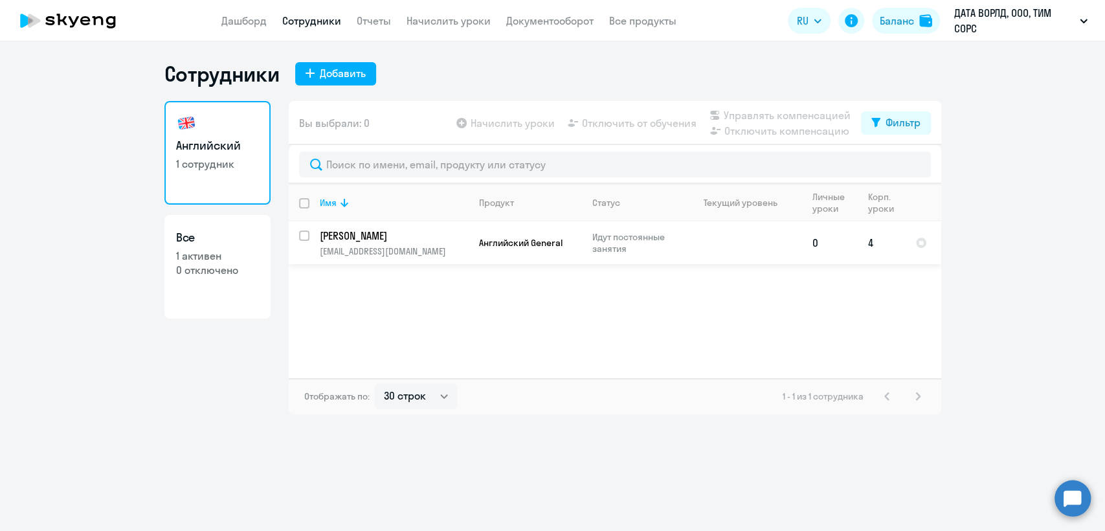
click at [721, 243] on td at bounding box center [741, 242] width 120 height 43
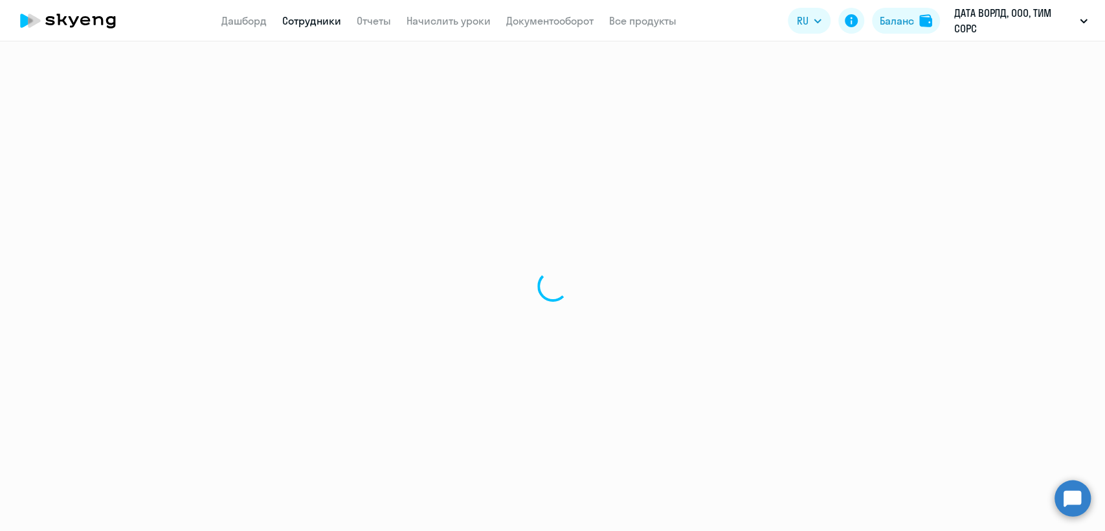
select select "english"
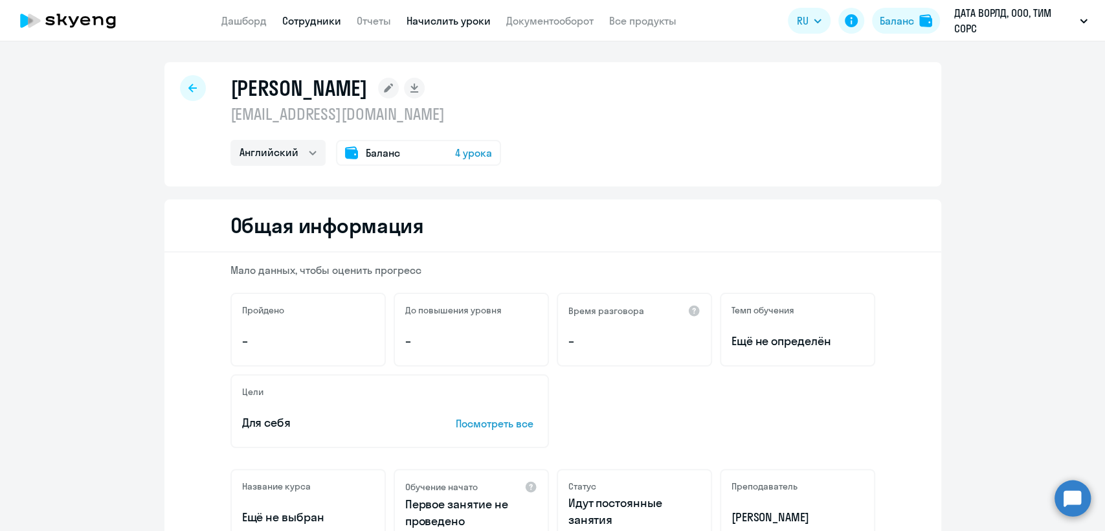
click at [448, 14] on link "Начислить уроки" at bounding box center [448, 20] width 84 height 13
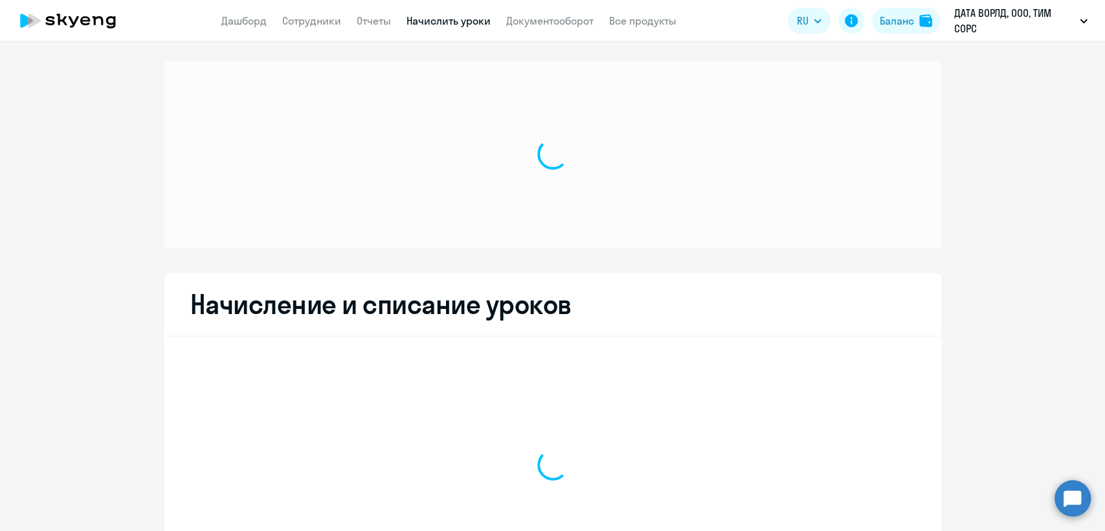
select select "10"
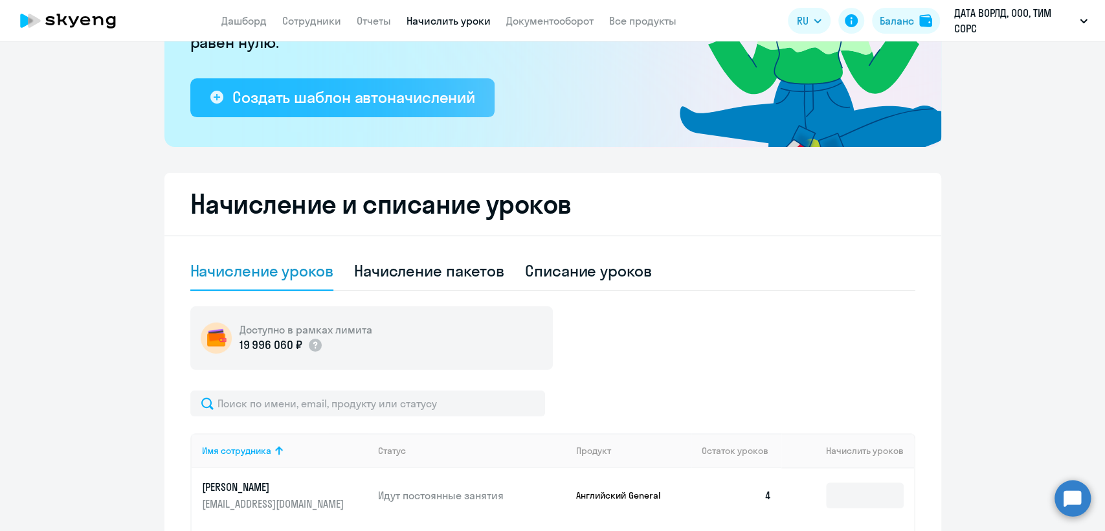
click at [396, 109] on button "Создать шаблон автоначислений" at bounding box center [342, 97] width 304 height 39
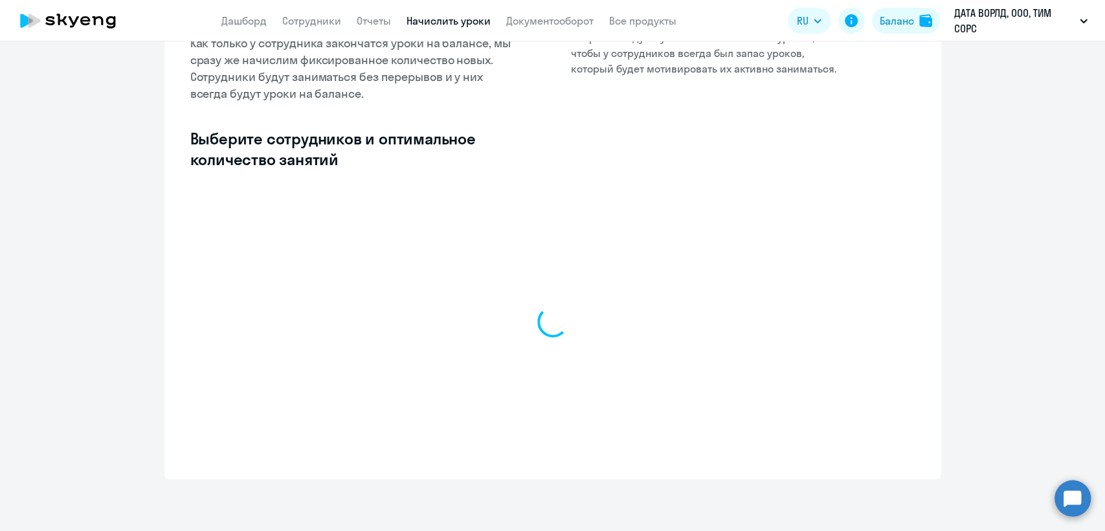
select select "10"
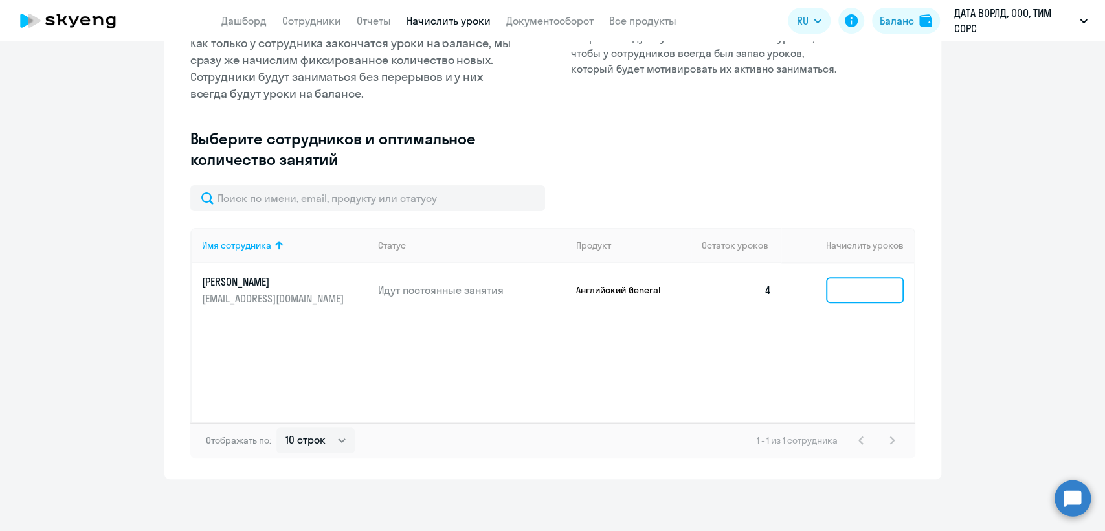
click at [864, 290] on input at bounding box center [865, 290] width 78 height 26
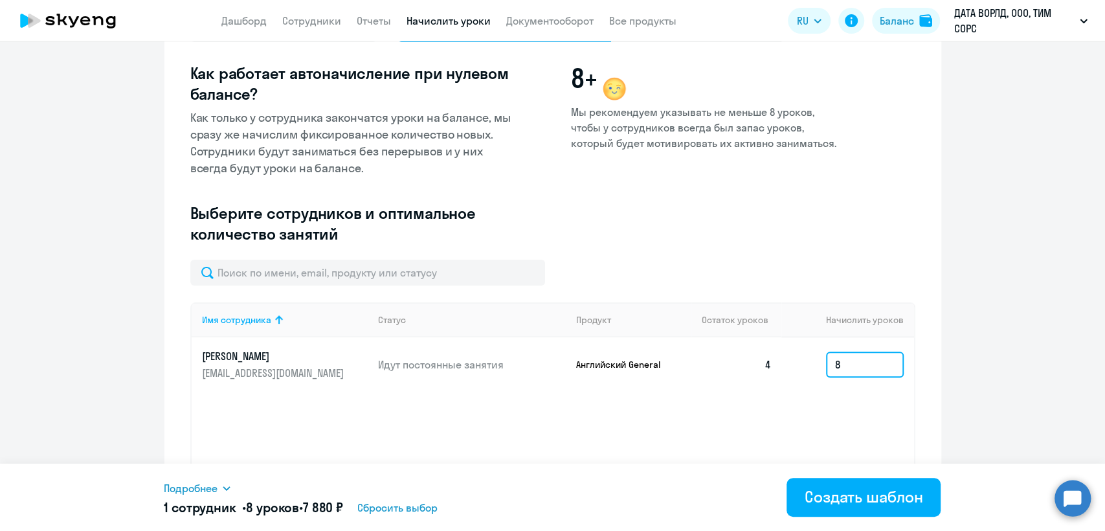
scroll to position [0, 0]
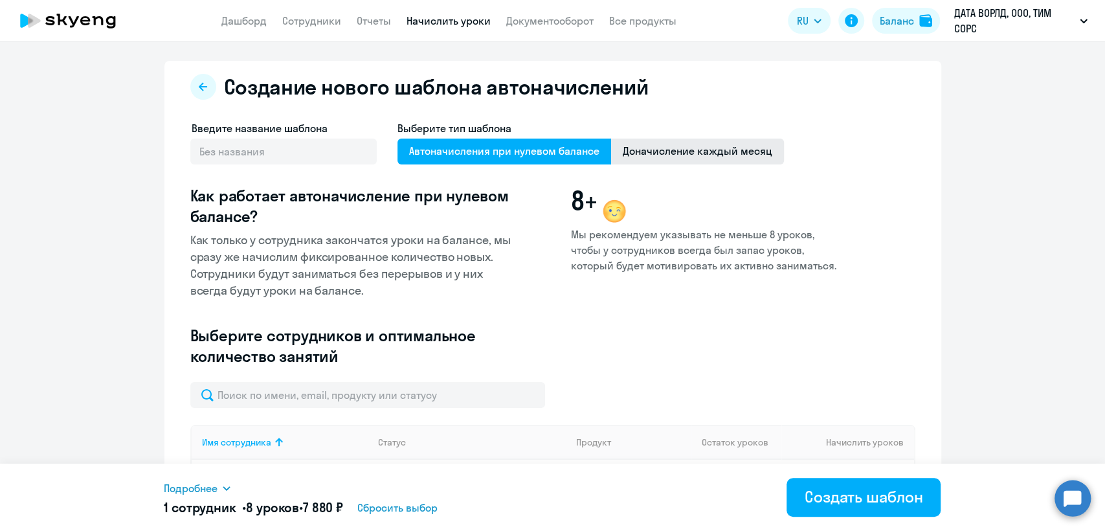
type input "8"
click at [664, 157] on span "Доначисление каждый месяц" at bounding box center [697, 151] width 173 height 26
click at [0, 0] on input "Доначисление каждый месяц" at bounding box center [0, 0] width 0 height 0
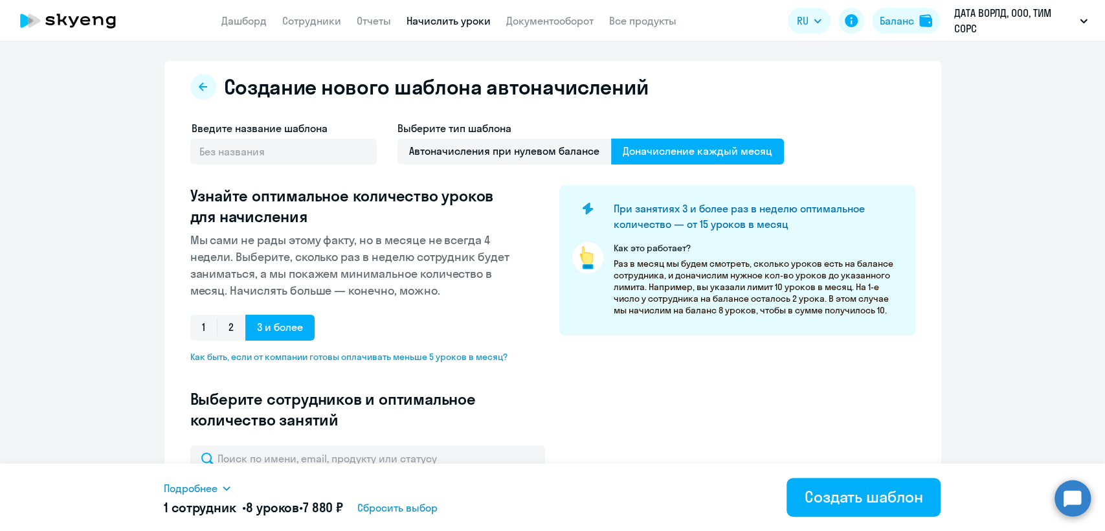
scroll to position [144, 0]
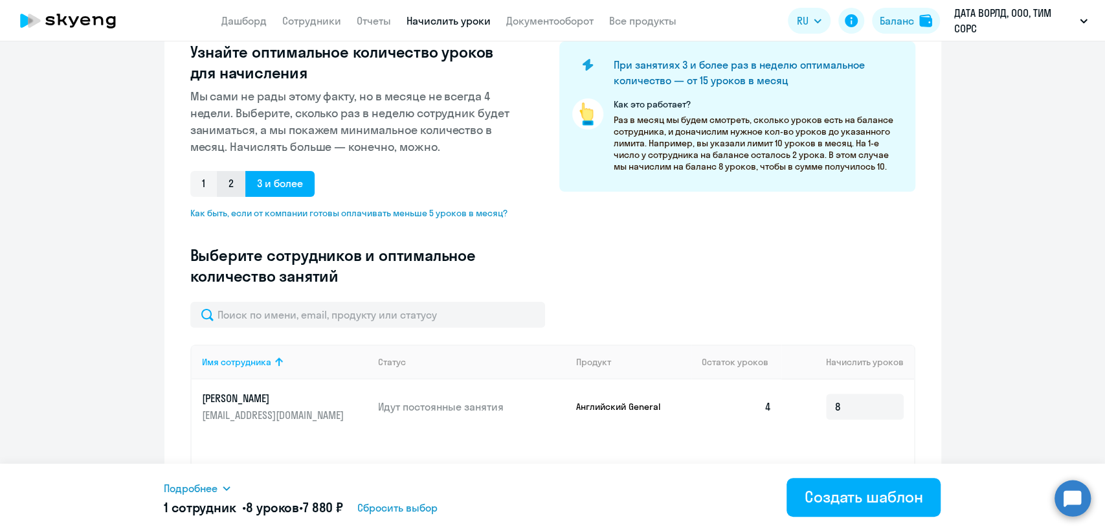
click at [226, 191] on span "2" at bounding box center [231, 184] width 28 height 26
click at [0, 0] on input "2" at bounding box center [0, 0] width 0 height 0
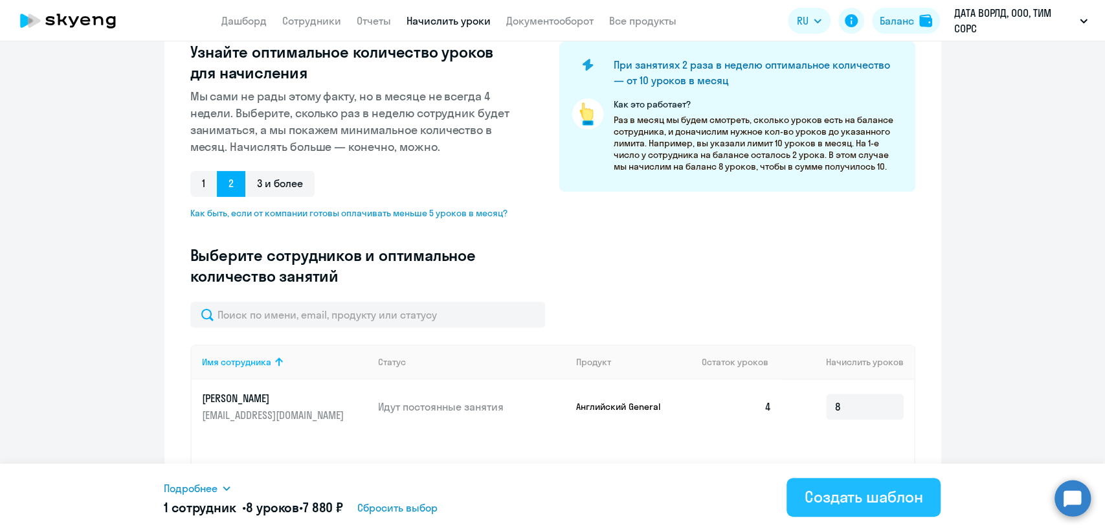
click at [879, 498] on div "Создать шаблон" at bounding box center [863, 496] width 118 height 21
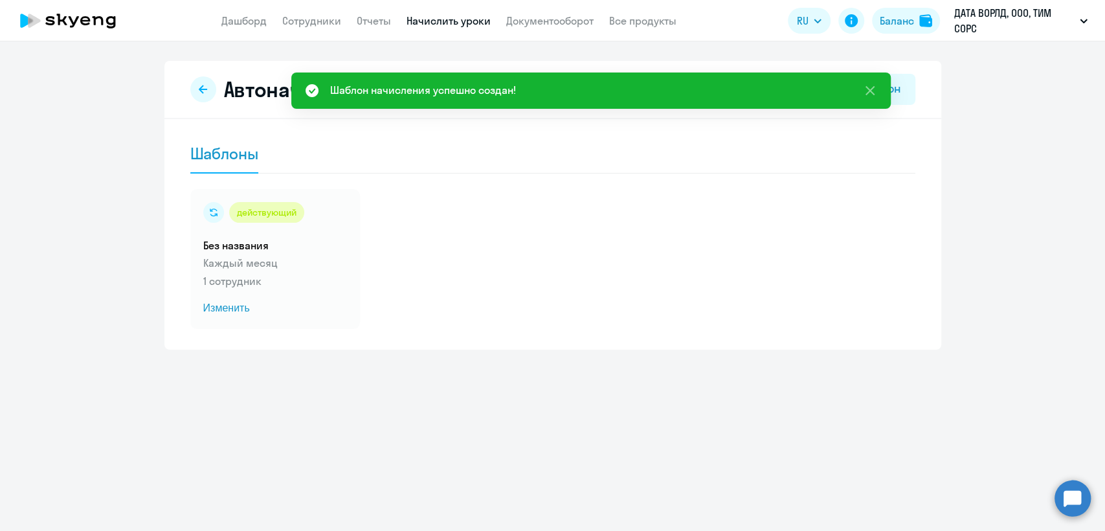
click at [311, 27] on app-menu-item-link "Сотрудники" at bounding box center [311, 21] width 59 height 16
drag, startPoint x: 316, startPoint y: 19, endPoint x: 358, endPoint y: 5, distance: 44.4
click at [316, 19] on link "Сотрудники" at bounding box center [311, 20] width 59 height 13
select select "30"
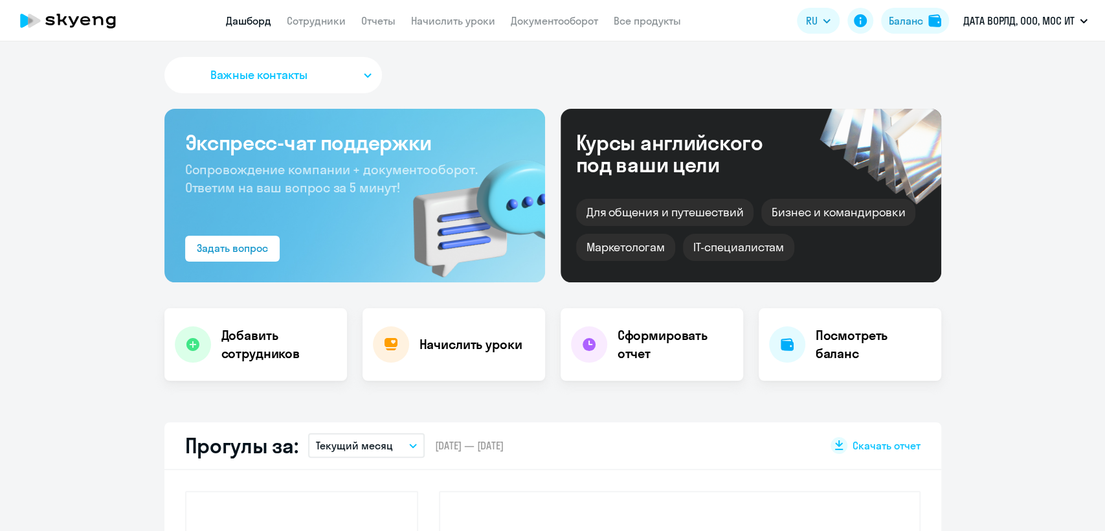
select select "30"
click at [300, 13] on app-menu-item-link "Сотрудники" at bounding box center [316, 21] width 59 height 16
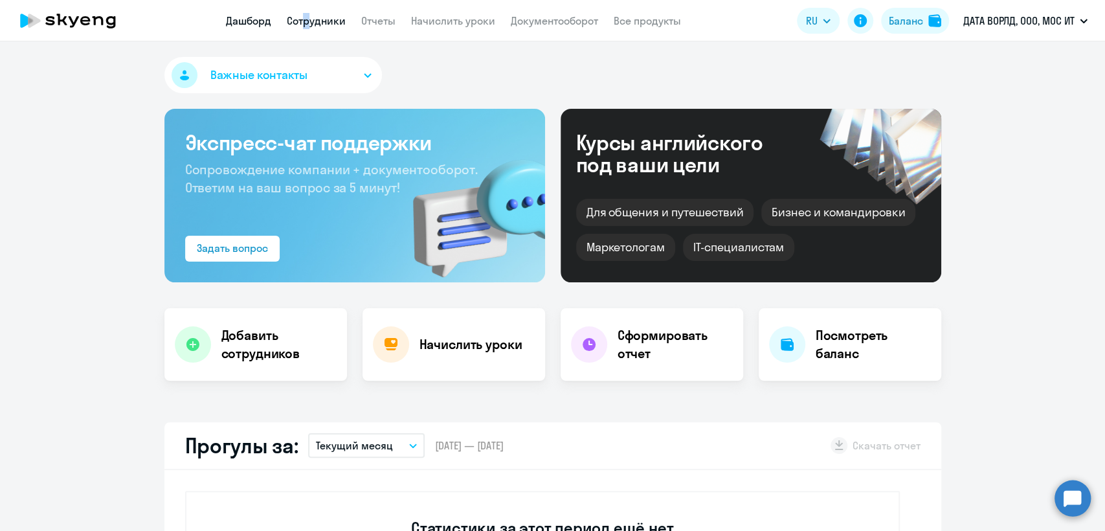
click at [303, 14] on link "Сотрудники" at bounding box center [316, 20] width 59 height 13
select select "30"
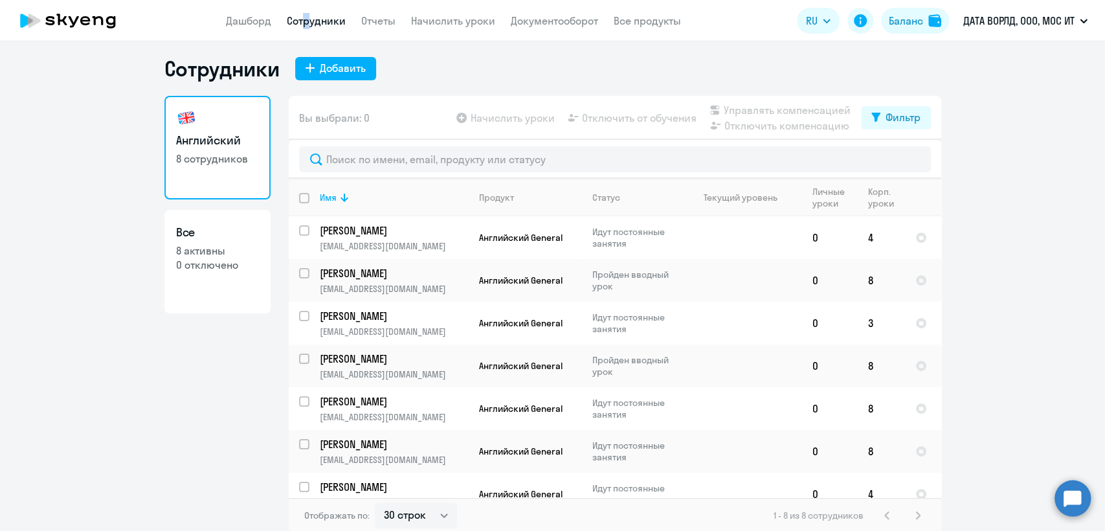
scroll to position [8, 0]
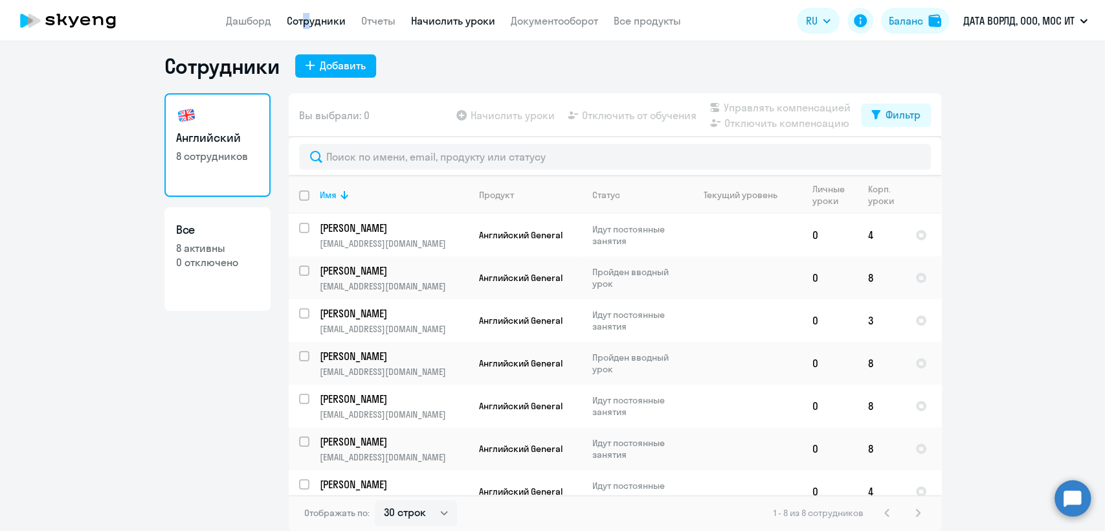
click at [423, 23] on link "Начислить уроки" at bounding box center [453, 20] width 84 height 13
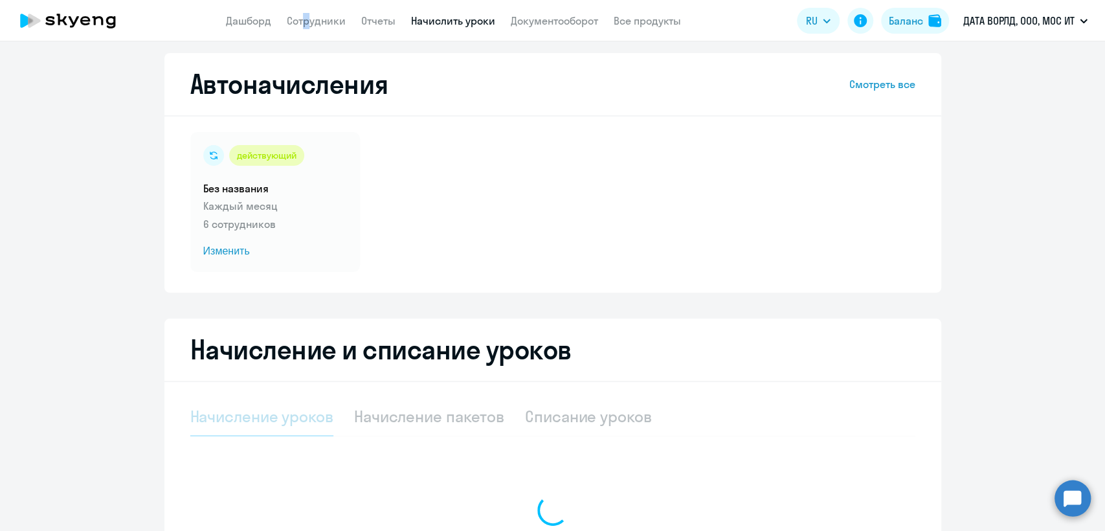
select select "10"
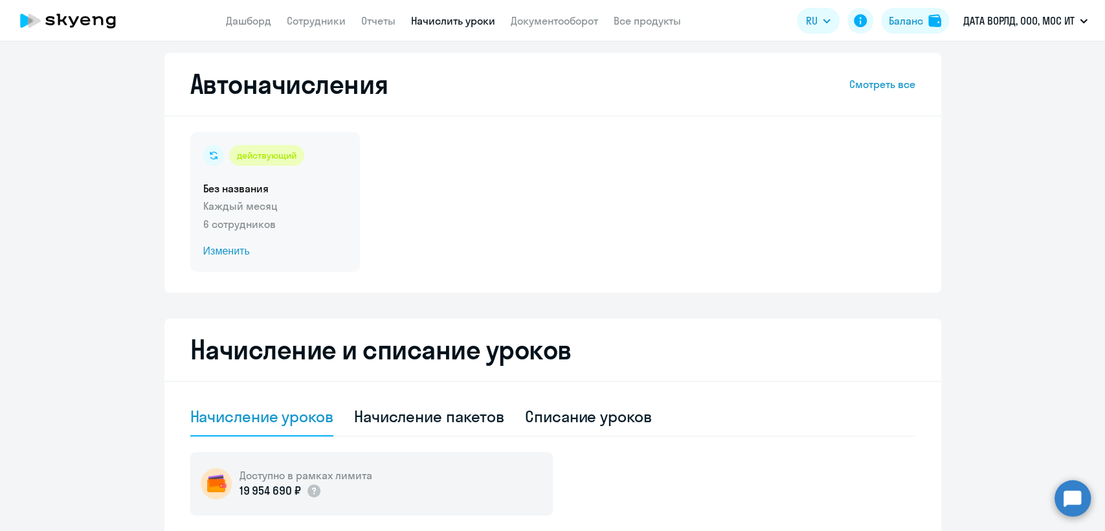
click at [321, 172] on div "действующий Без названия Каждый месяц 6 сотрудников Изменить" at bounding box center [275, 202] width 170 height 140
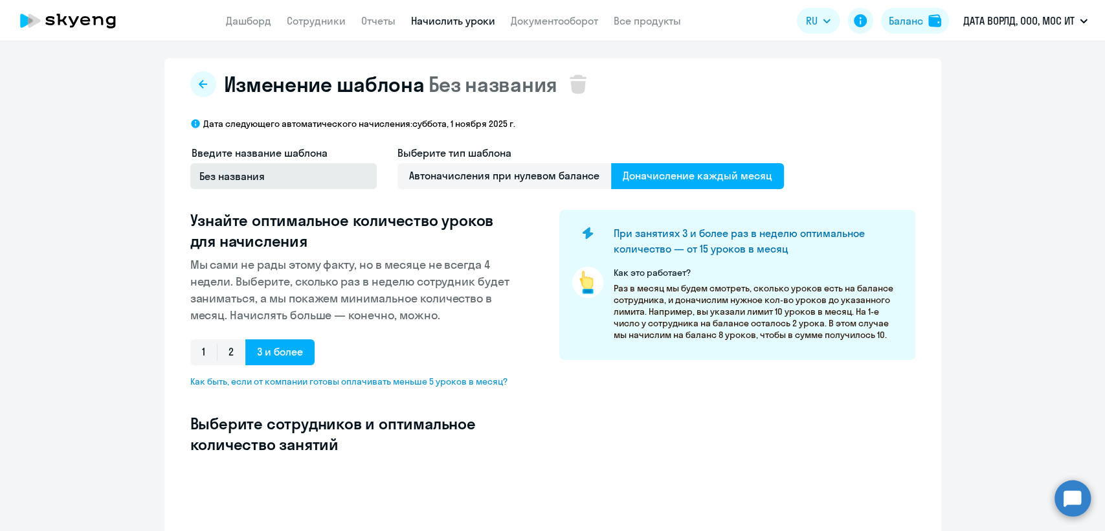
select select "10"
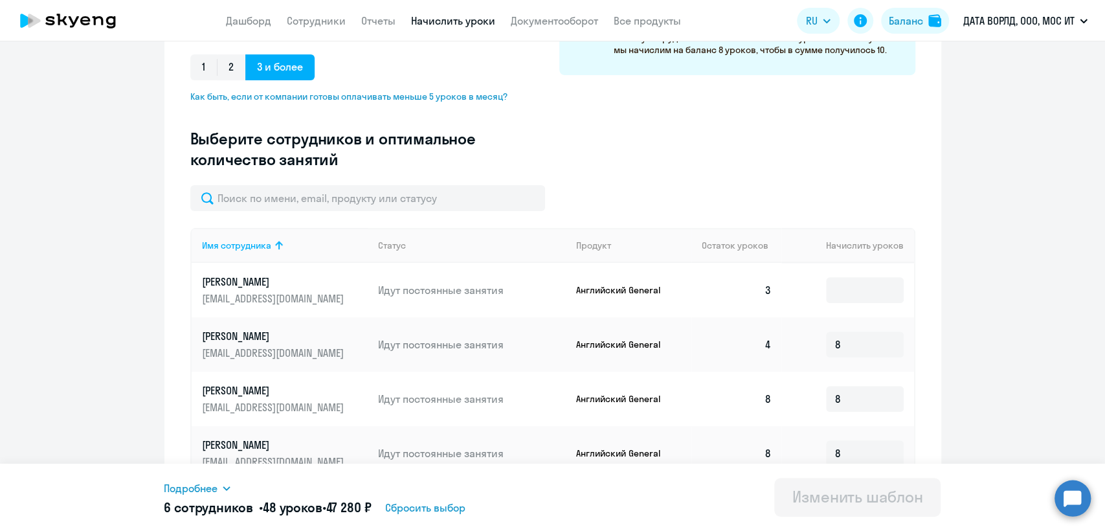
scroll to position [563, 0]
